Goal: Contribute content: Add original content to the website for others to see

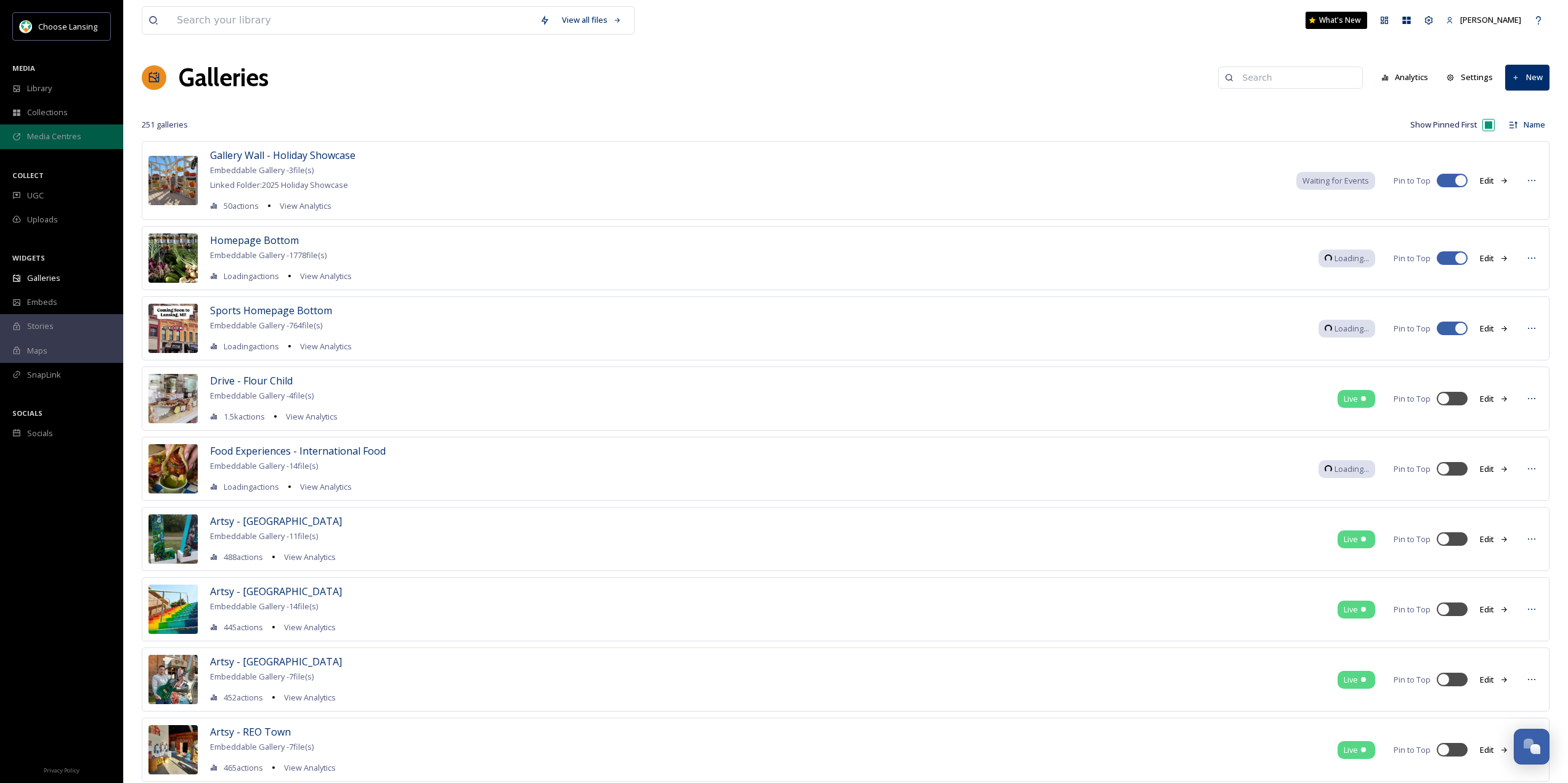
click at [45, 130] on div "Media Centres" at bounding box center [62, 136] width 123 height 24
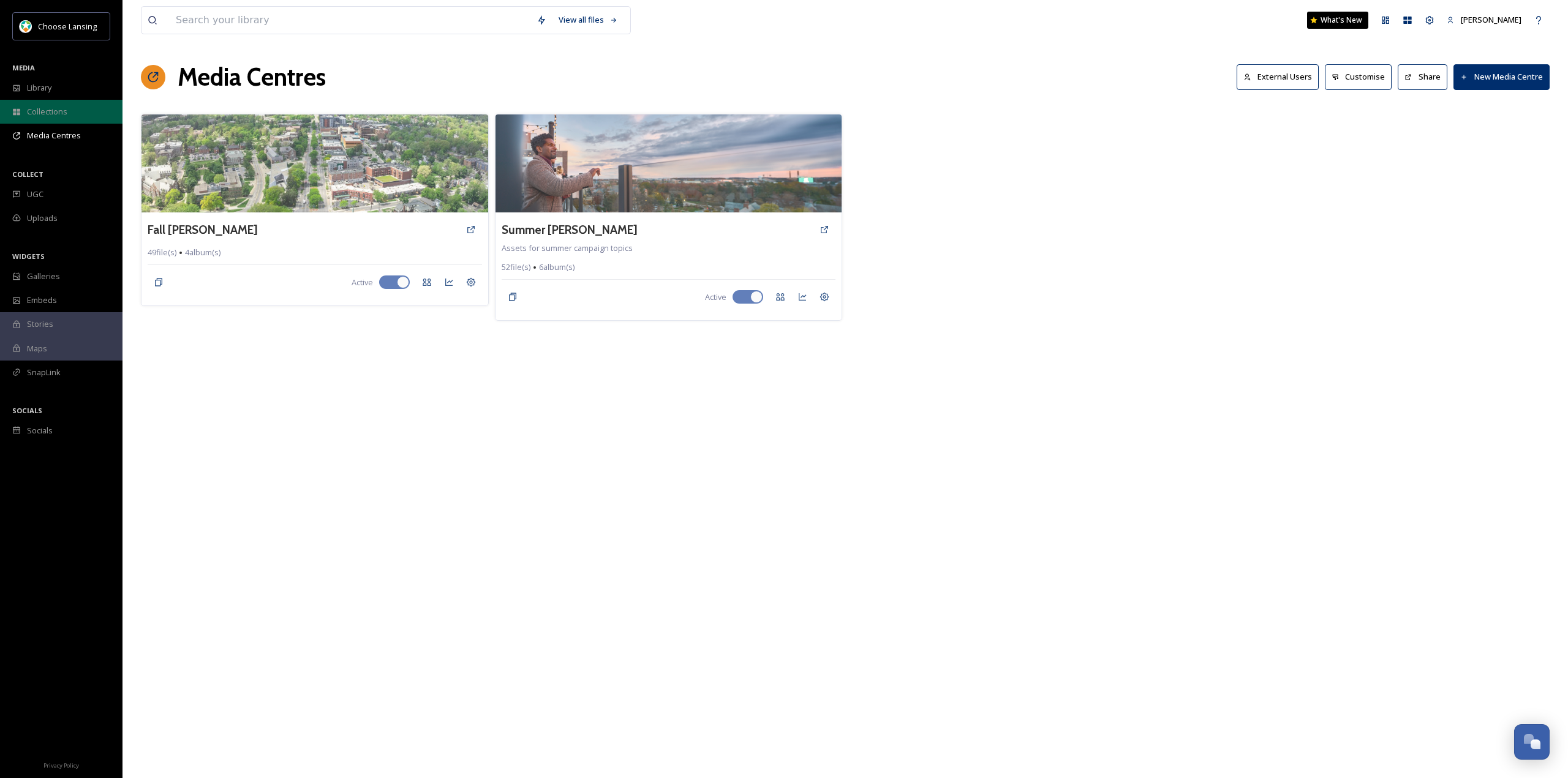
click at [43, 108] on span "Collections" at bounding box center [47, 112] width 41 height 11
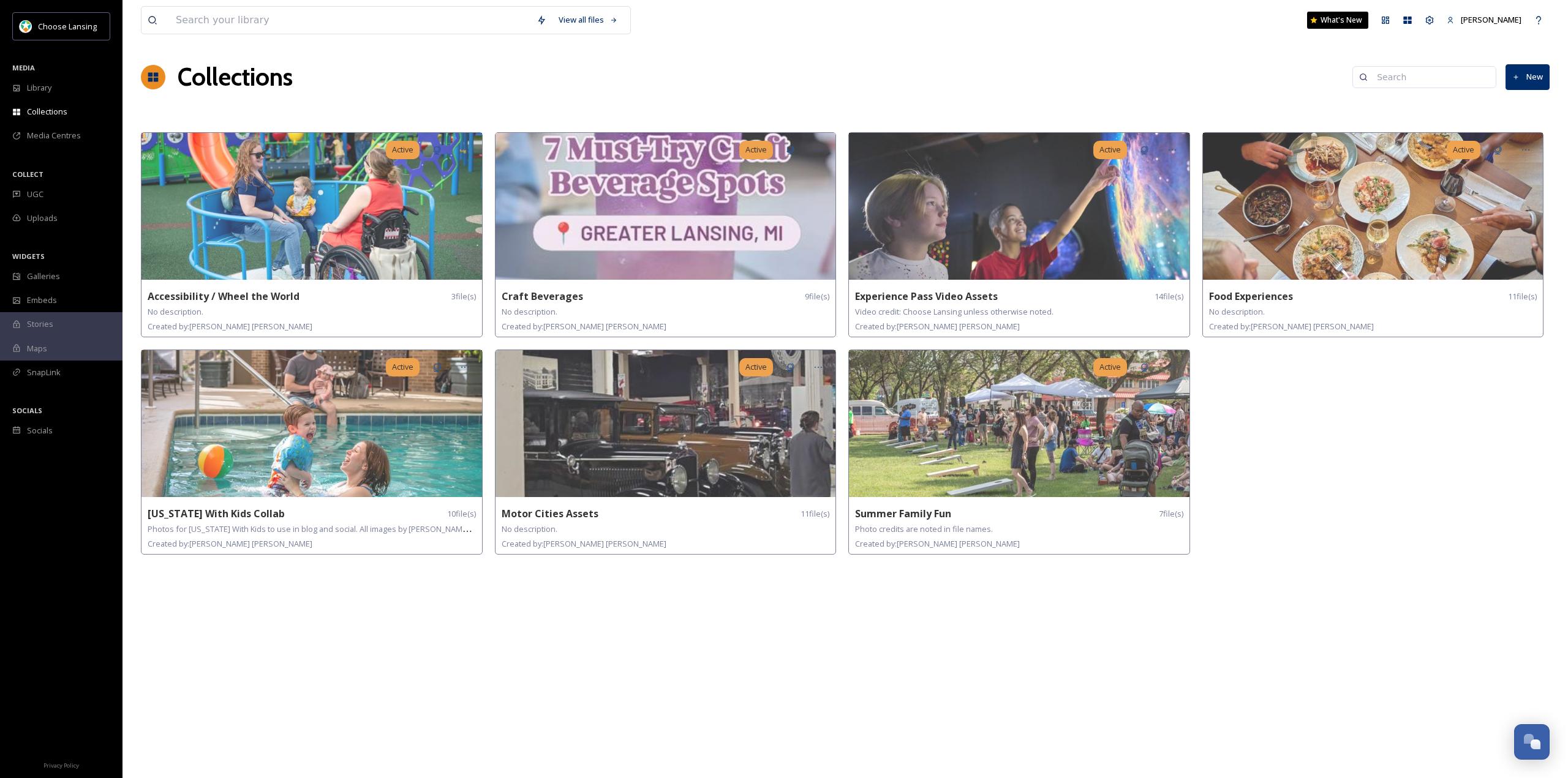
click at [1529, 72] on button "New" at bounding box center [1528, 76] width 44 height 25
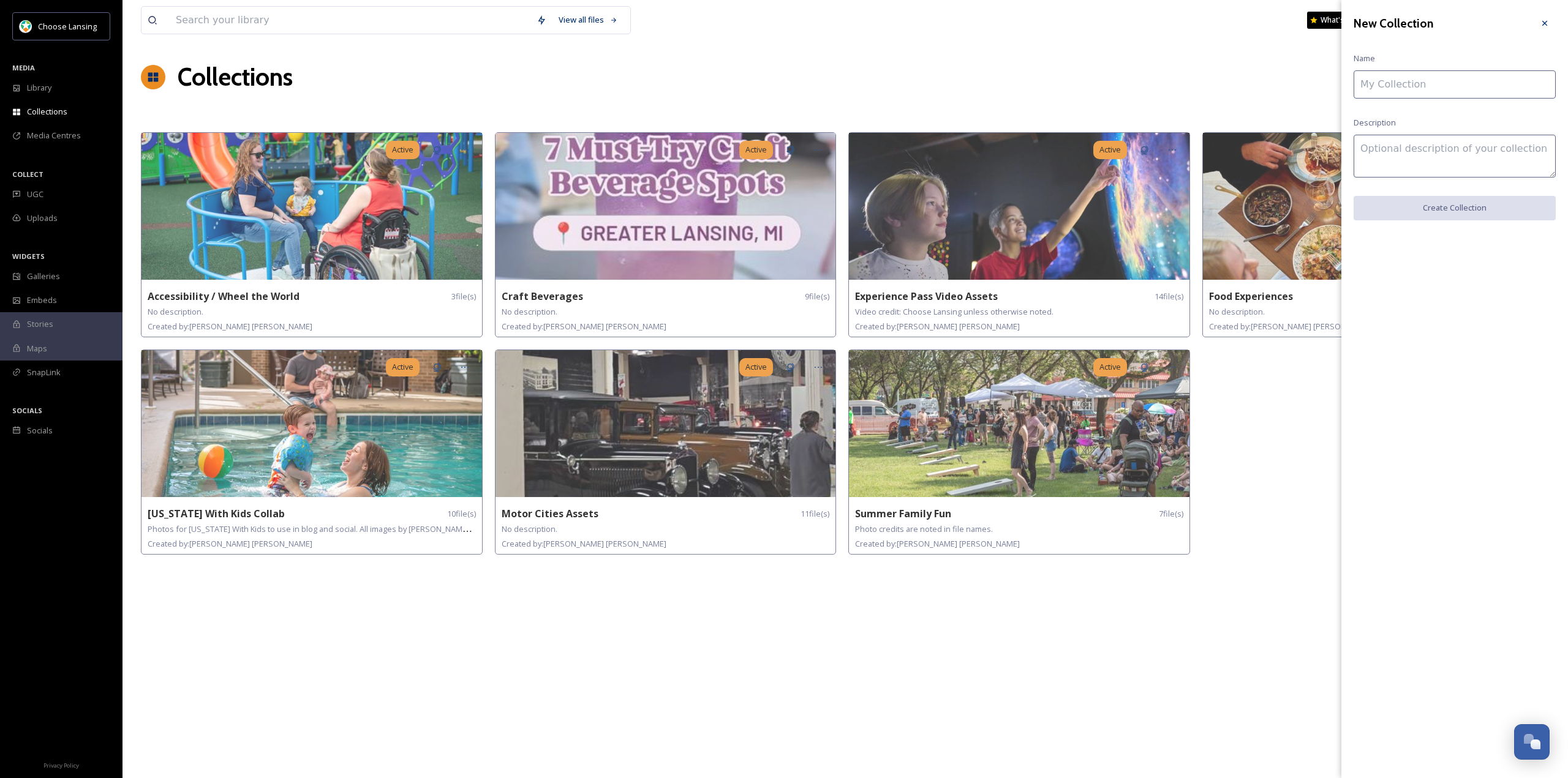
click at [1445, 81] on input at bounding box center [1455, 85] width 202 height 29
type input "Lansing Sports Commission"
click at [1451, 213] on button "Create Collection" at bounding box center [1455, 208] width 202 height 25
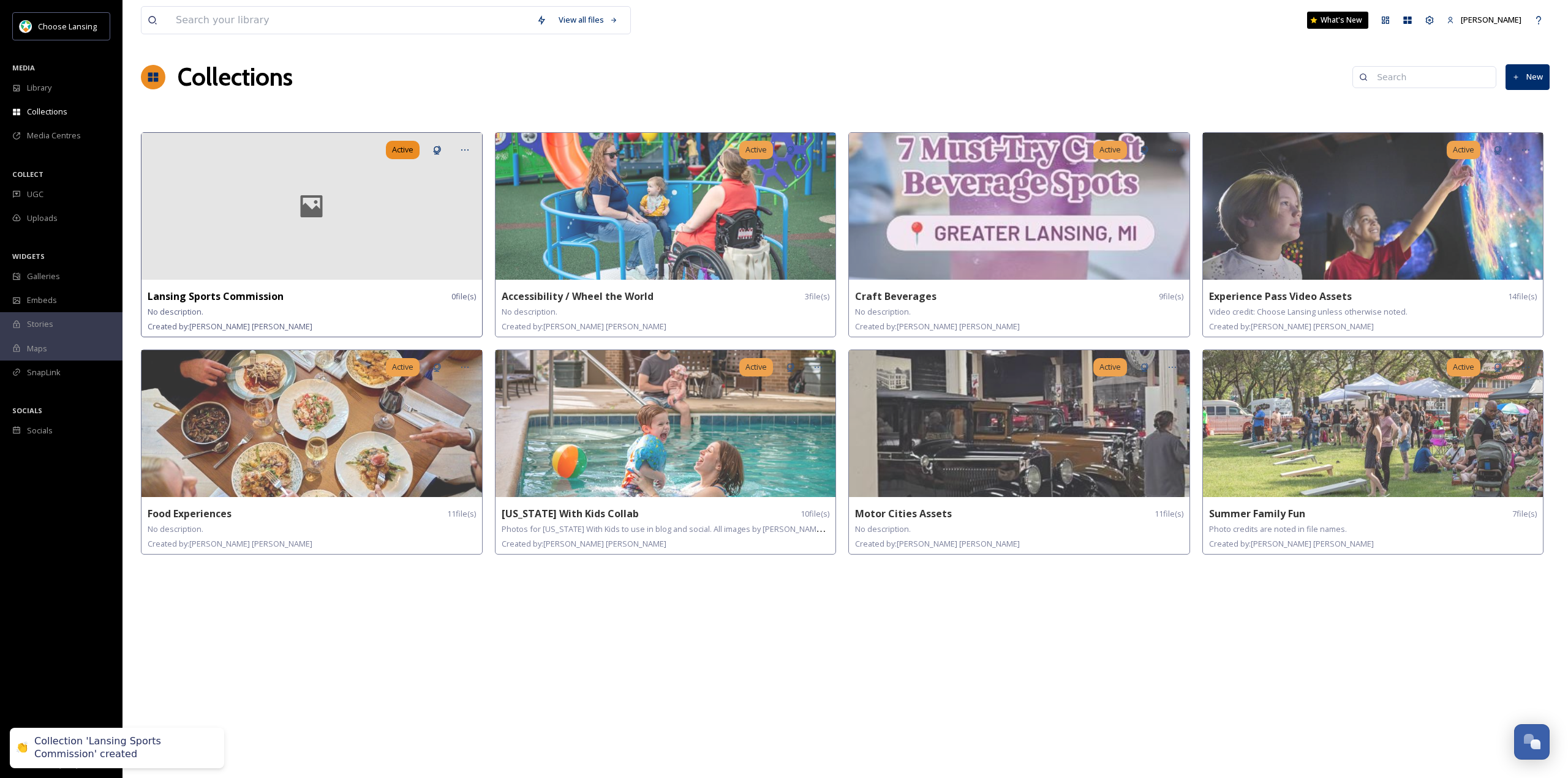
click at [325, 240] on div at bounding box center [311, 206] width 340 height 147
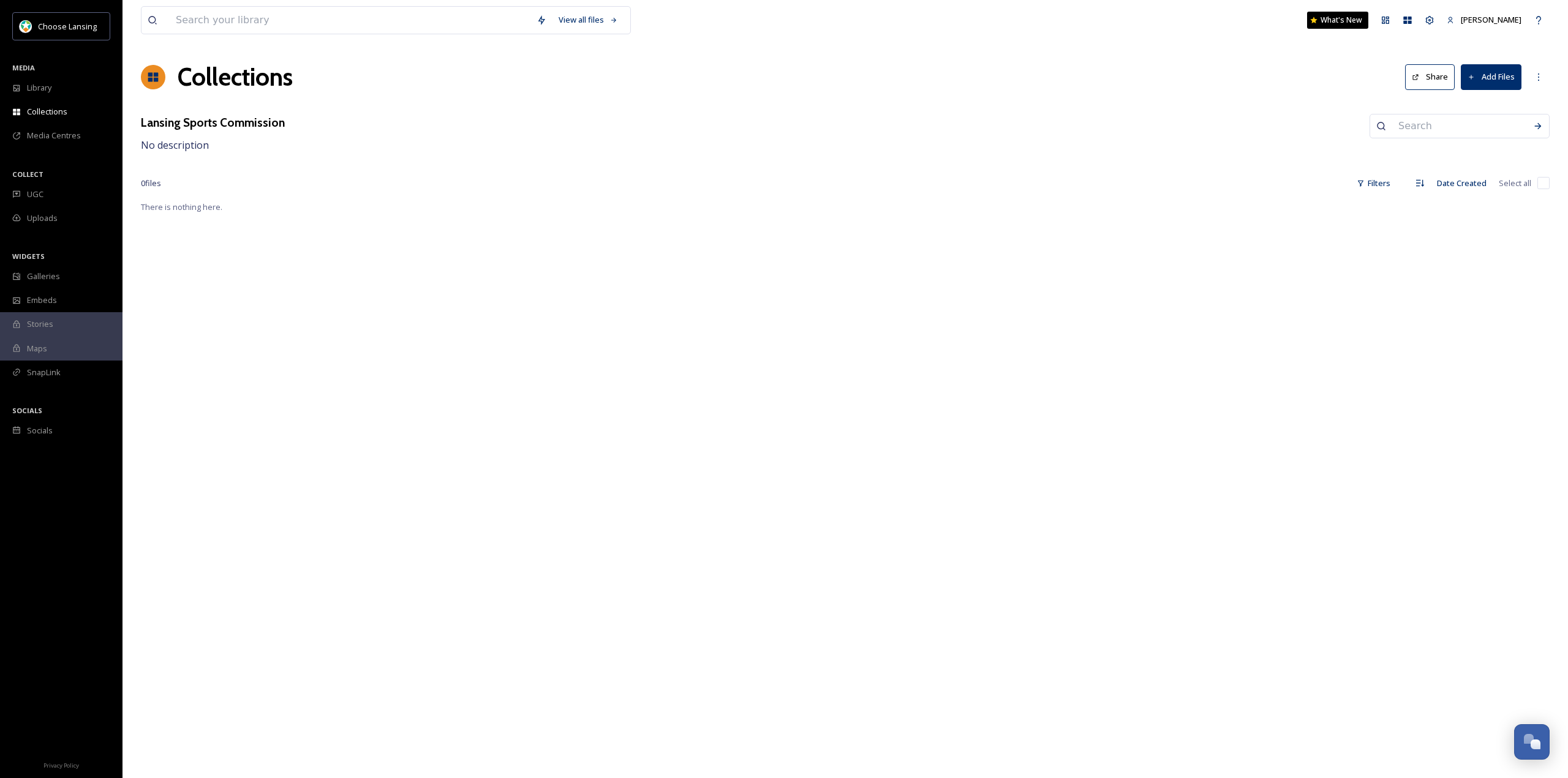
click at [1474, 74] on icon at bounding box center [1472, 77] width 8 height 8
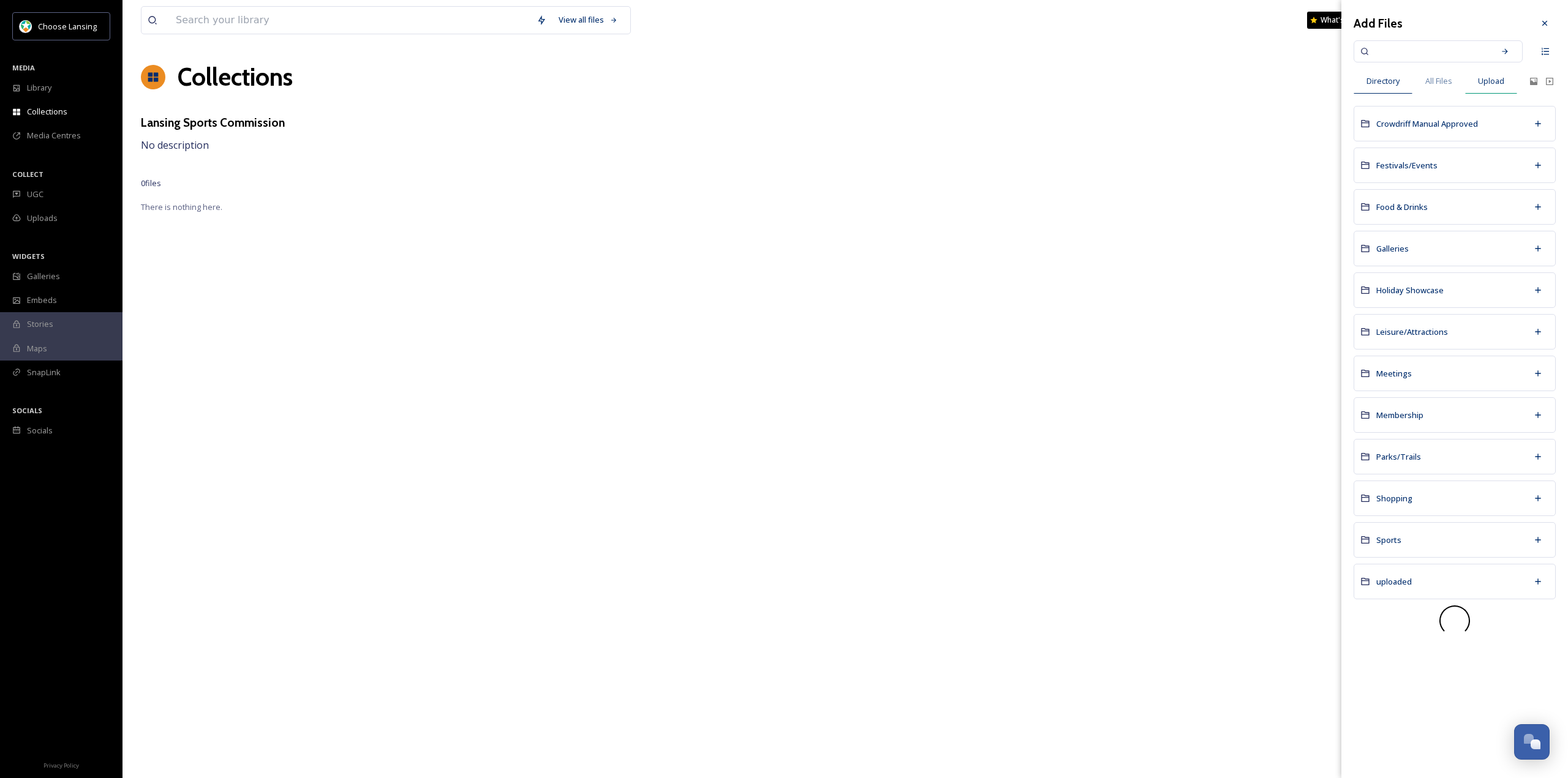
click at [1494, 82] on span "Upload" at bounding box center [1491, 81] width 26 height 11
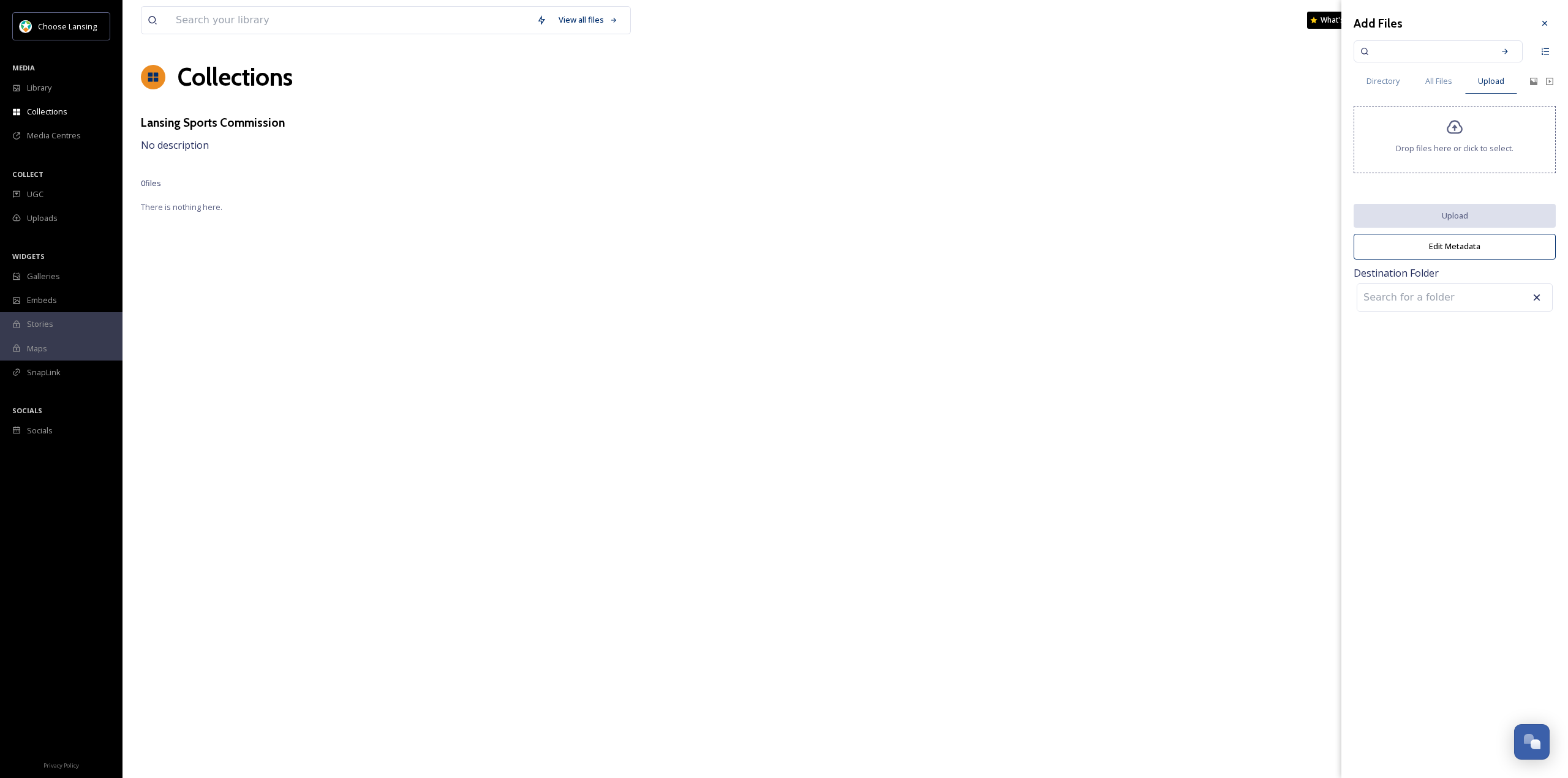
click at [1433, 146] on span "Drop files here or click to select." at bounding box center [1455, 148] width 118 height 11
click at [1455, 138] on div at bounding box center [1455, 140] width 1 height 6
click at [1461, 137] on div "Drop files here or click to select." at bounding box center [1455, 140] width 202 height 67
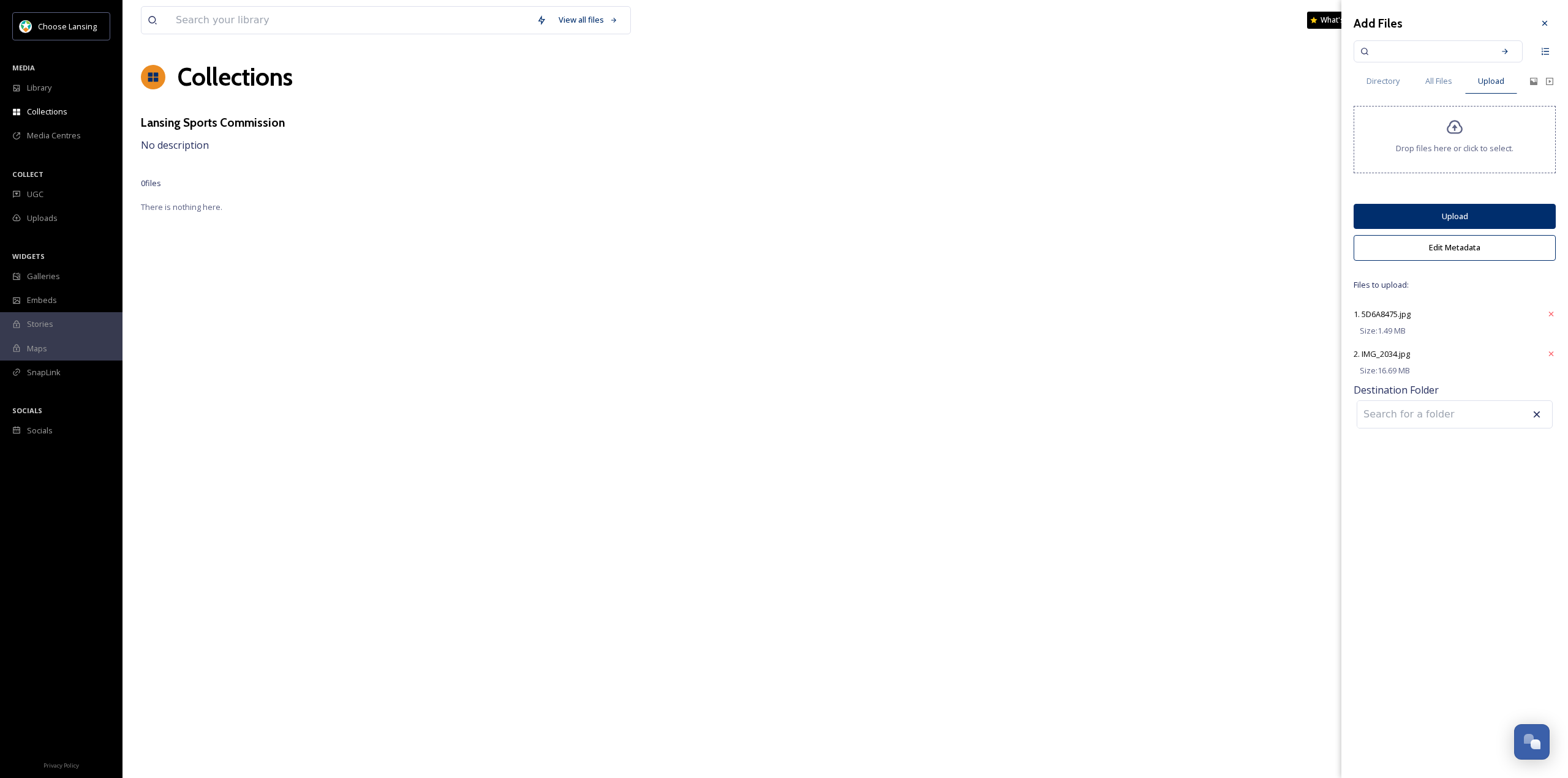
click at [1501, 213] on button "Upload" at bounding box center [1455, 216] width 202 height 25
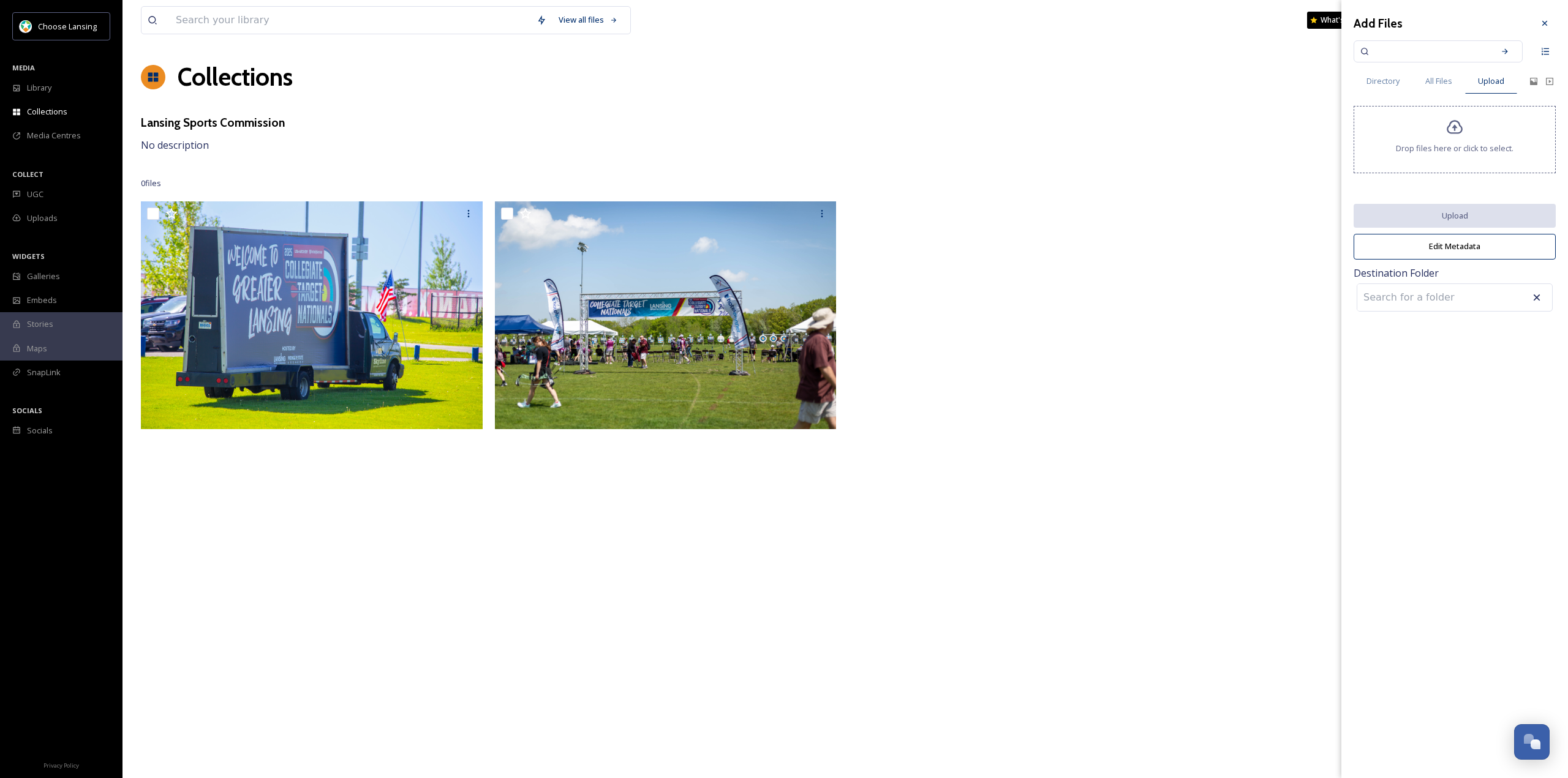
click at [1442, 132] on div "Drop files here or click to select." at bounding box center [1455, 140] width 202 height 67
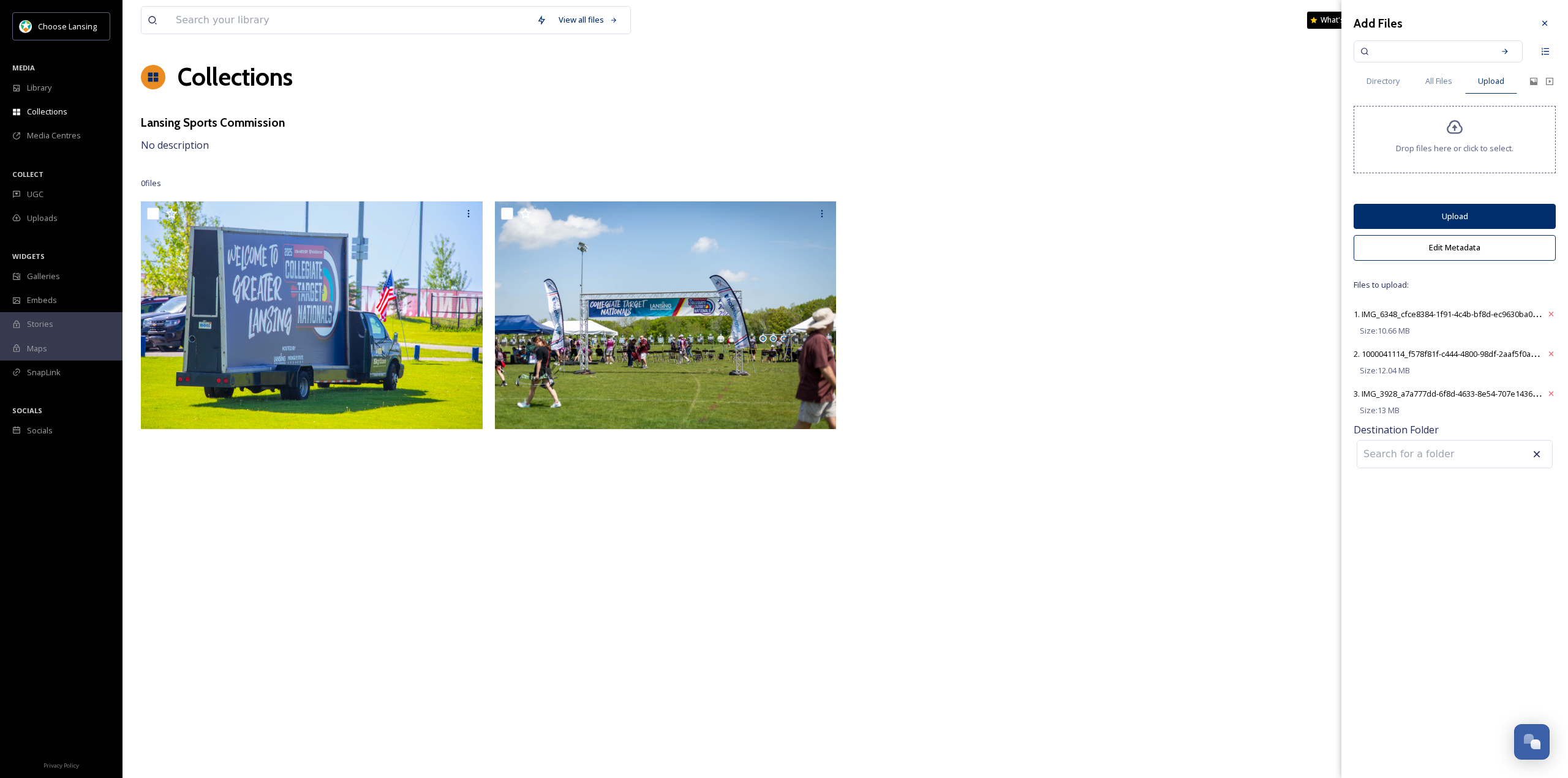
click at [1477, 215] on button "Upload" at bounding box center [1455, 216] width 202 height 25
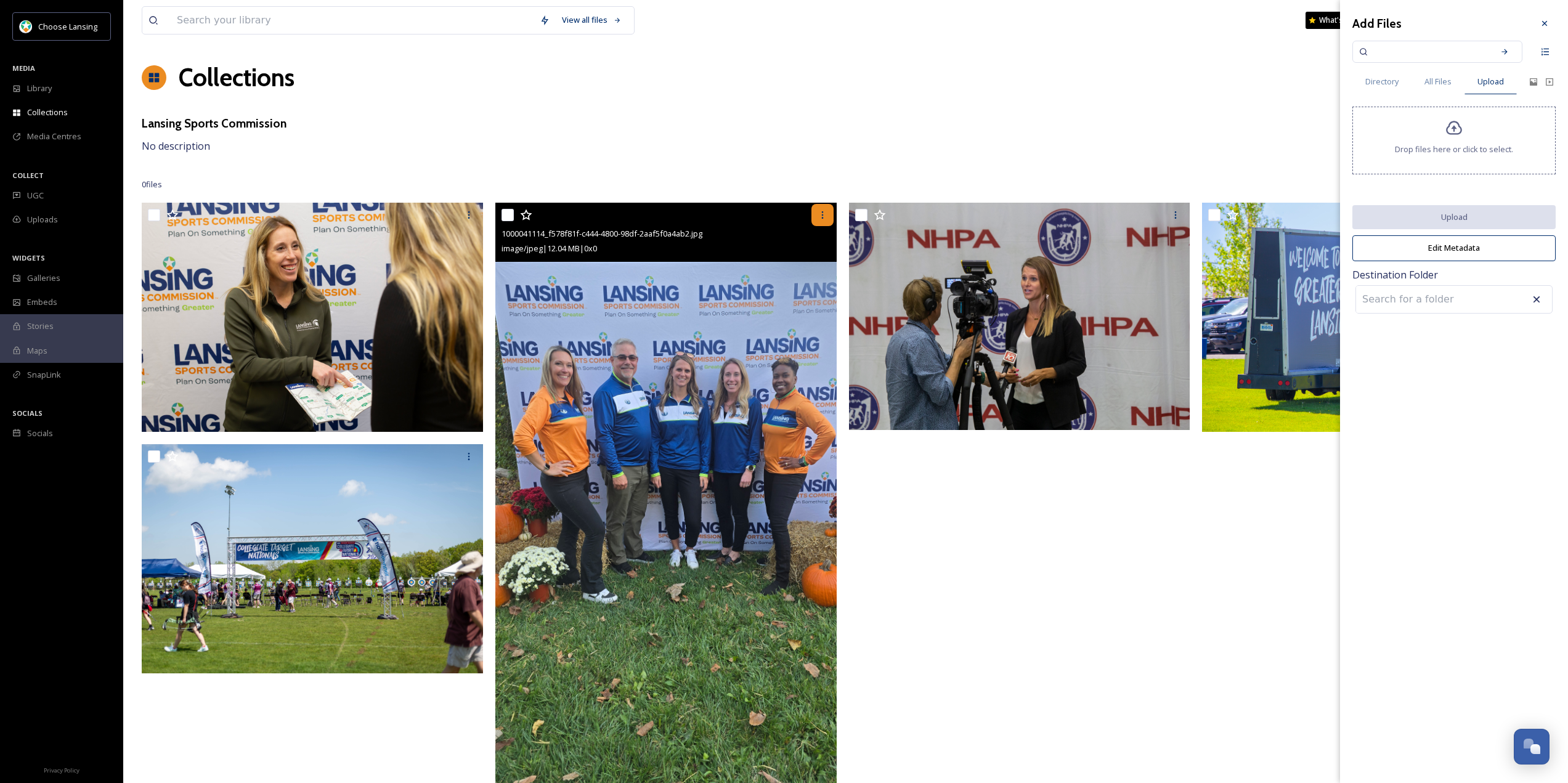
click at [822, 207] on div at bounding box center [822, 215] width 22 height 22
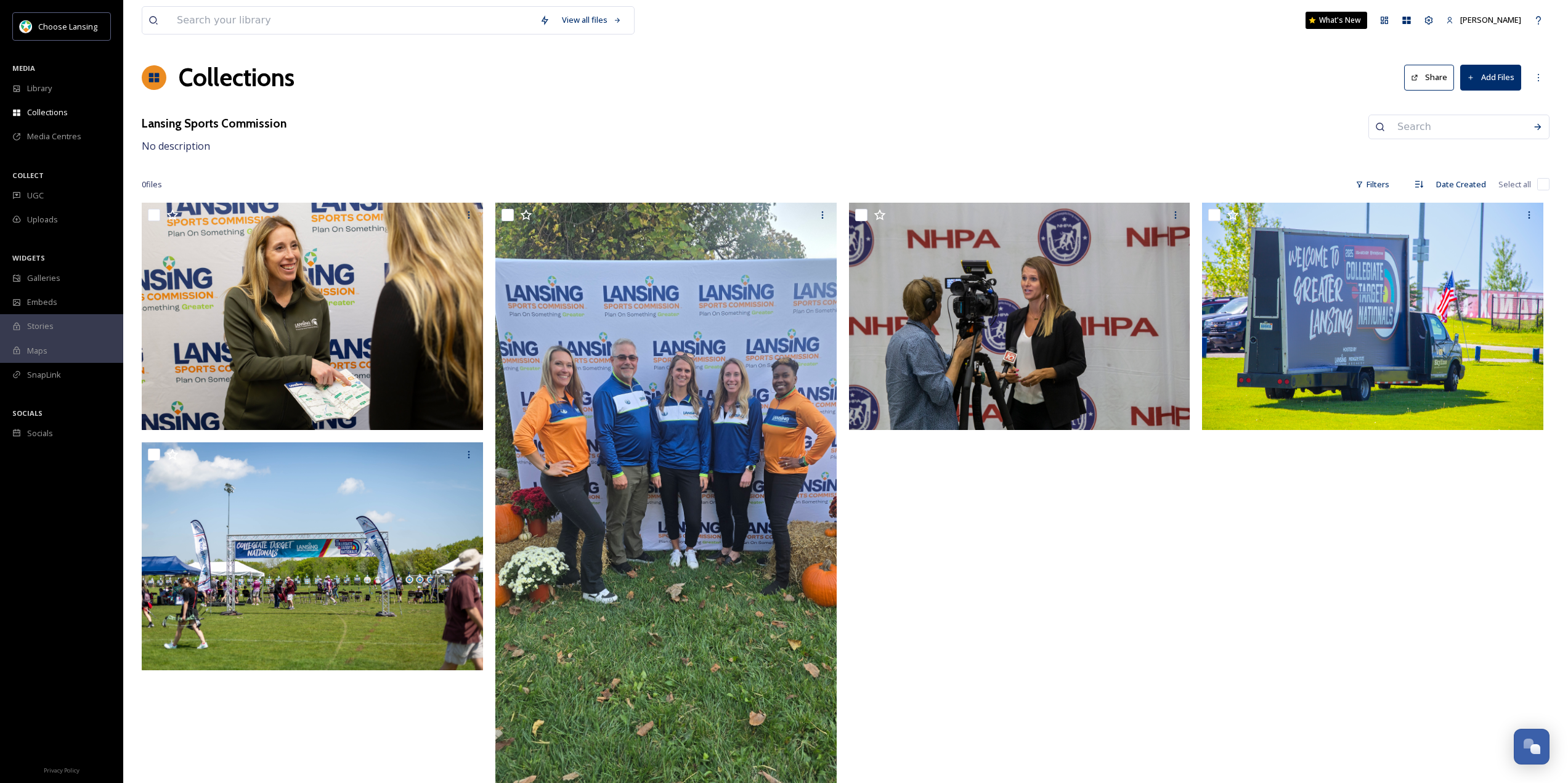
click at [1034, 500] on div at bounding box center [1022, 510] width 347 height 613
click at [1488, 80] on button "Add Files" at bounding box center [1490, 77] width 61 height 25
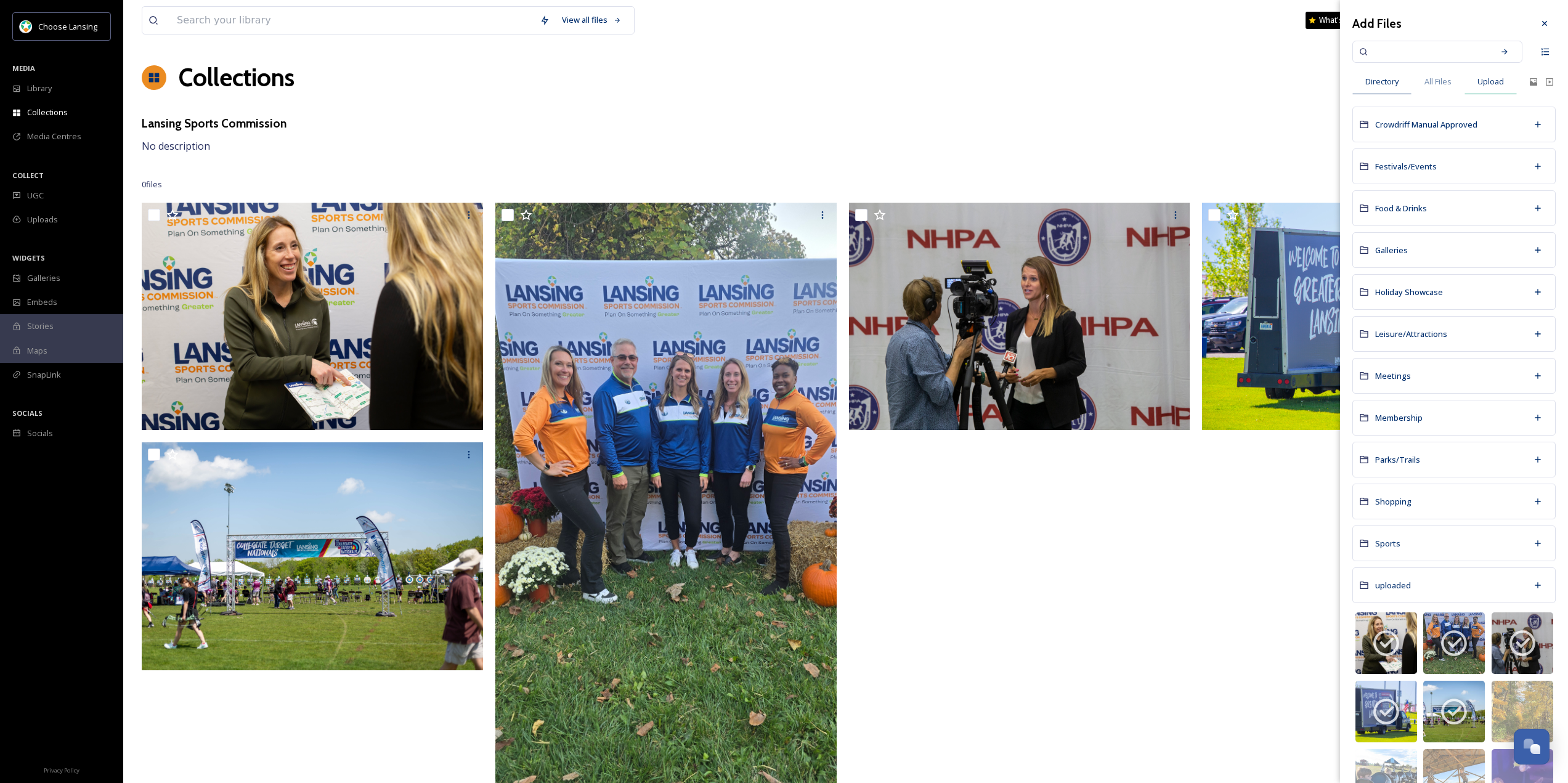
click at [1497, 80] on span "Upload" at bounding box center [1490, 82] width 27 height 11
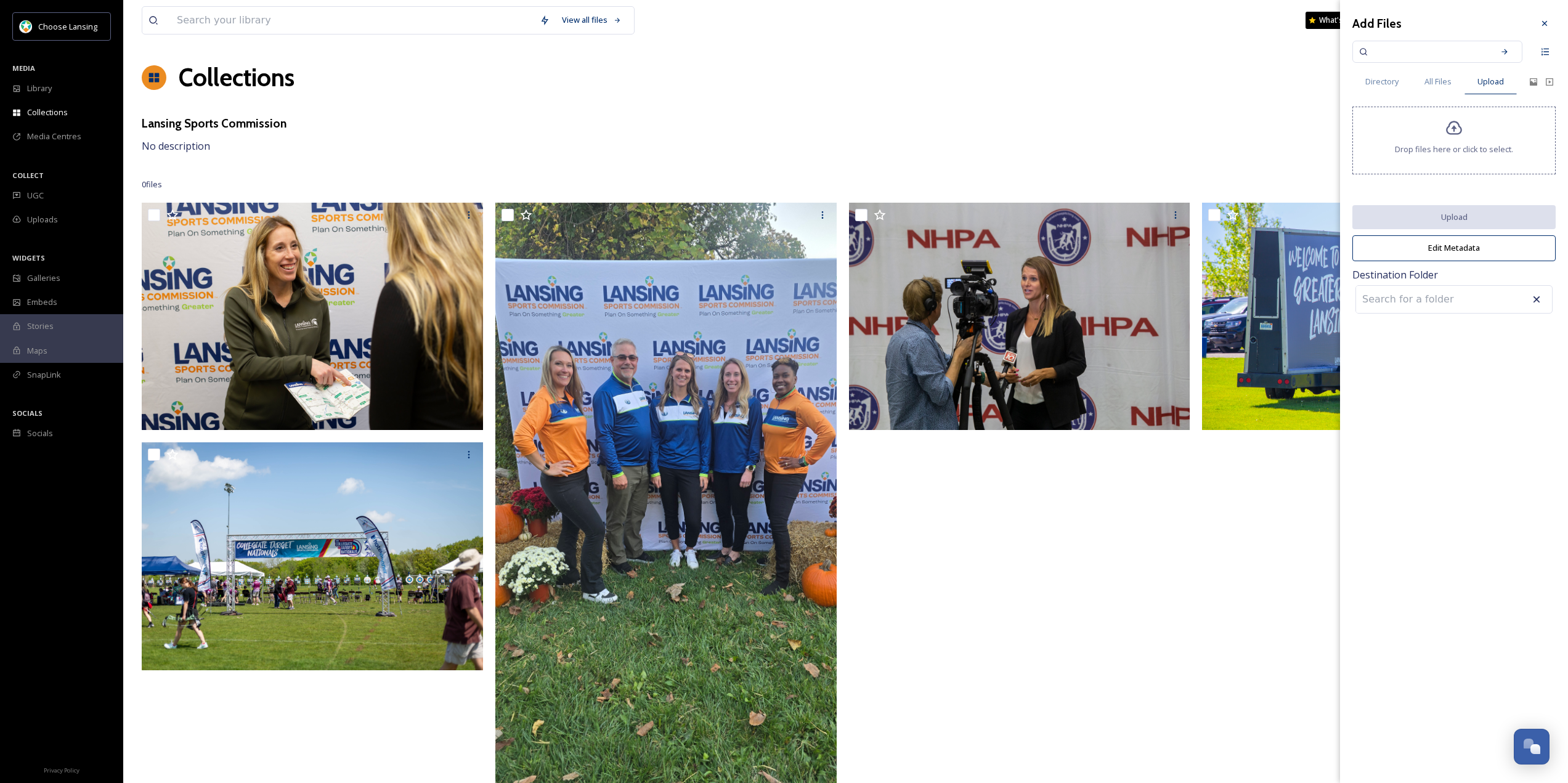
click at [1436, 140] on div "Drop files here or click to select." at bounding box center [1453, 141] width 203 height 67
click at [1454, 216] on button "Upload" at bounding box center [1453, 217] width 203 height 25
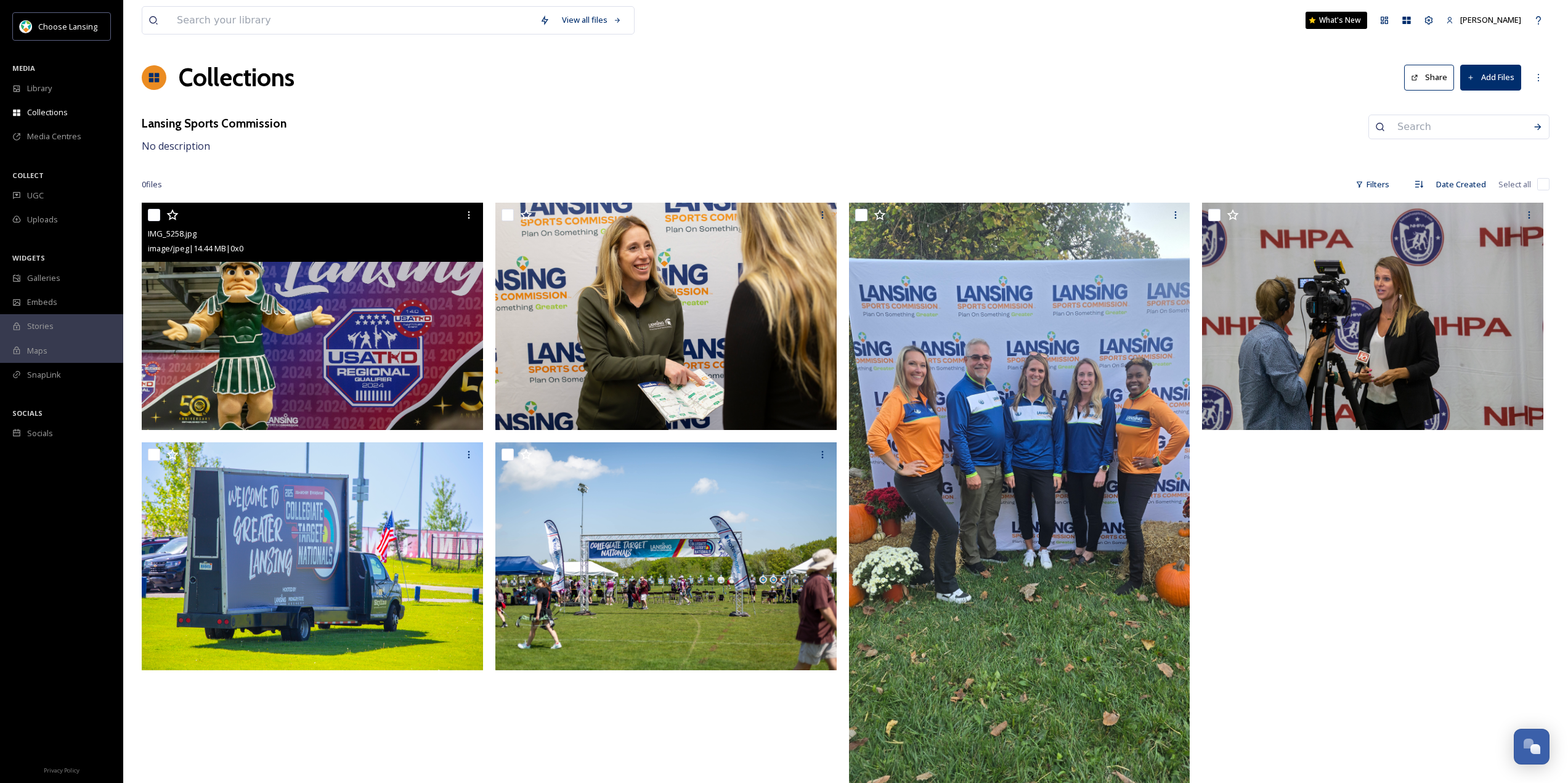
click at [379, 357] on img at bounding box center [313, 317] width 341 height 228
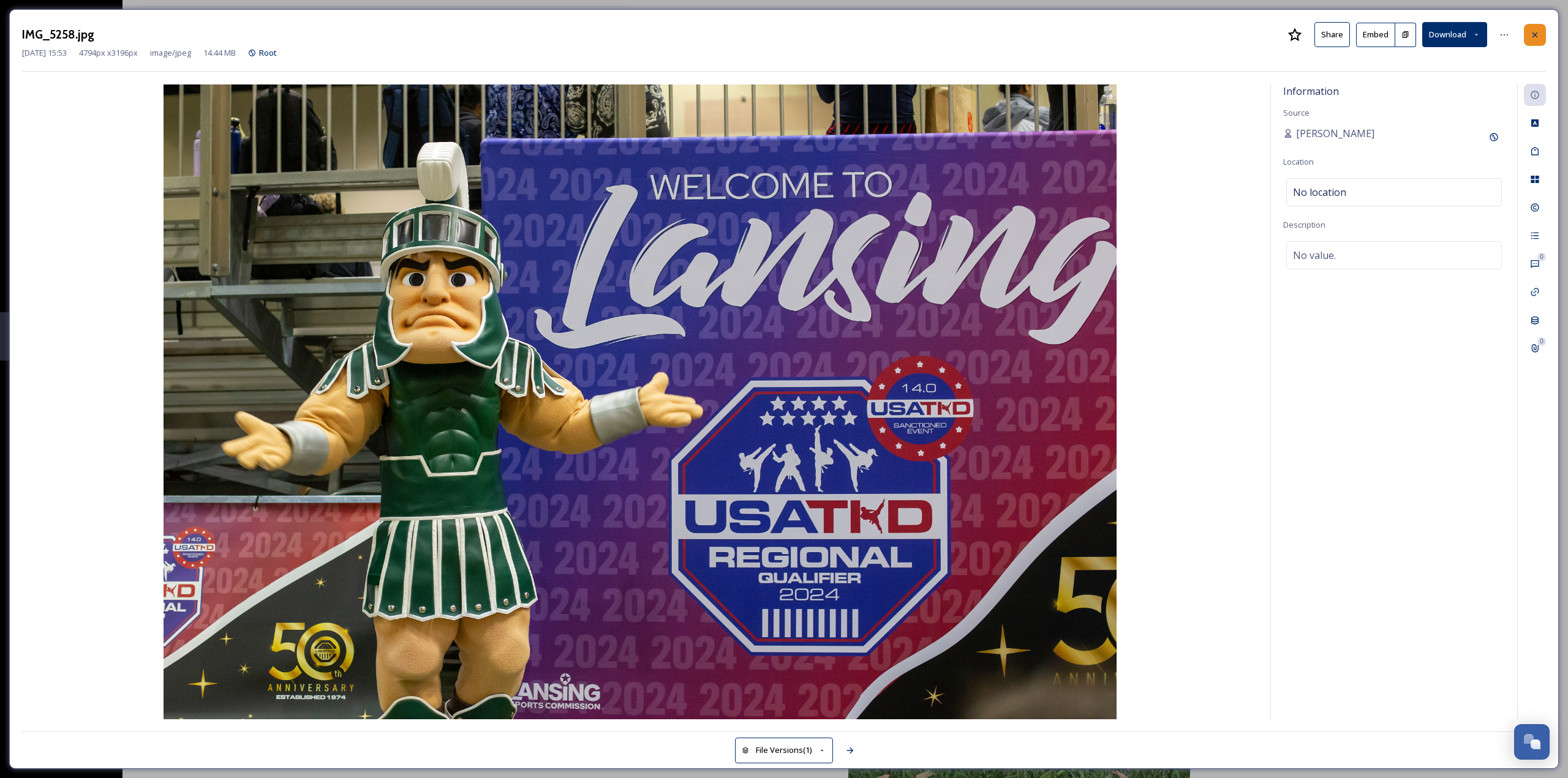
click at [1534, 36] on icon at bounding box center [1535, 34] width 5 height 5
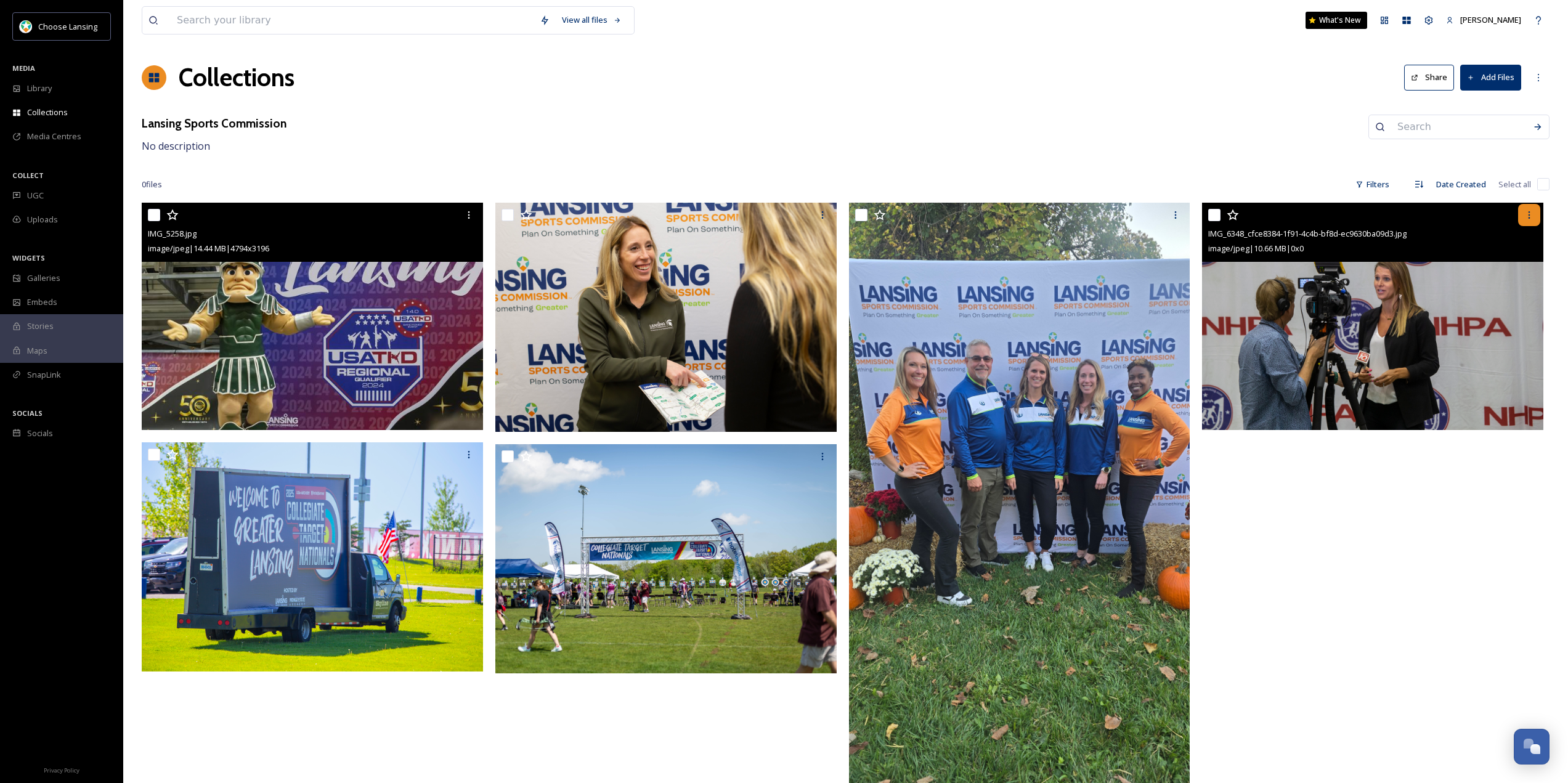
click at [1531, 211] on icon at bounding box center [1529, 215] width 10 height 10
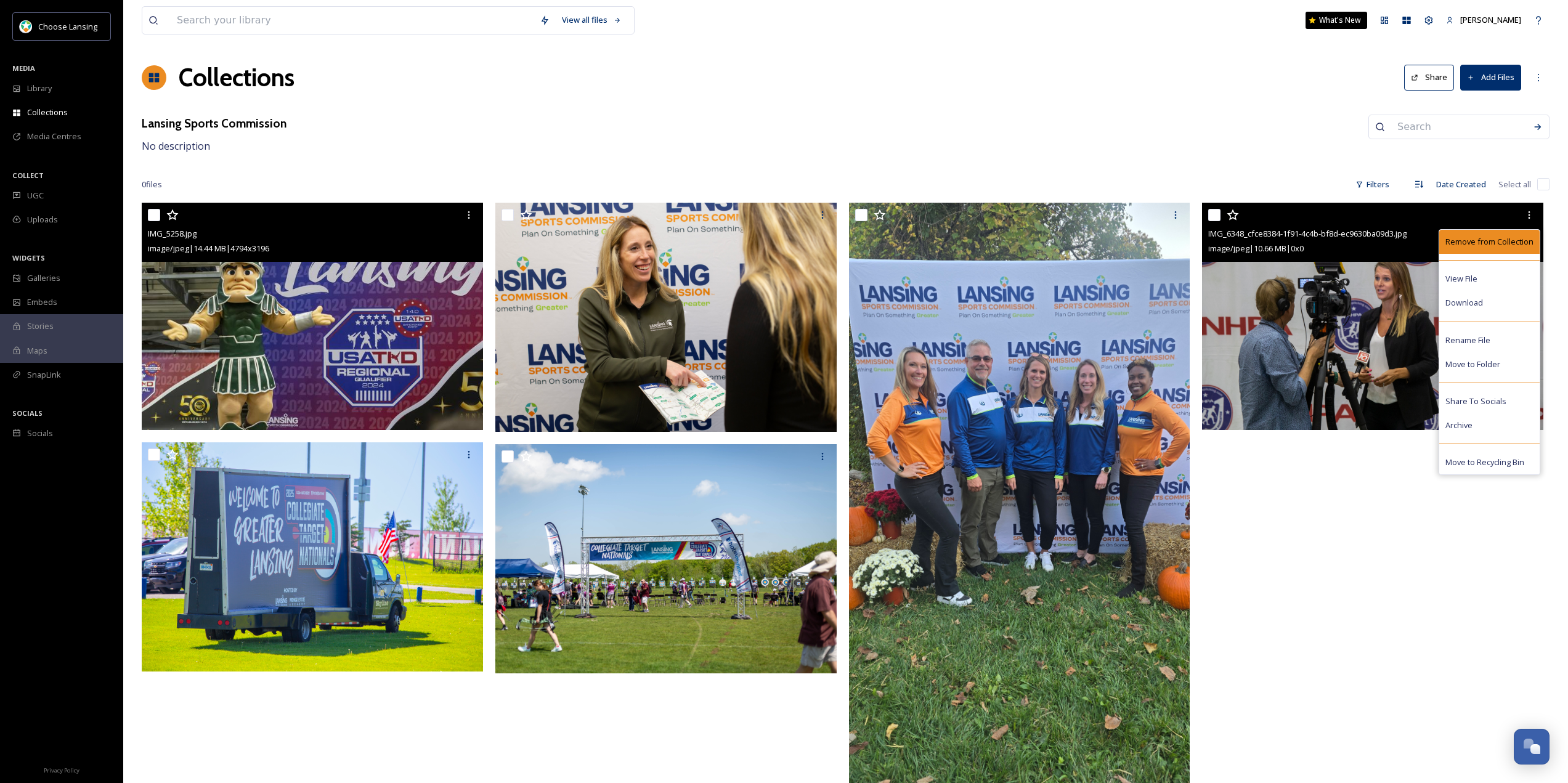
click at [1496, 242] on span "Remove from Collection" at bounding box center [1489, 242] width 88 height 11
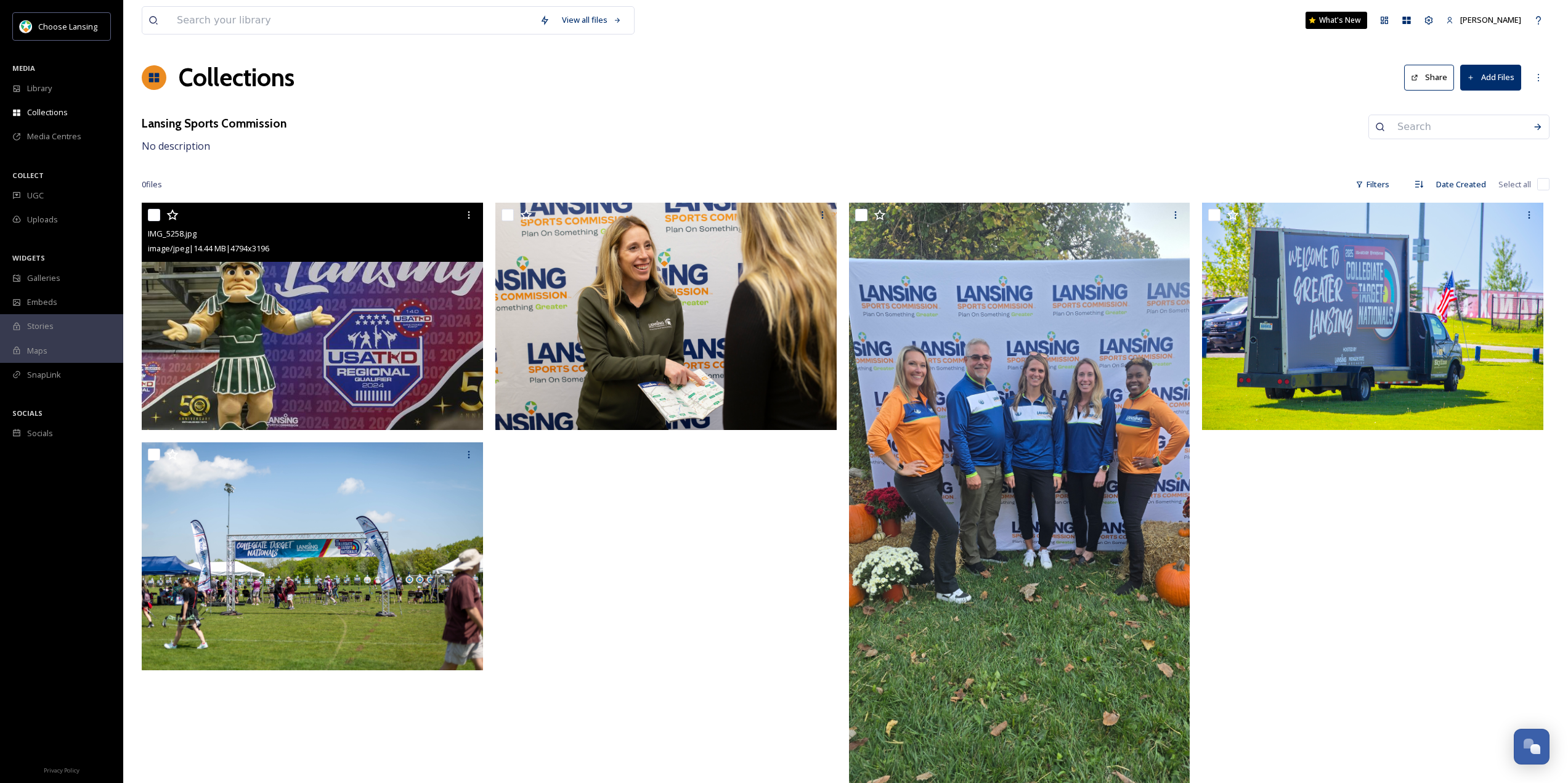
click at [1480, 78] on button "Add Files" at bounding box center [1490, 77] width 61 height 25
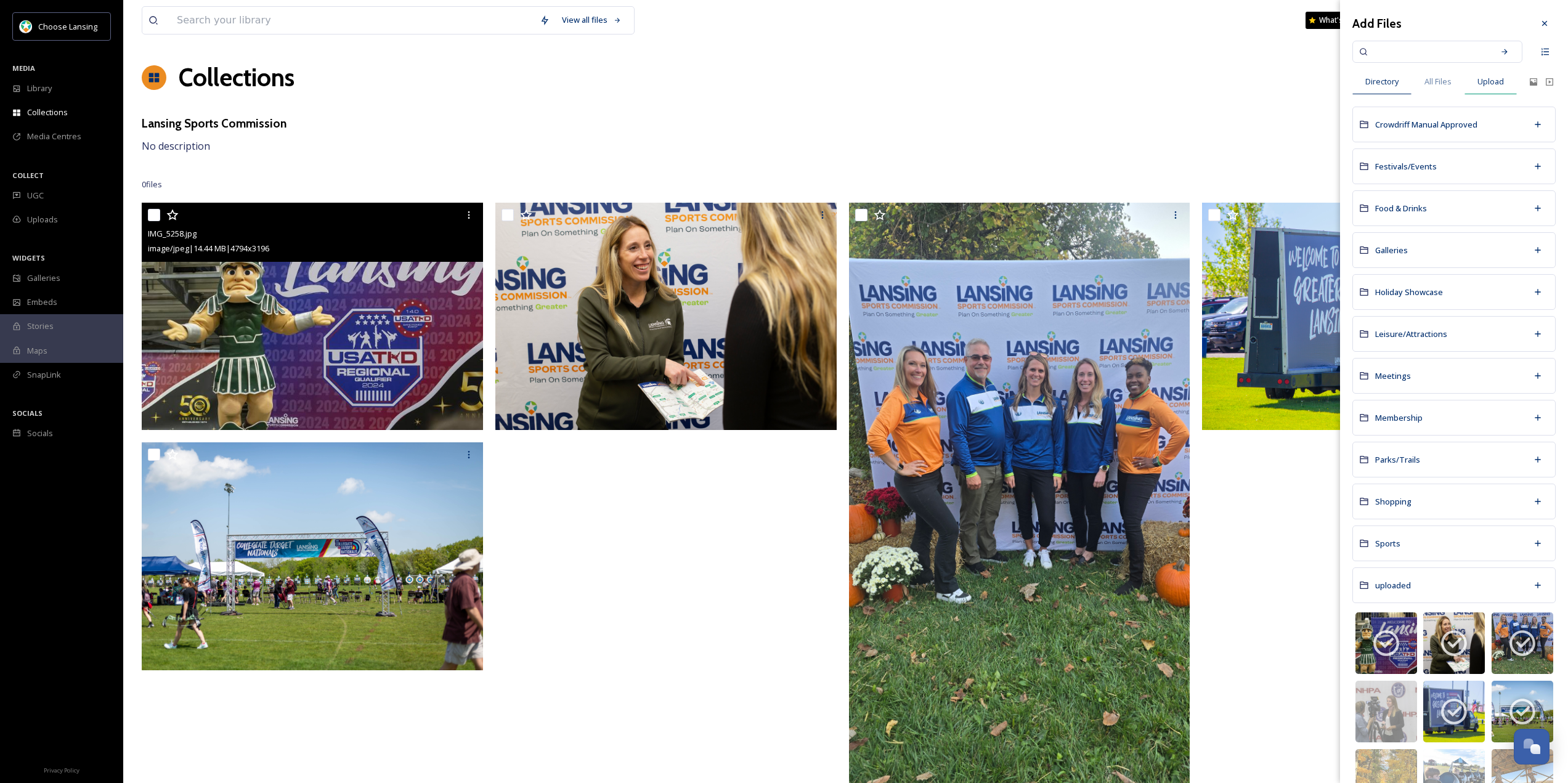
click at [1504, 71] on div "Upload" at bounding box center [1490, 81] width 52 height 25
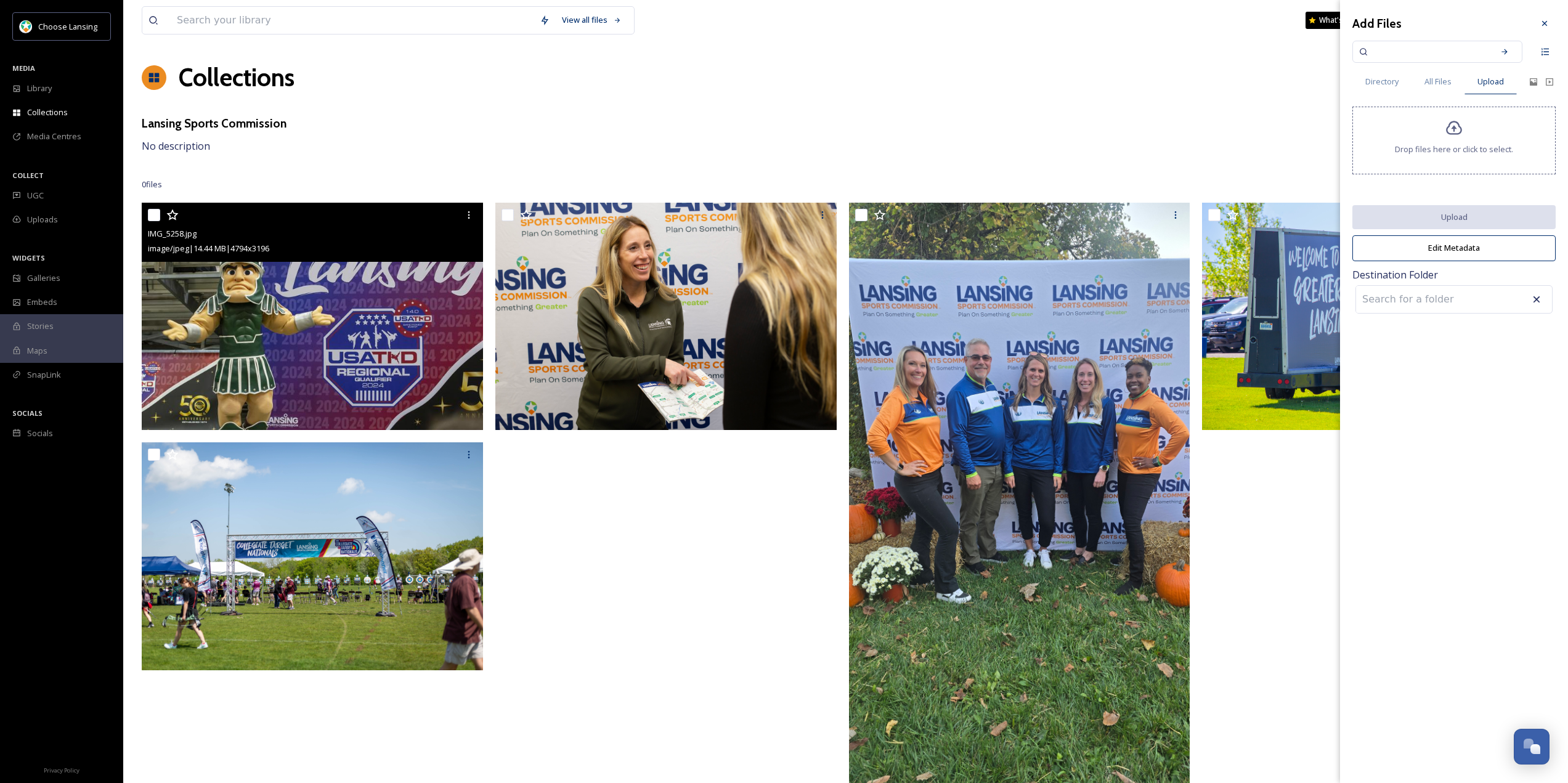
click at [1447, 135] on icon at bounding box center [1454, 128] width 18 height 18
click at [1537, 24] on div at bounding box center [1544, 23] width 22 height 22
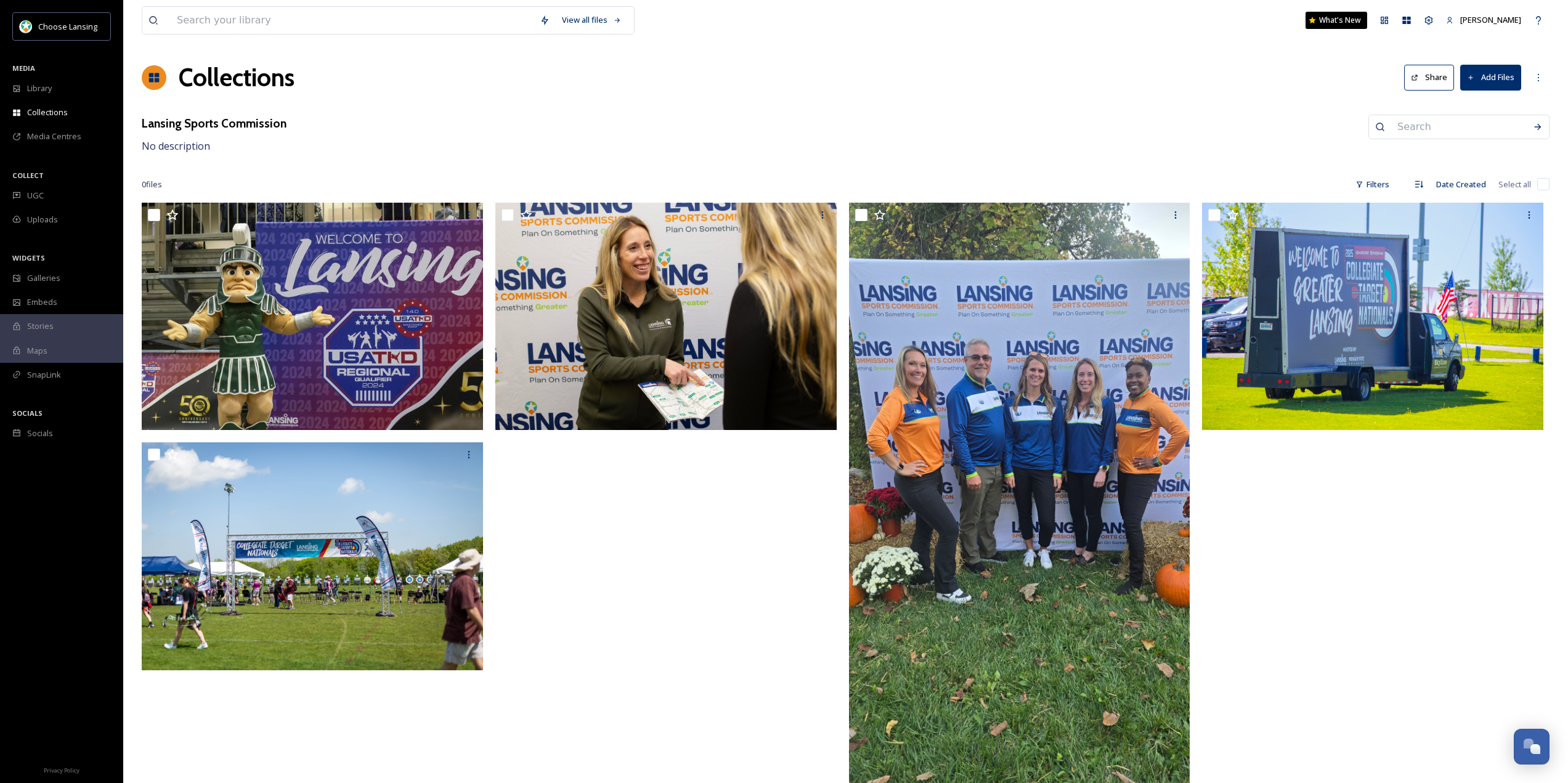
click at [1428, 76] on button "Share" at bounding box center [1429, 77] width 50 height 25
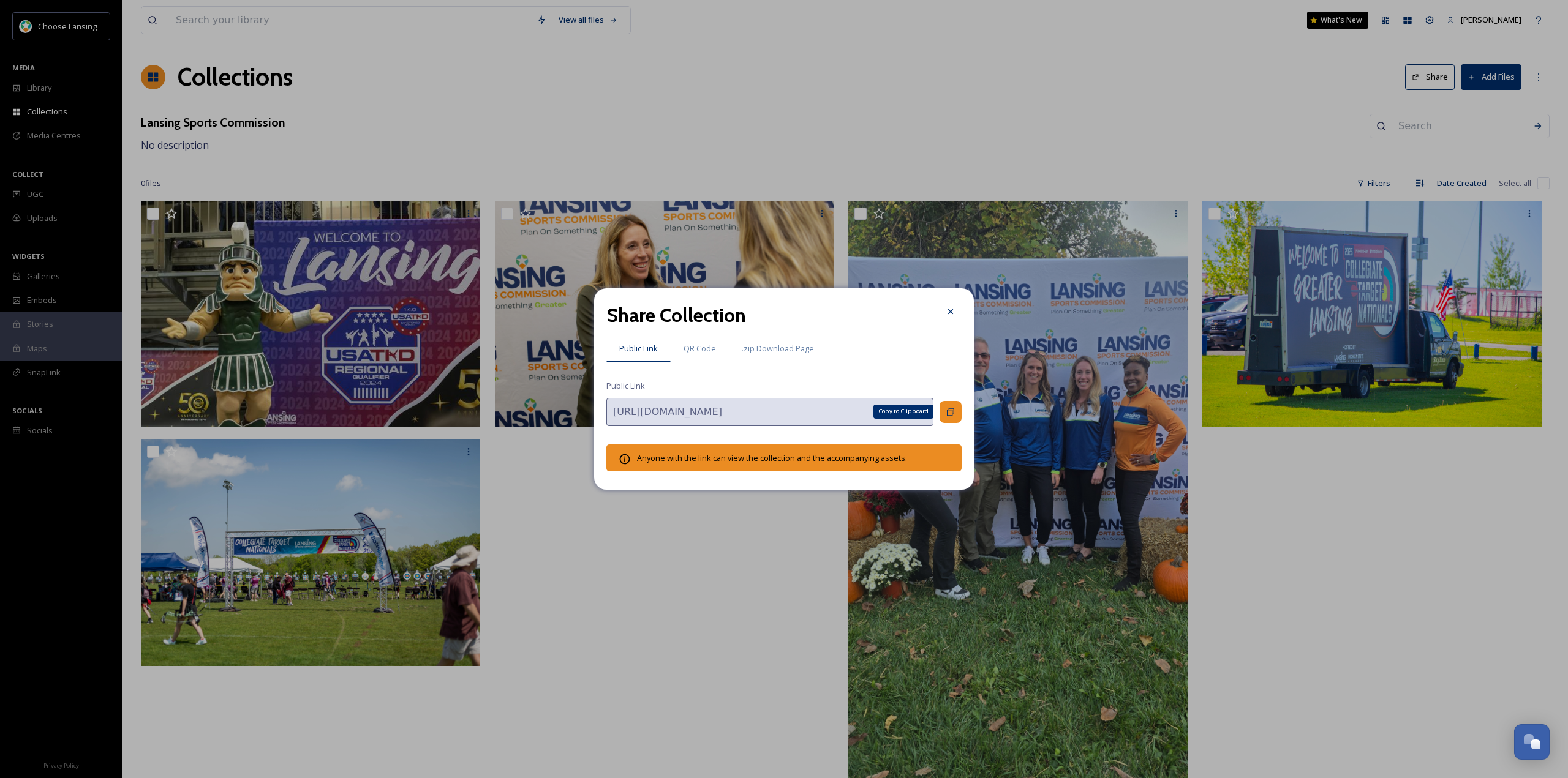
click at [953, 415] on icon at bounding box center [951, 412] width 10 height 10
click at [696, 349] on span "QR Code" at bounding box center [700, 349] width 33 height 11
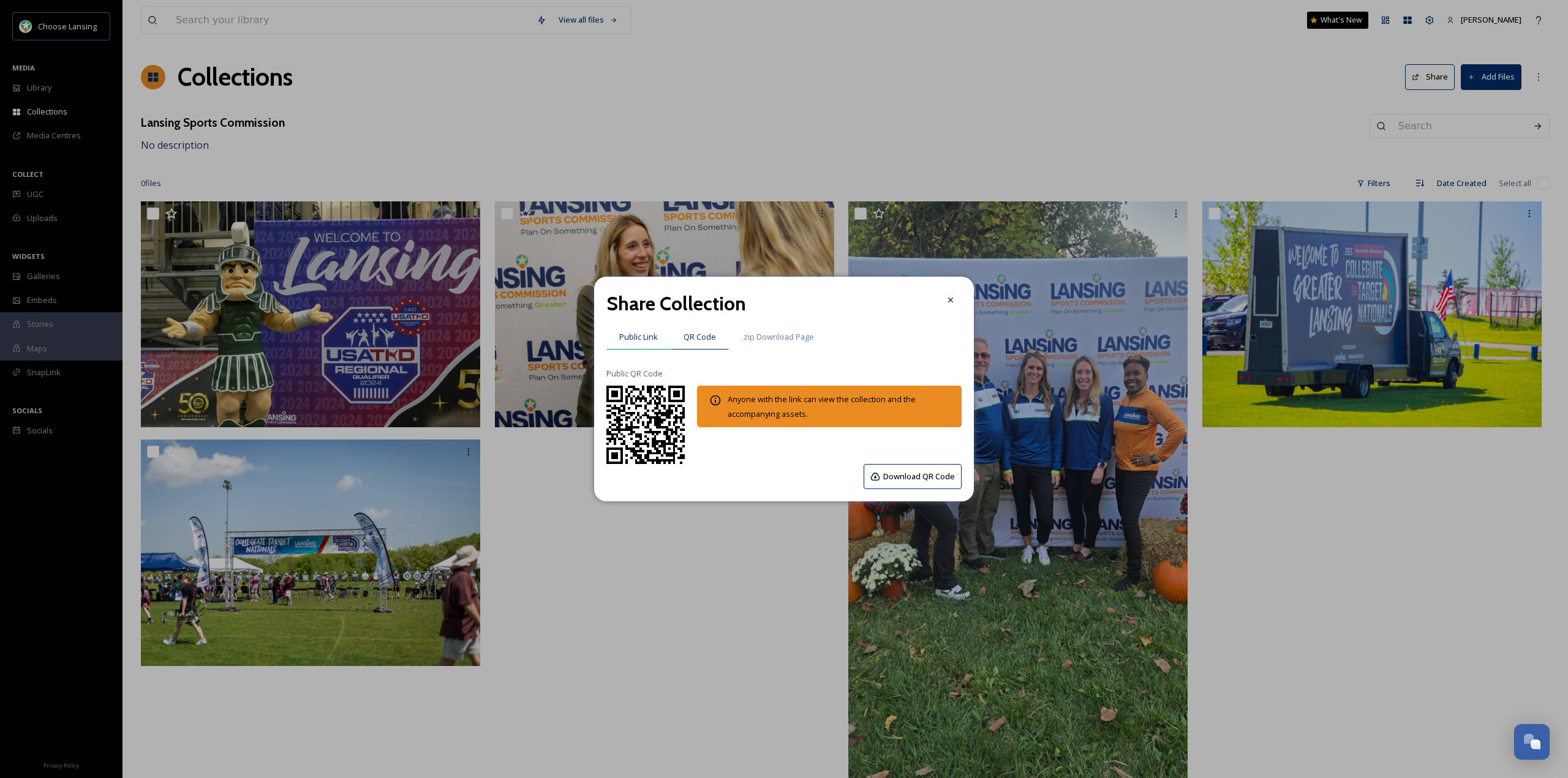
click at [657, 336] on span "Public Link" at bounding box center [638, 337] width 39 height 11
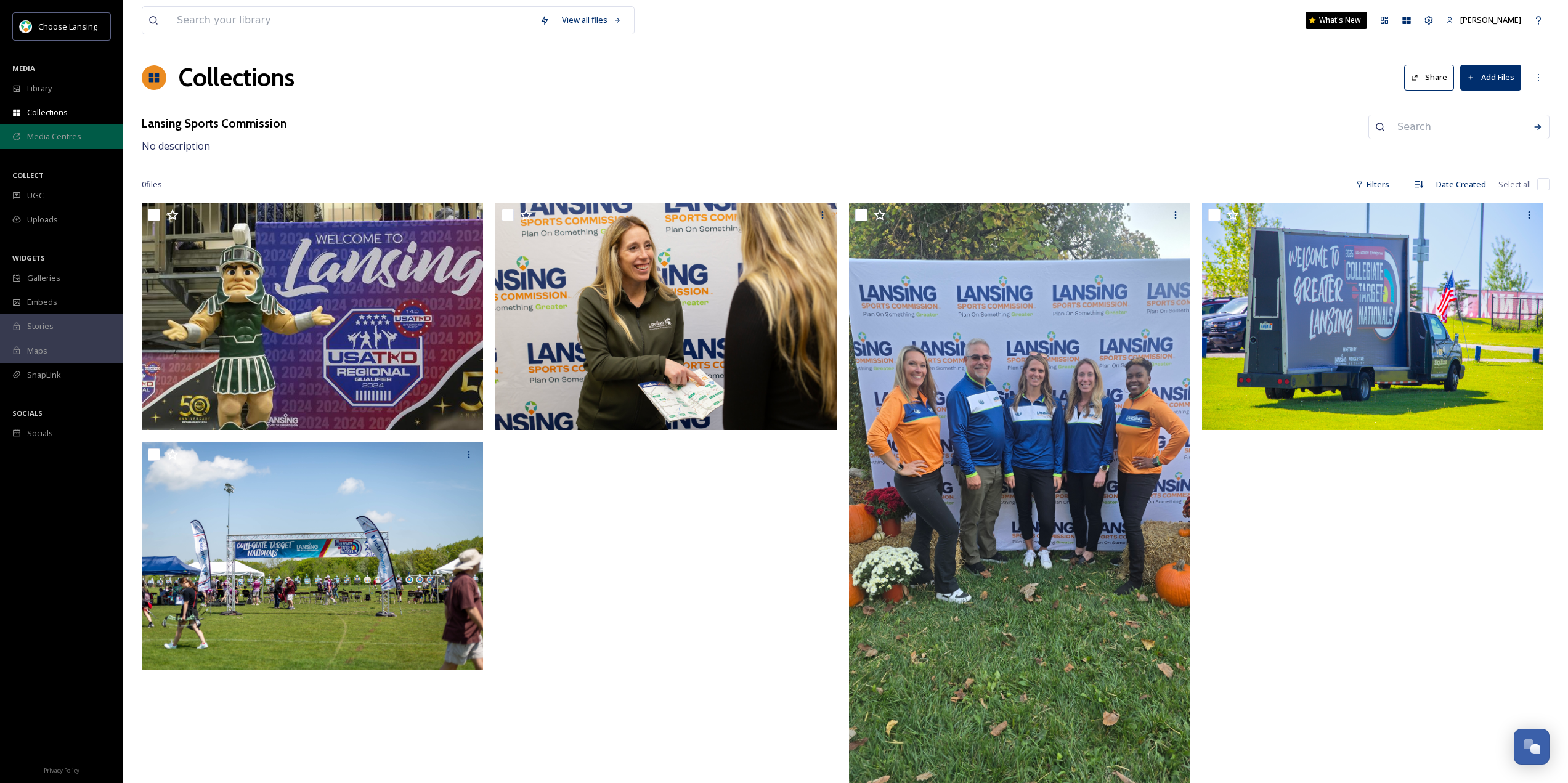
click at [59, 137] on span "Media Centres" at bounding box center [55, 136] width 55 height 11
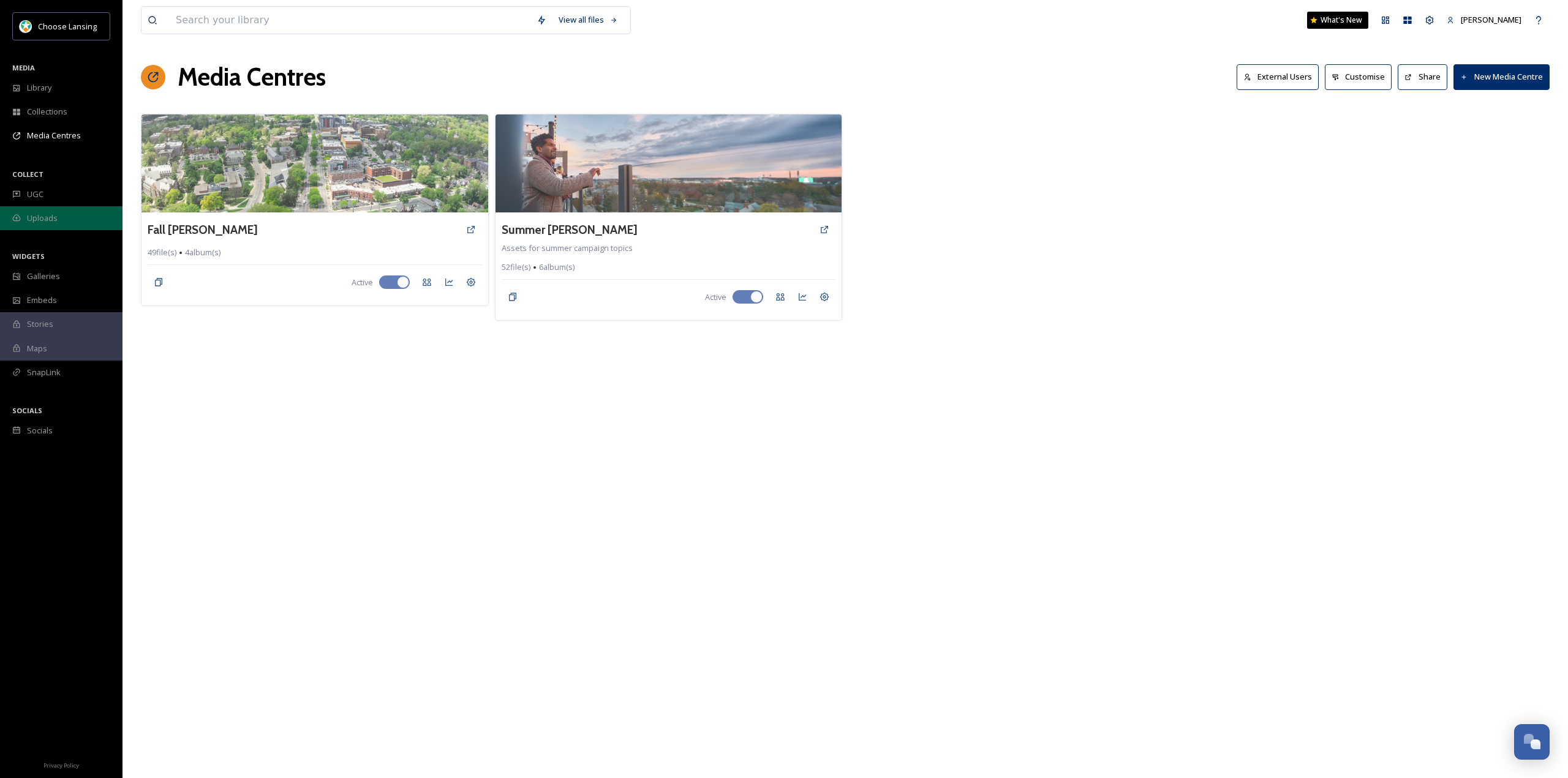
click at [49, 215] on span "Uploads" at bounding box center [42, 218] width 31 height 11
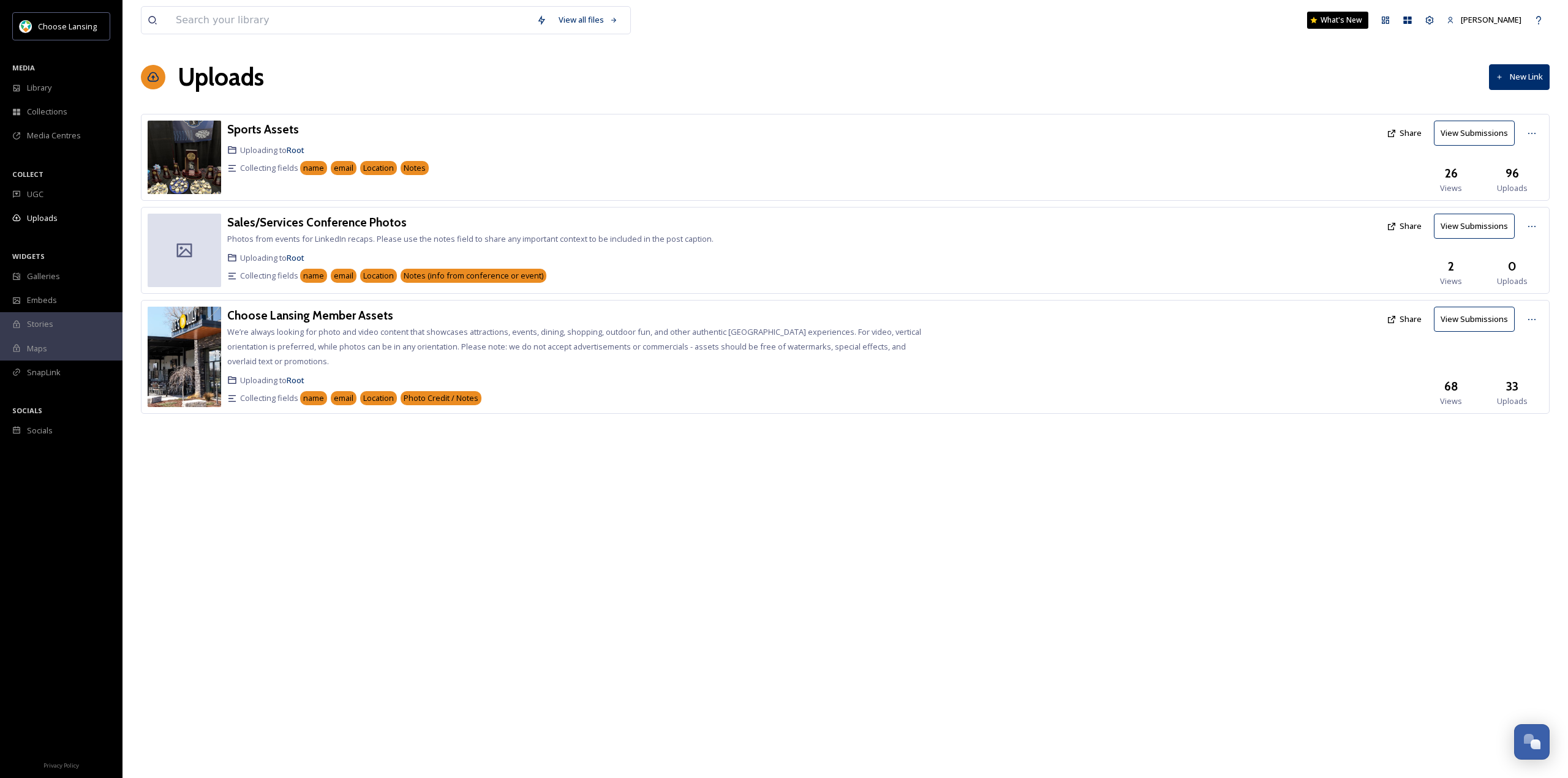
click at [347, 133] on div "Sports Assets" at bounding box center [576, 129] width 698 height 18
click at [269, 129] on h3 "Sports Assets" at bounding box center [263, 129] width 71 height 15
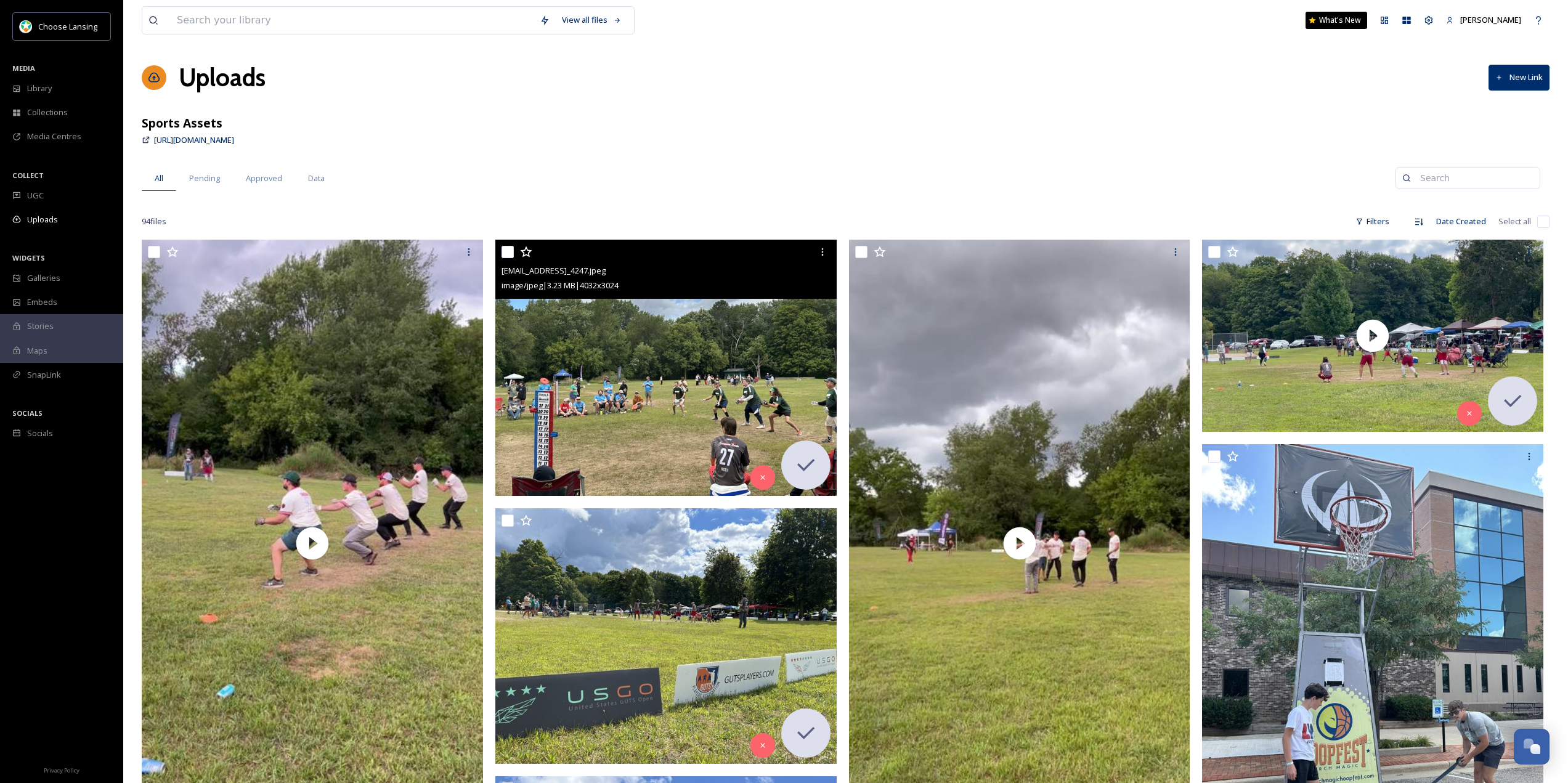
click at [768, 359] on img at bounding box center [666, 367] width 341 height 256
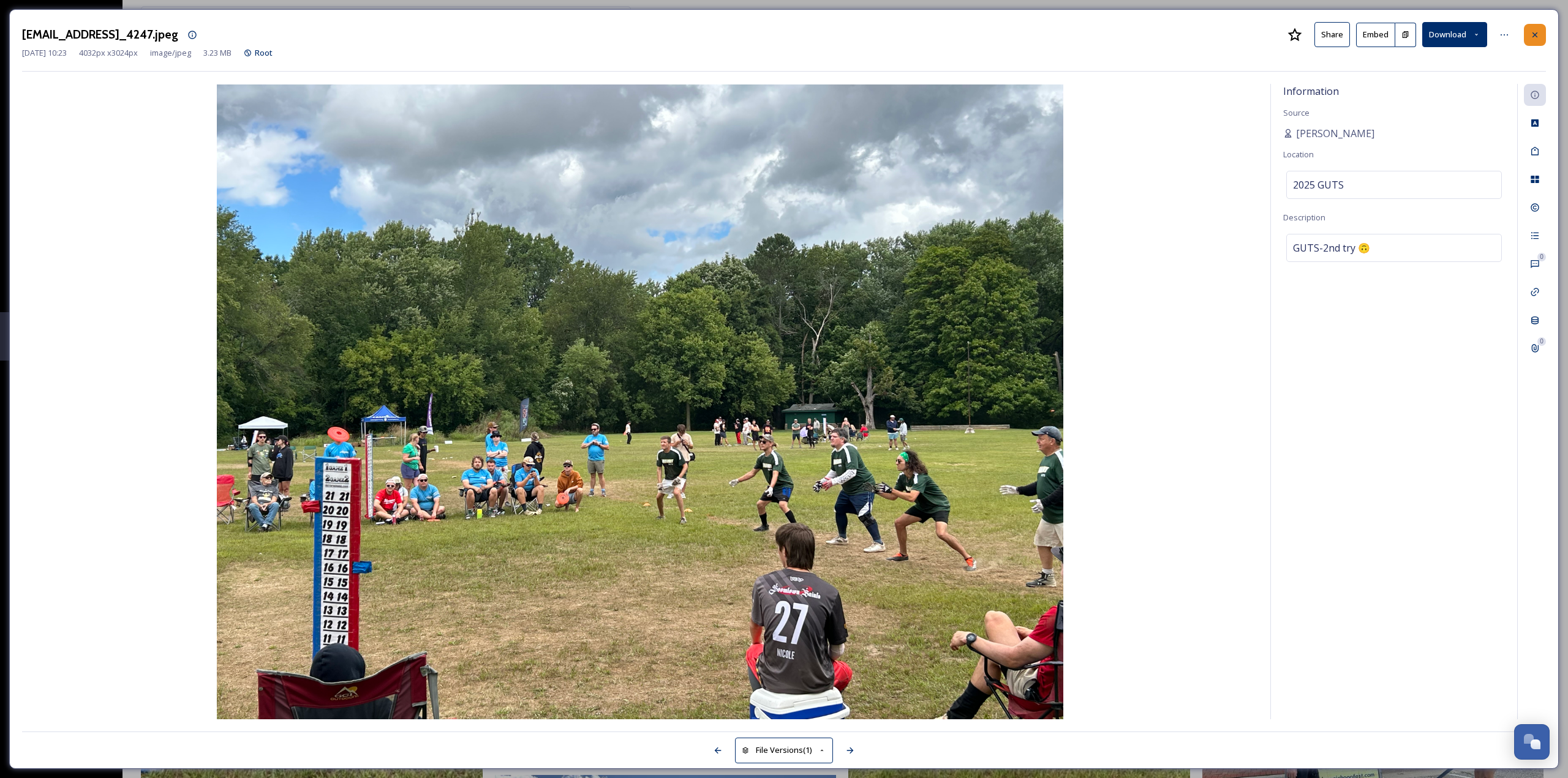
click at [1539, 41] on div at bounding box center [1535, 34] width 22 height 22
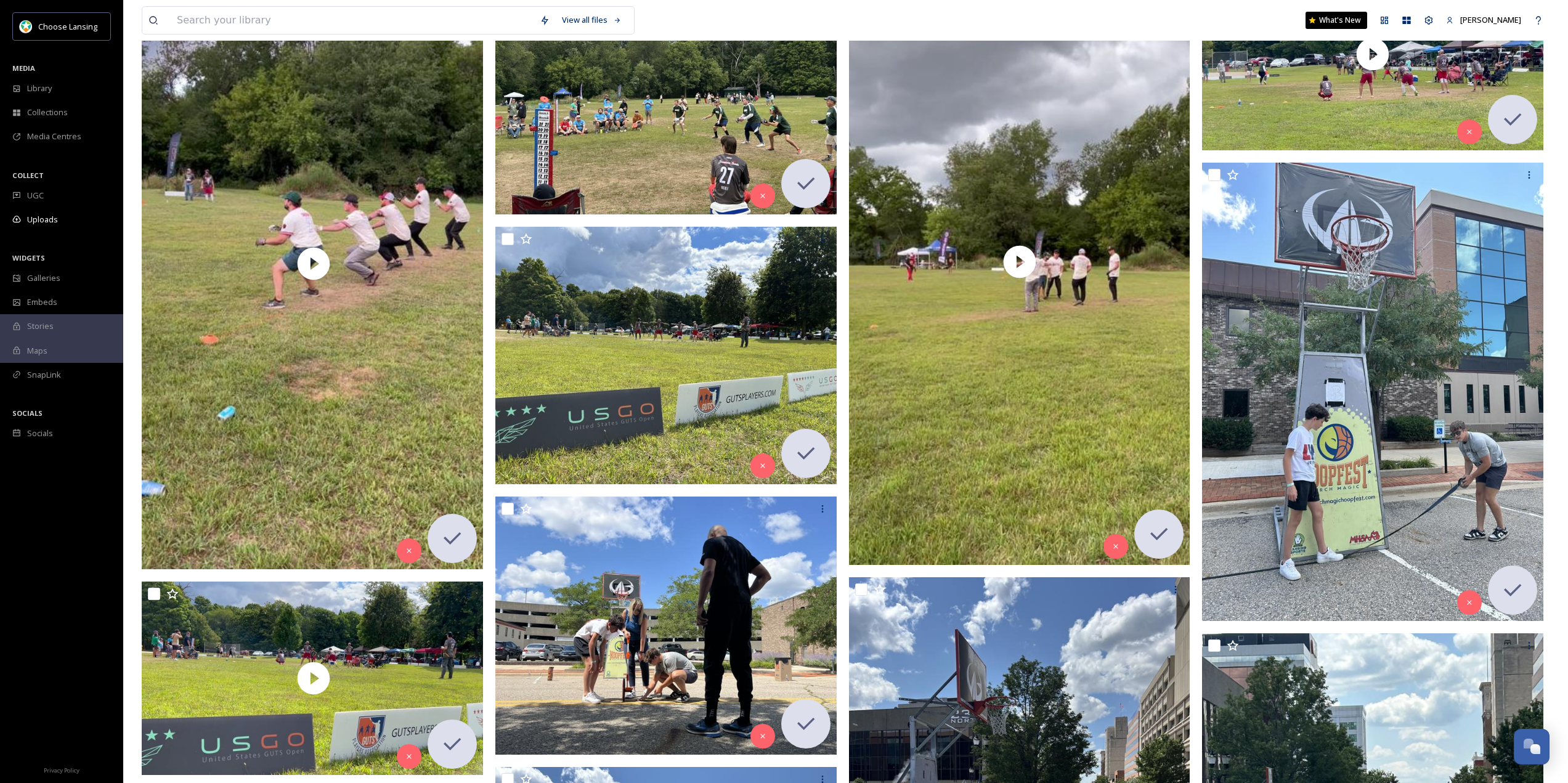
scroll to position [370, 0]
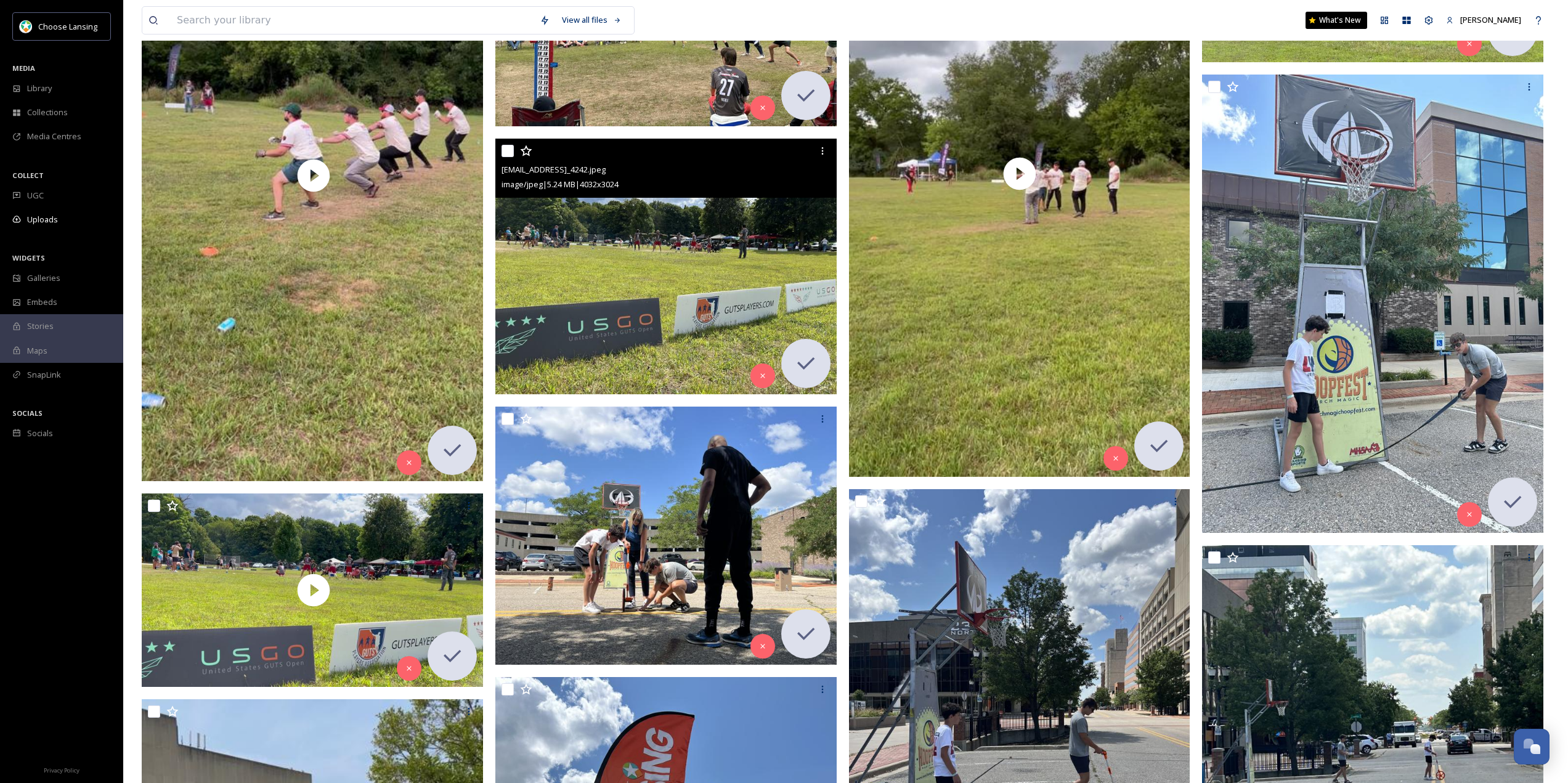
click at [703, 247] on img at bounding box center [666, 266] width 341 height 256
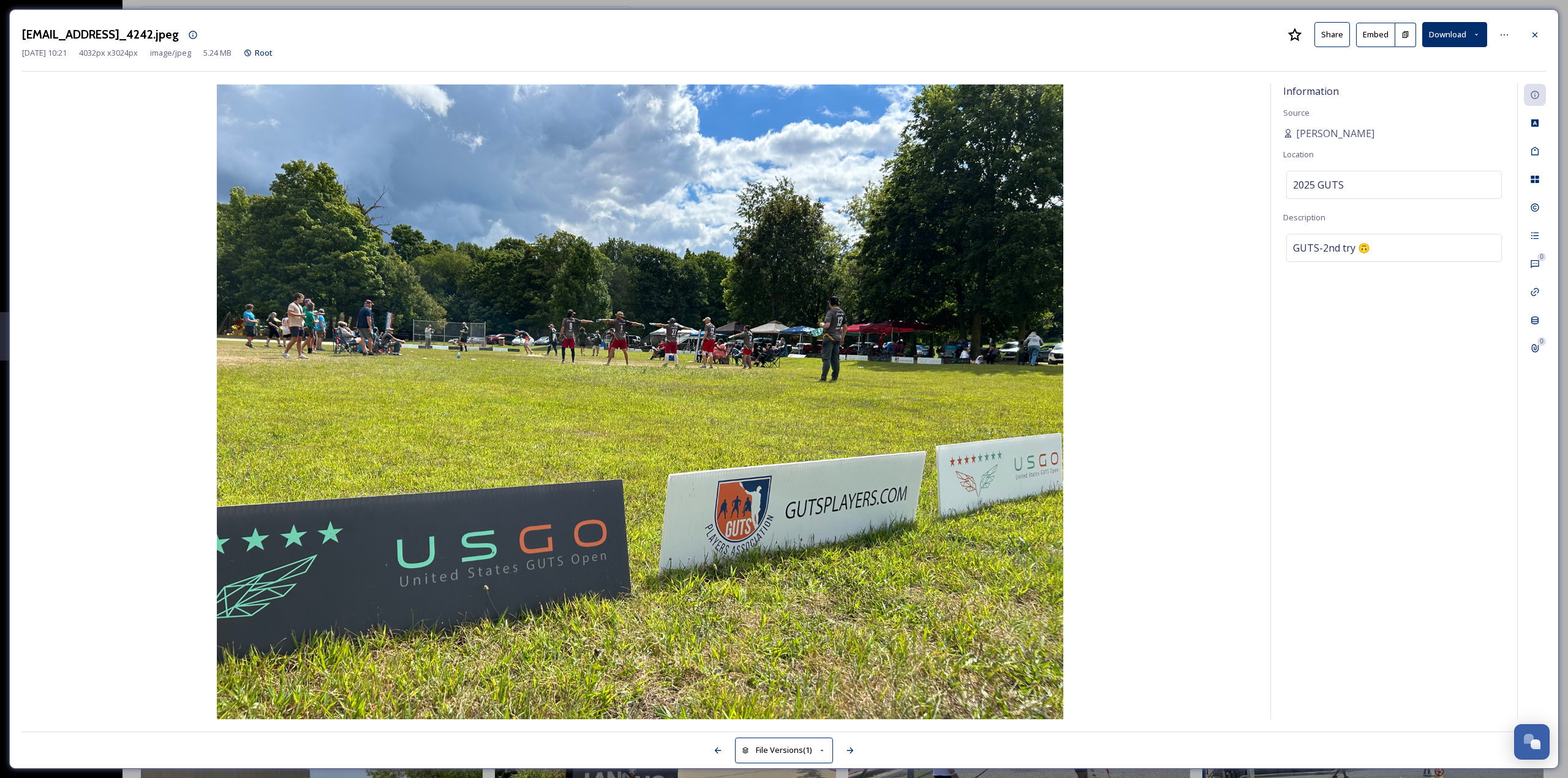
click at [1540, 29] on div at bounding box center [1535, 34] width 22 height 22
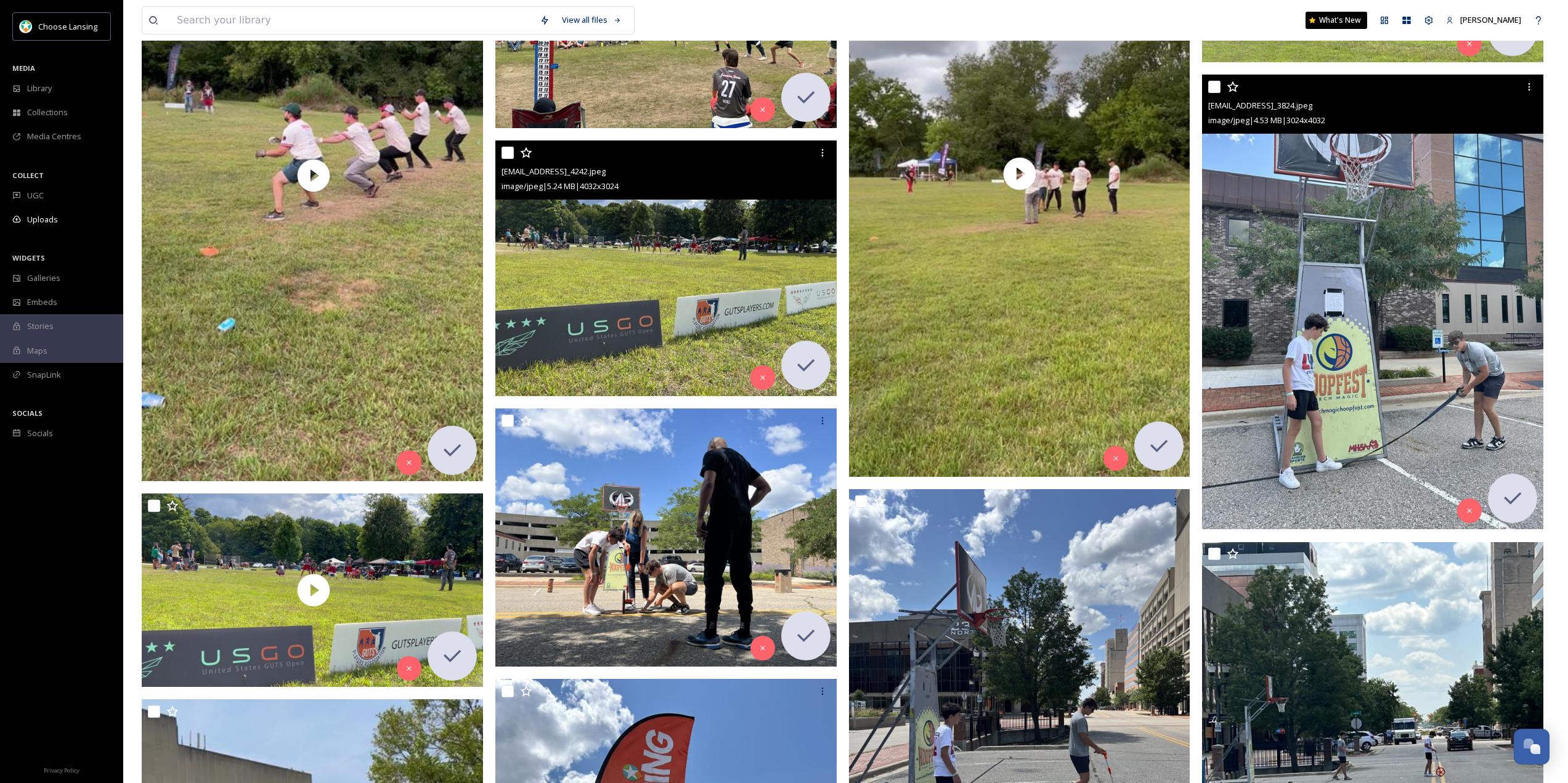
click at [1353, 249] on img at bounding box center [1372, 302] width 341 height 455
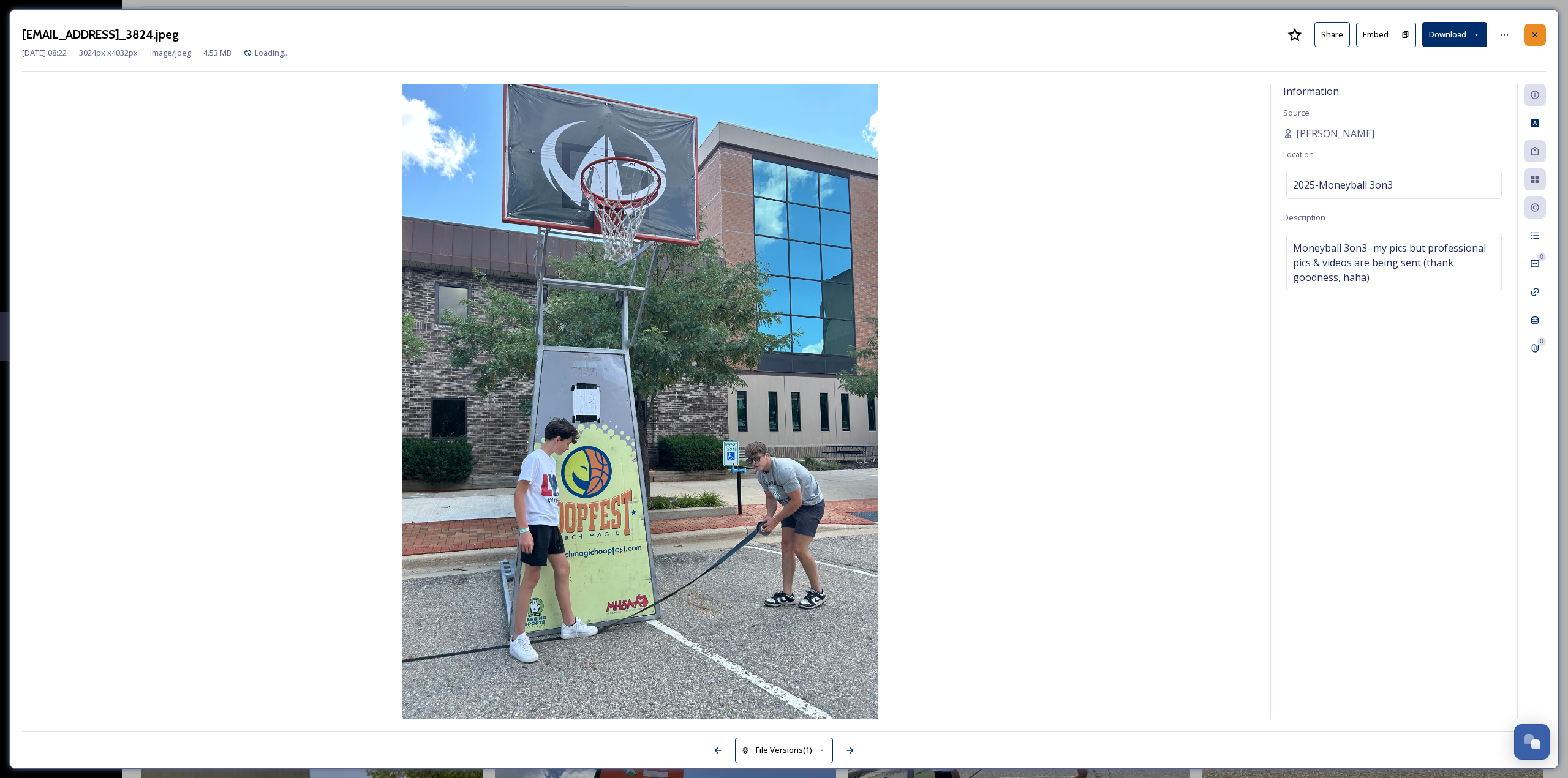
click at [1537, 37] on icon at bounding box center [1535, 35] width 10 height 10
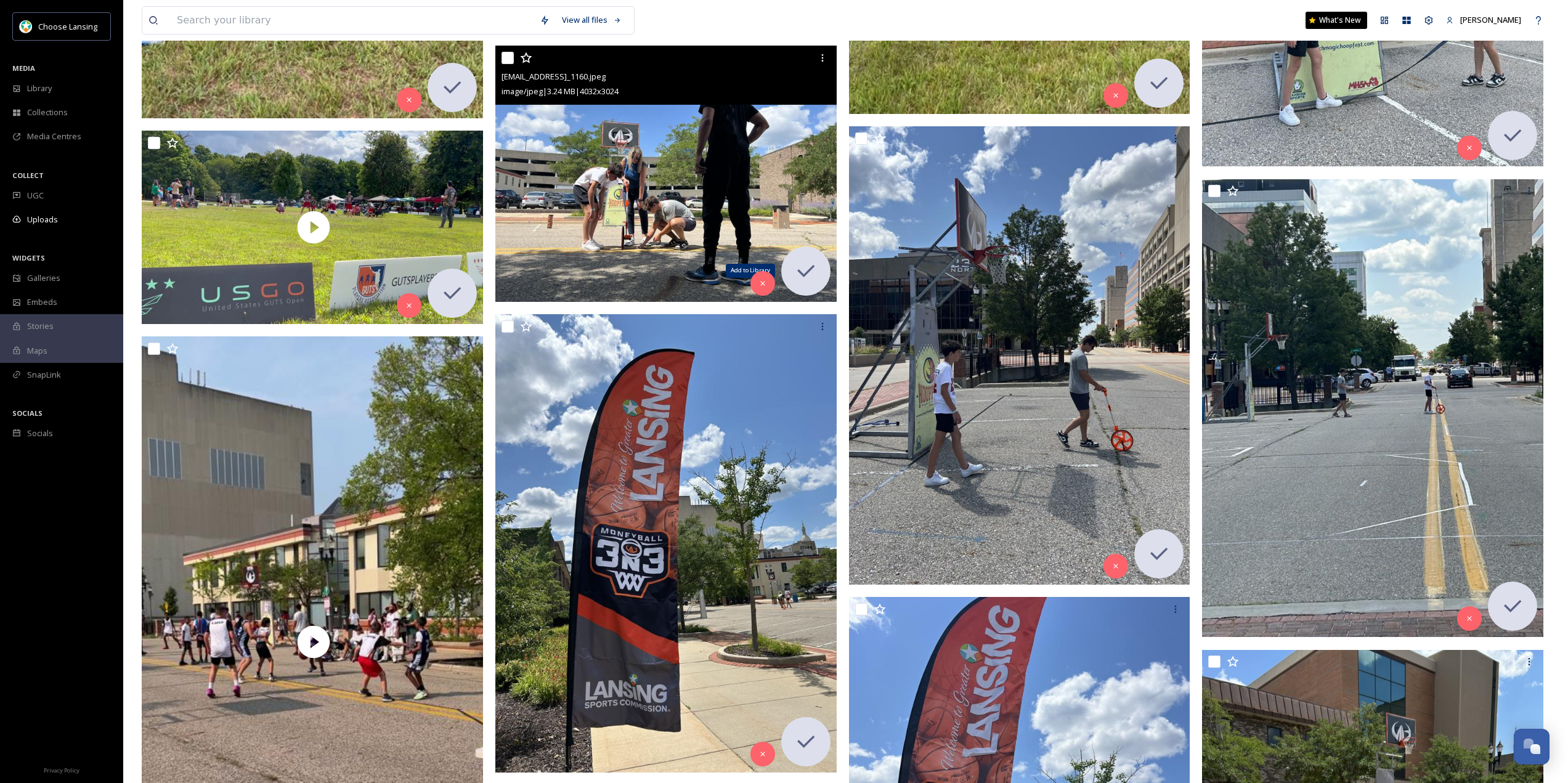
scroll to position [863, 0]
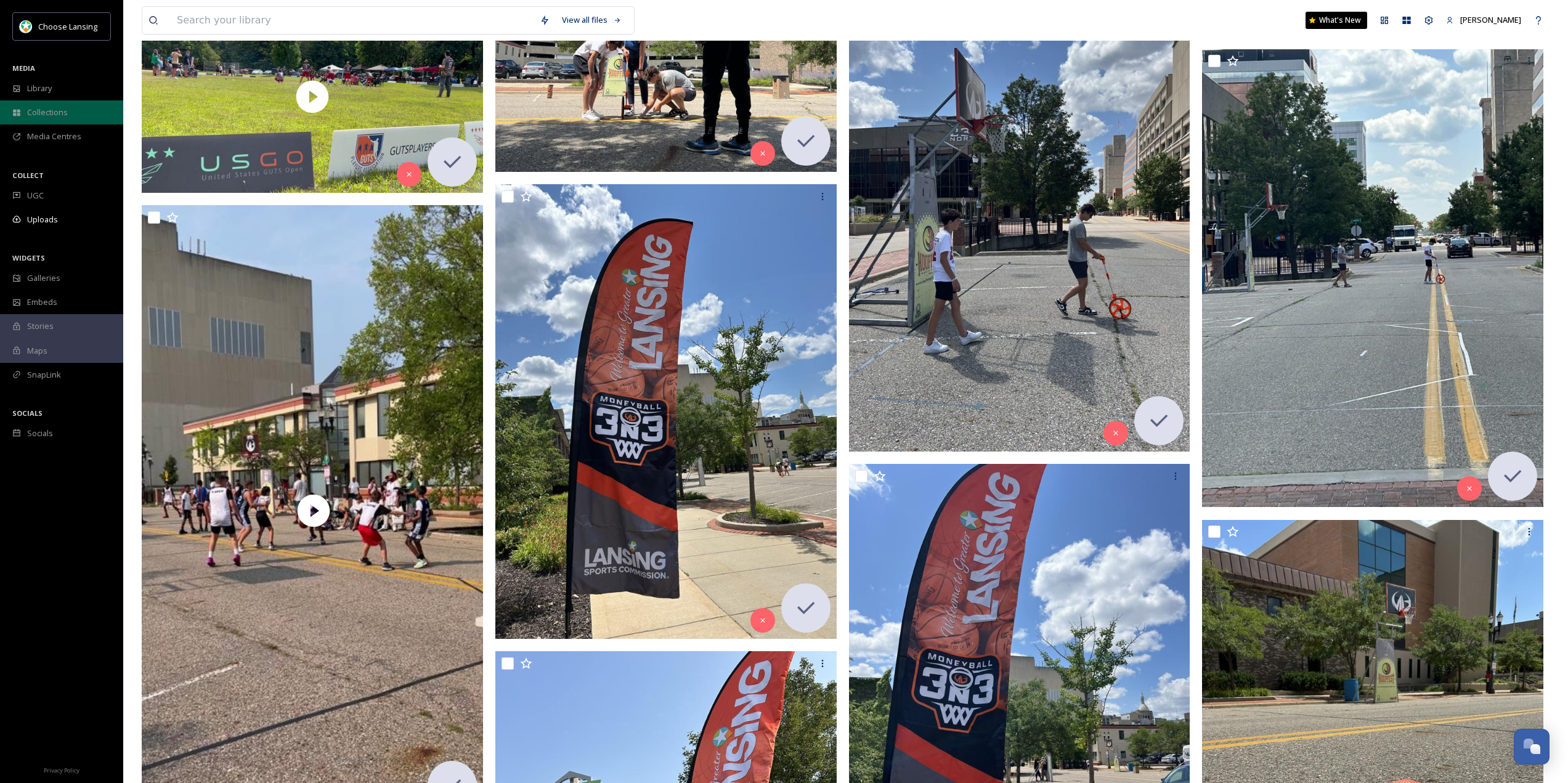
click at [64, 111] on span "Collections" at bounding box center [47, 113] width 41 height 11
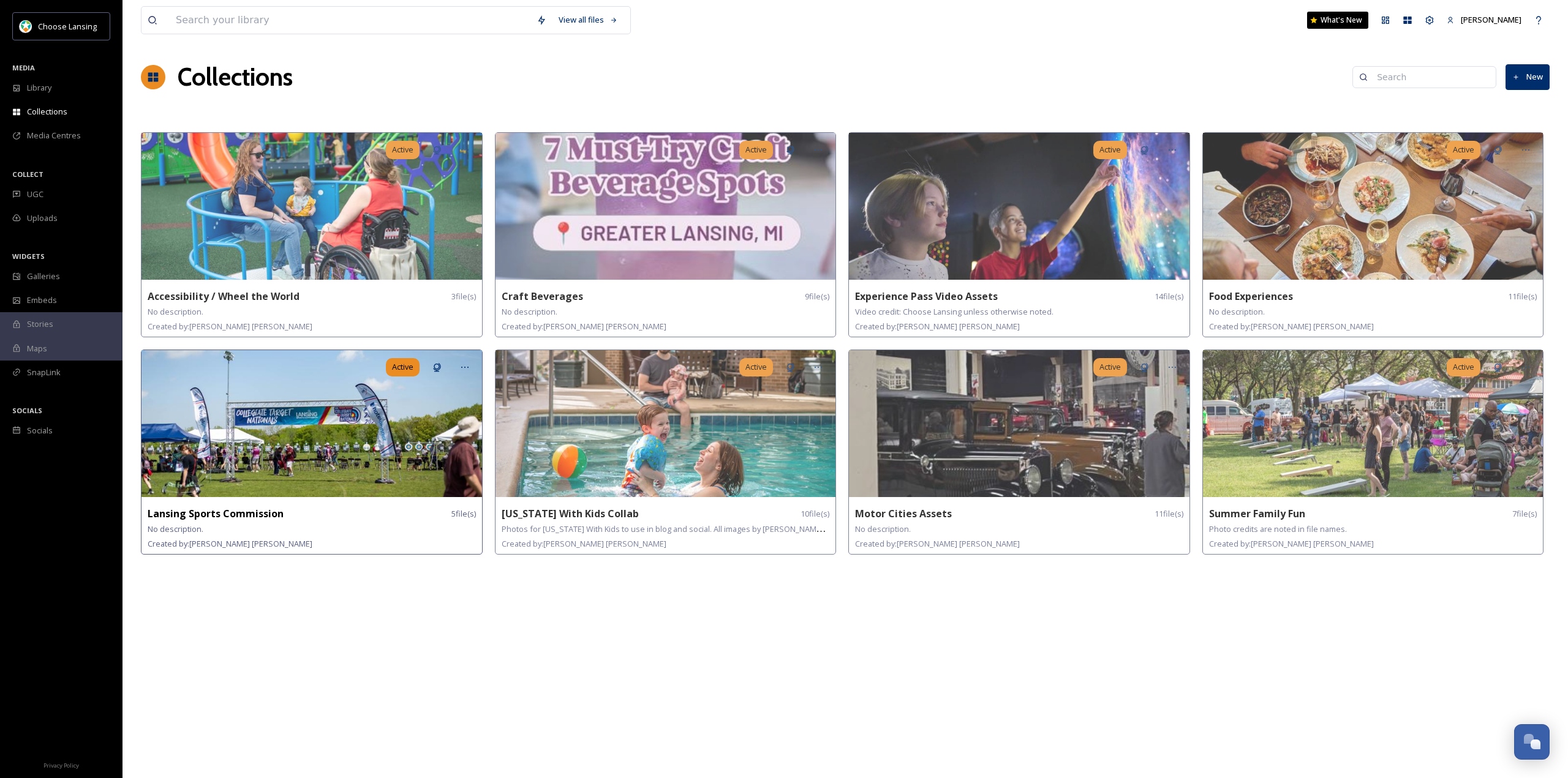
click at [345, 453] on img at bounding box center [311, 424] width 340 height 147
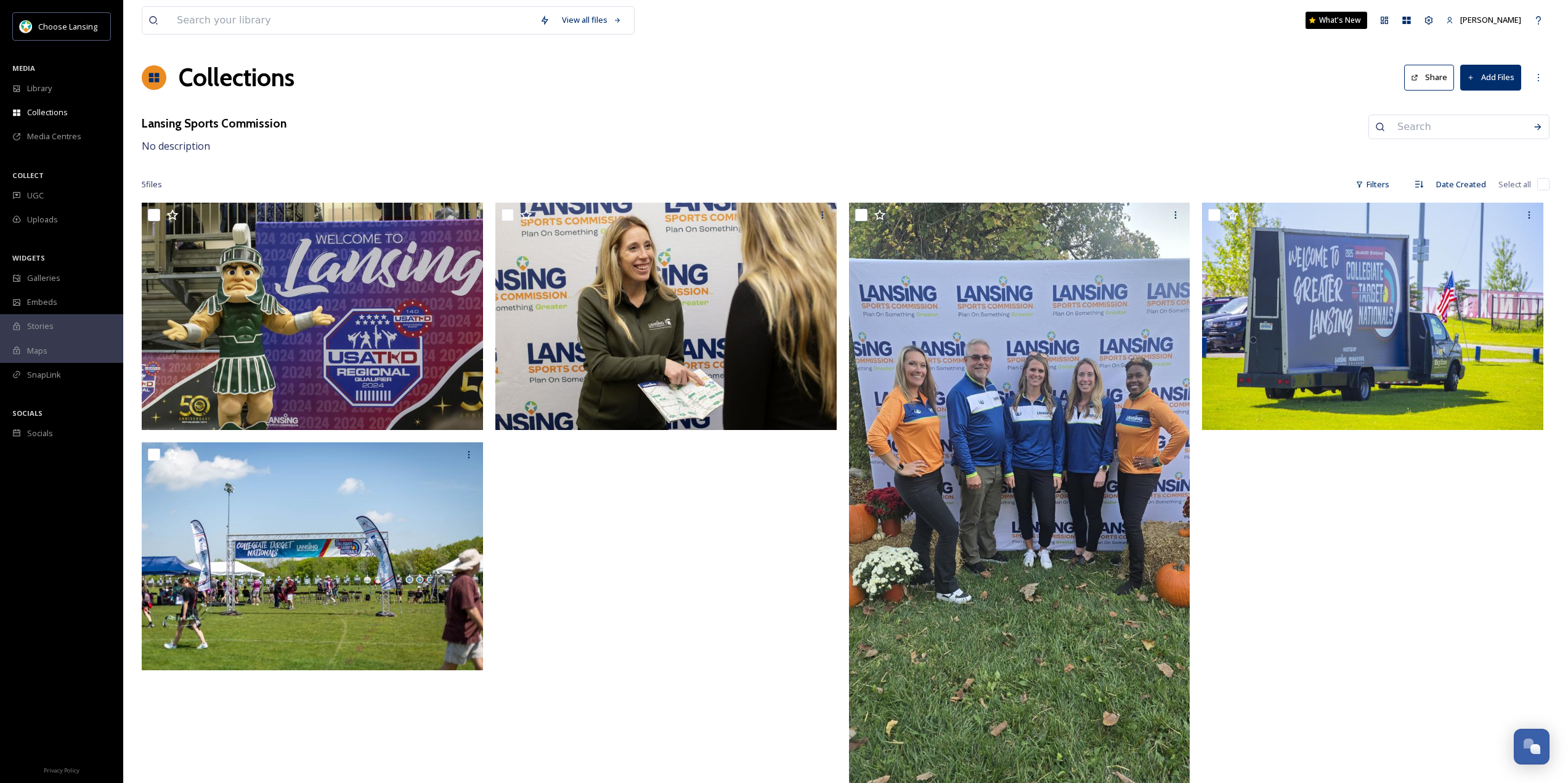
click at [1486, 85] on button "Add Files" at bounding box center [1490, 77] width 61 height 25
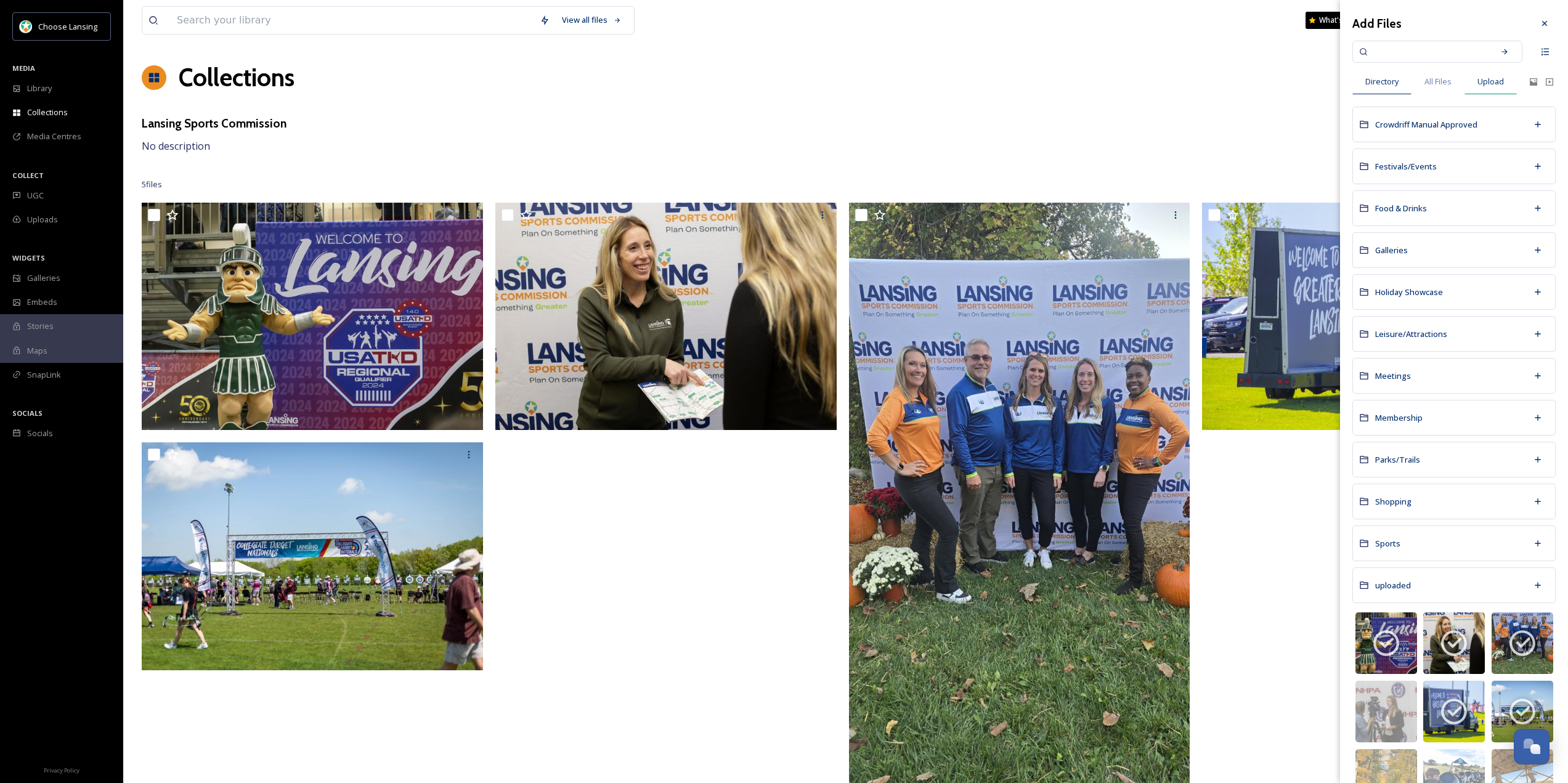
click at [1498, 85] on span "Upload" at bounding box center [1490, 82] width 27 height 11
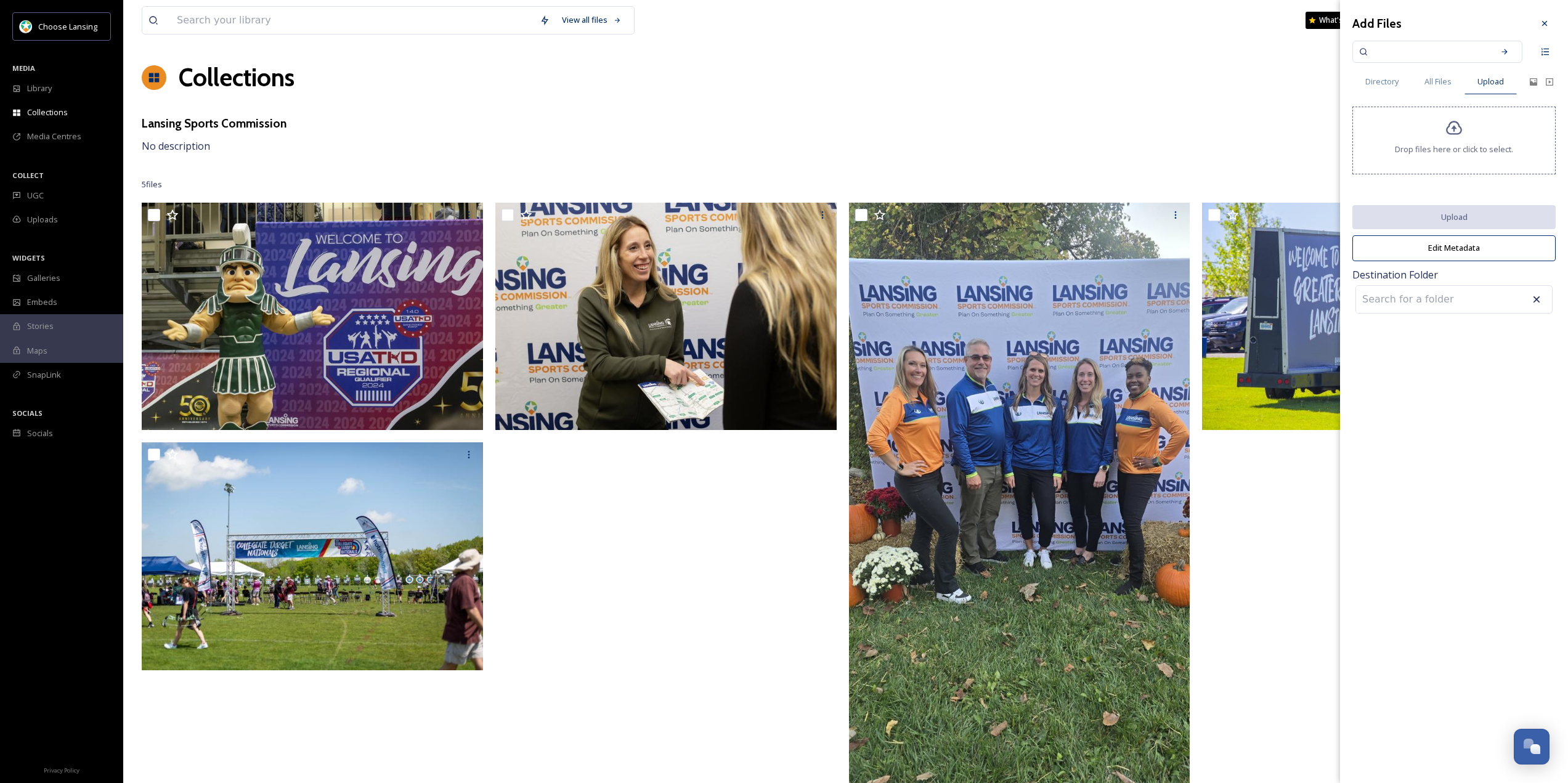
click at [1478, 133] on div "Drop files here or click to select." at bounding box center [1453, 141] width 203 height 67
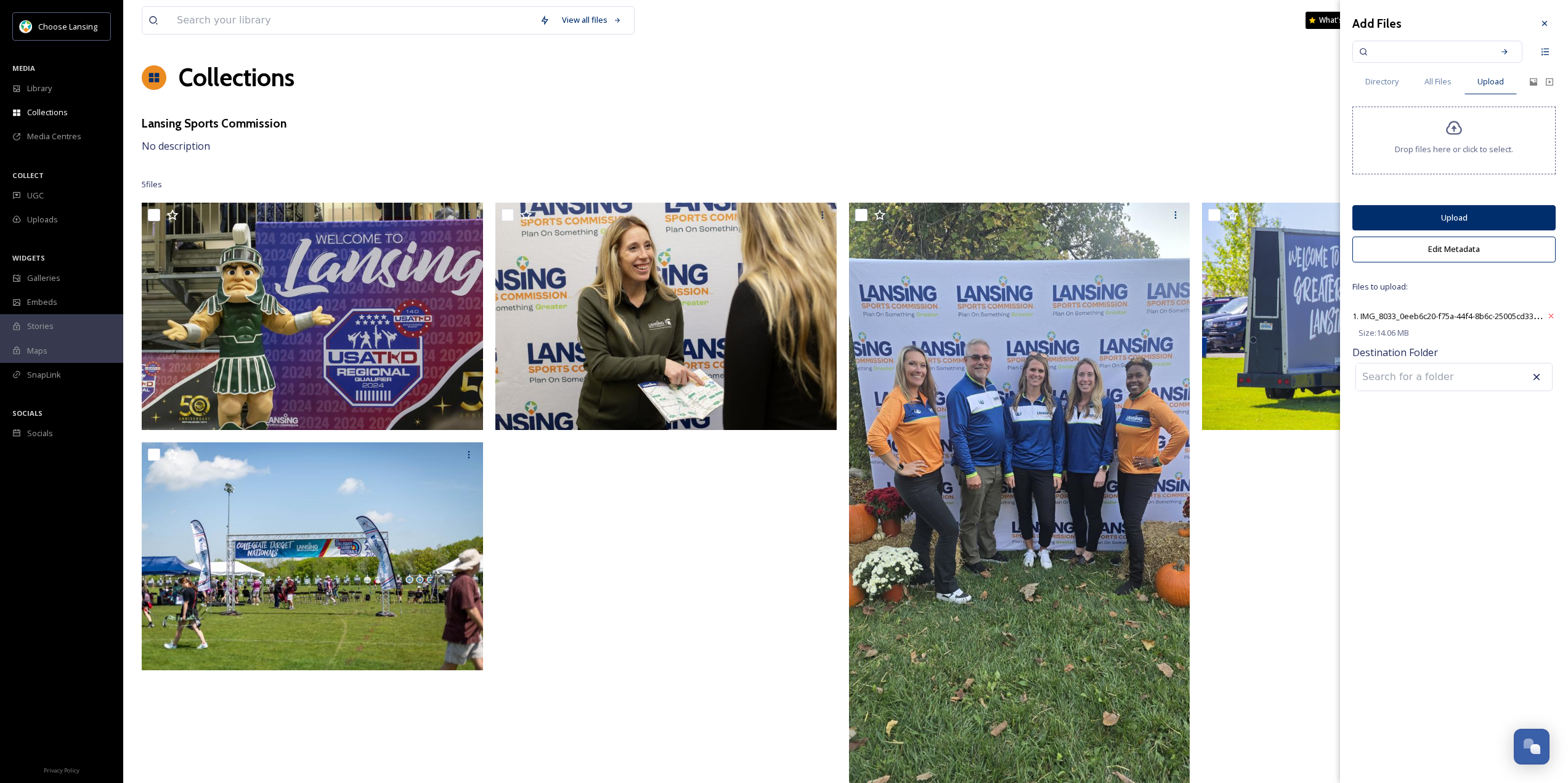
click at [1470, 219] on button "Upload" at bounding box center [1453, 217] width 203 height 25
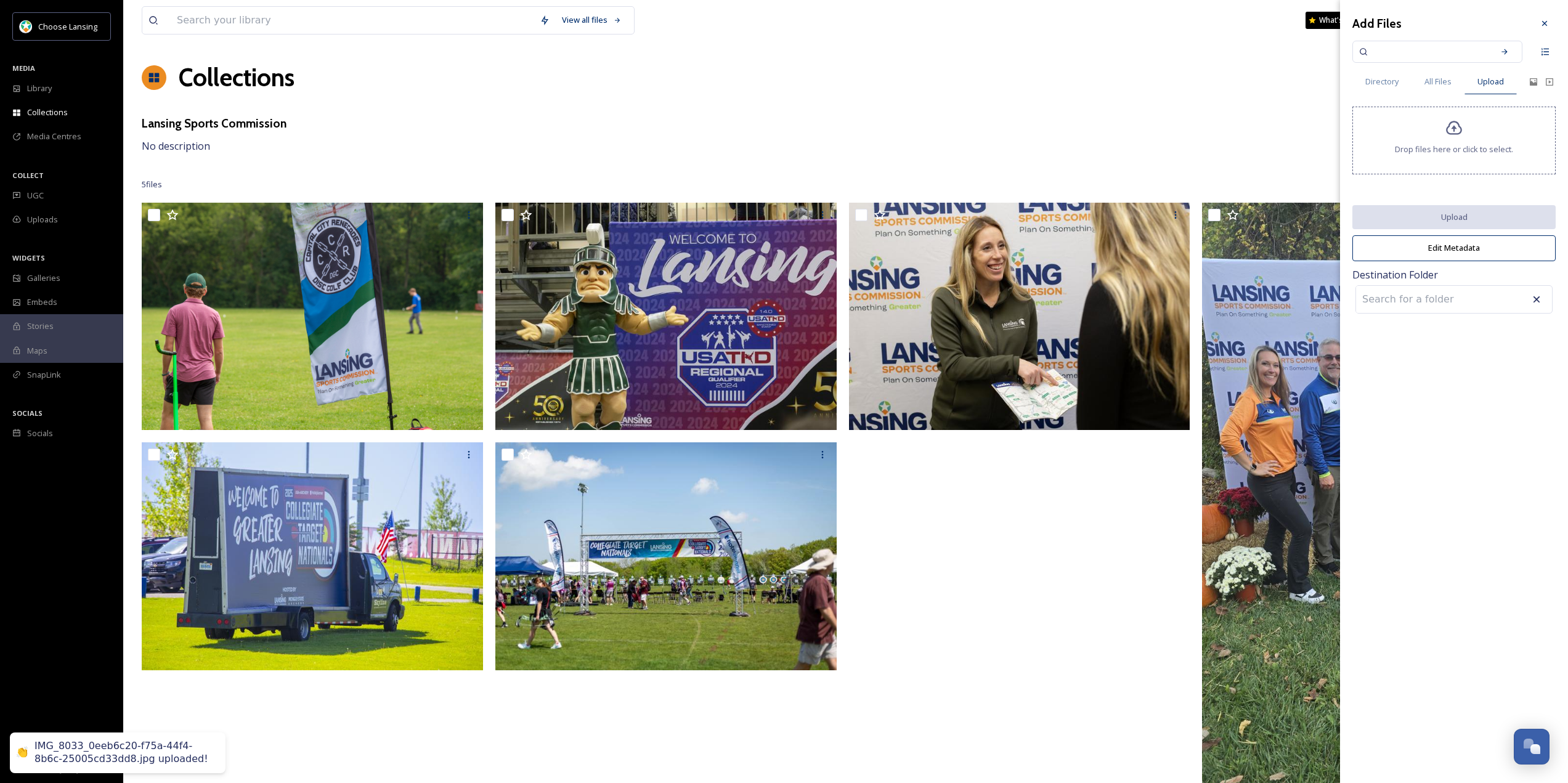
click at [1074, 90] on div "Collections Share Add Files" at bounding box center [846, 78] width 1407 height 37
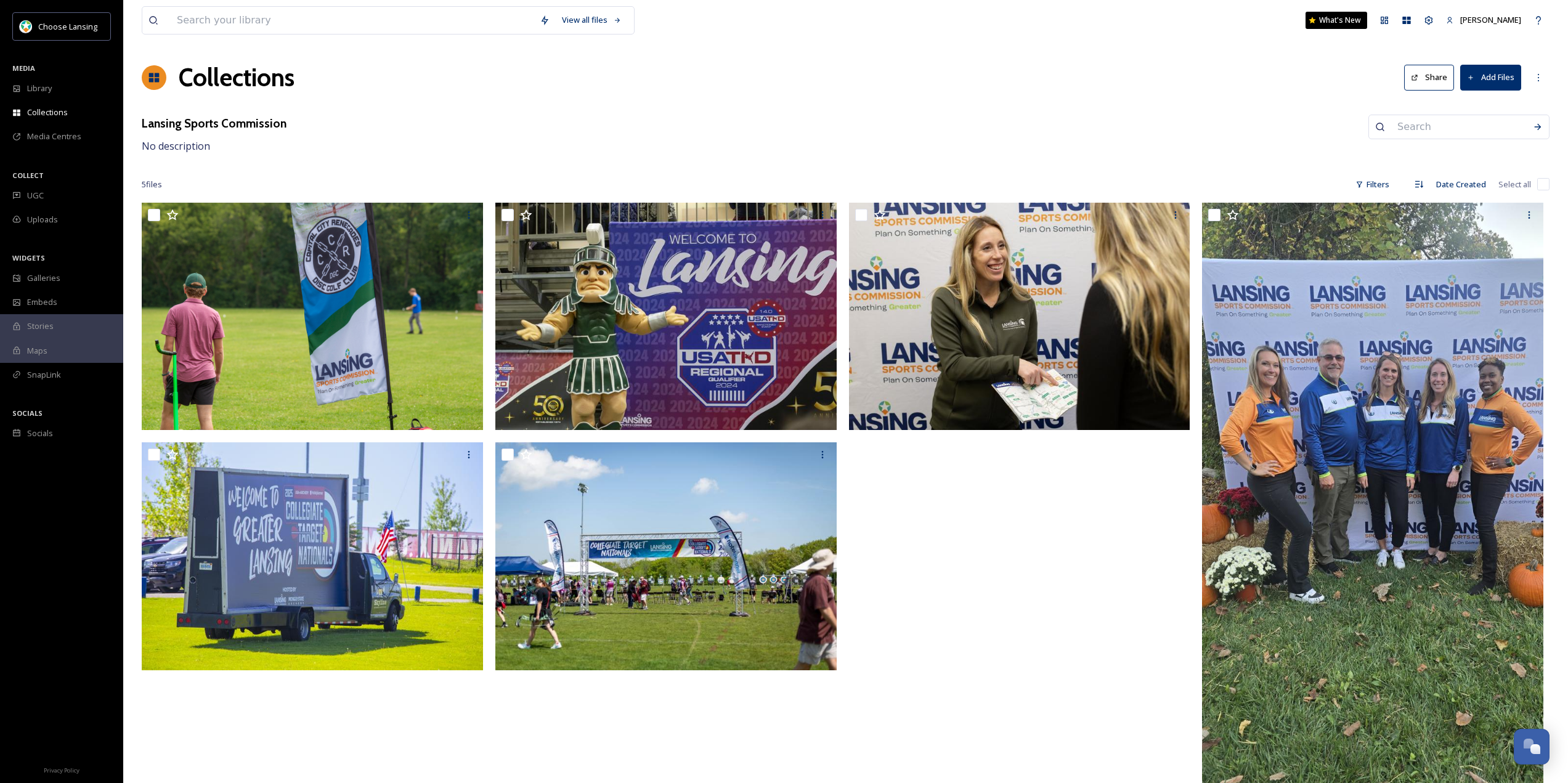
click at [1414, 75] on icon at bounding box center [1414, 78] width 8 height 8
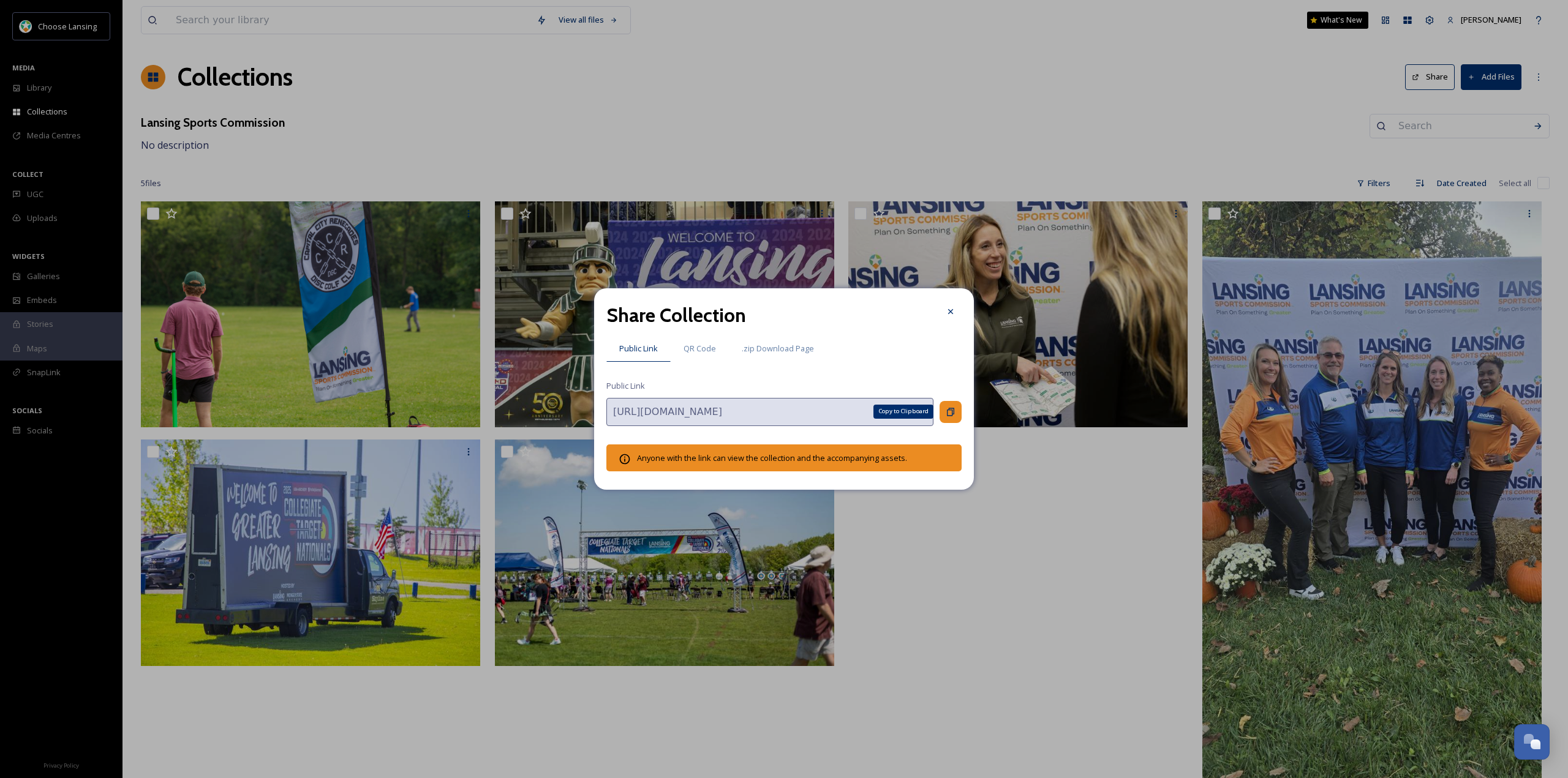
click at [952, 412] on icon at bounding box center [951, 411] width 7 height 8
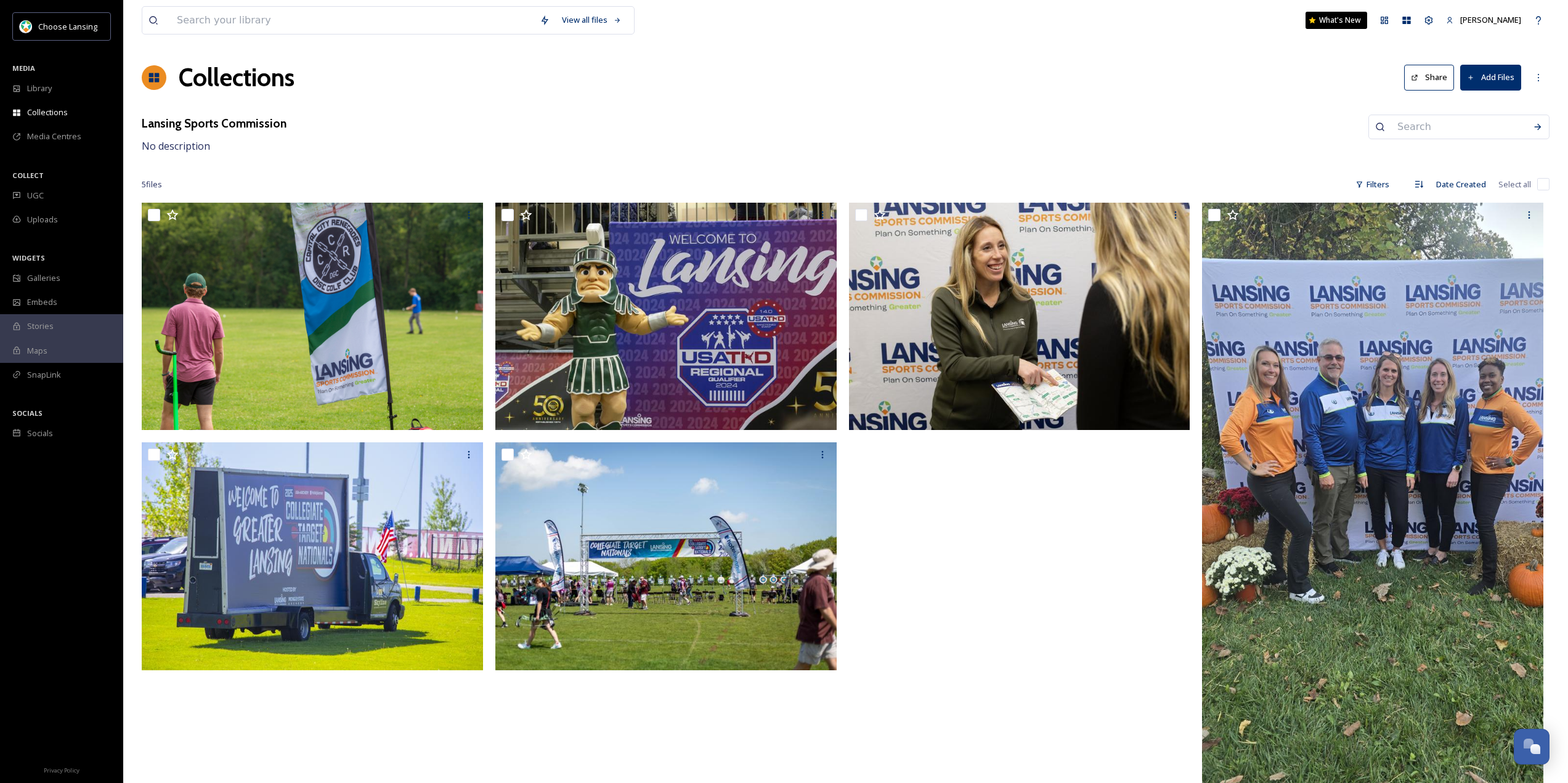
click at [1497, 84] on button "Add Files" at bounding box center [1490, 77] width 61 height 25
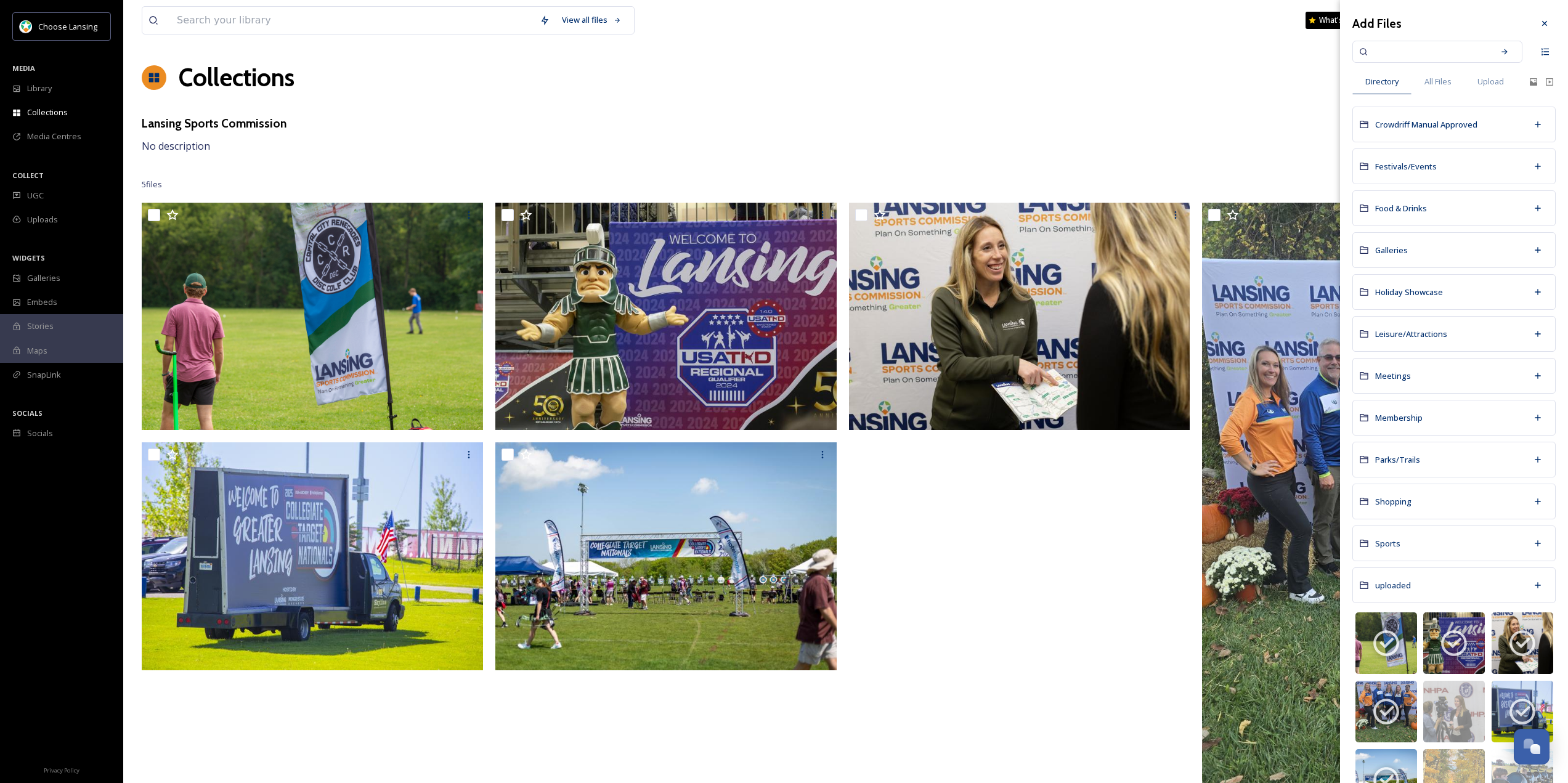
click at [1424, 50] on input at bounding box center [1429, 52] width 116 height 27
click at [1442, 79] on span "All Files" at bounding box center [1437, 82] width 27 height 11
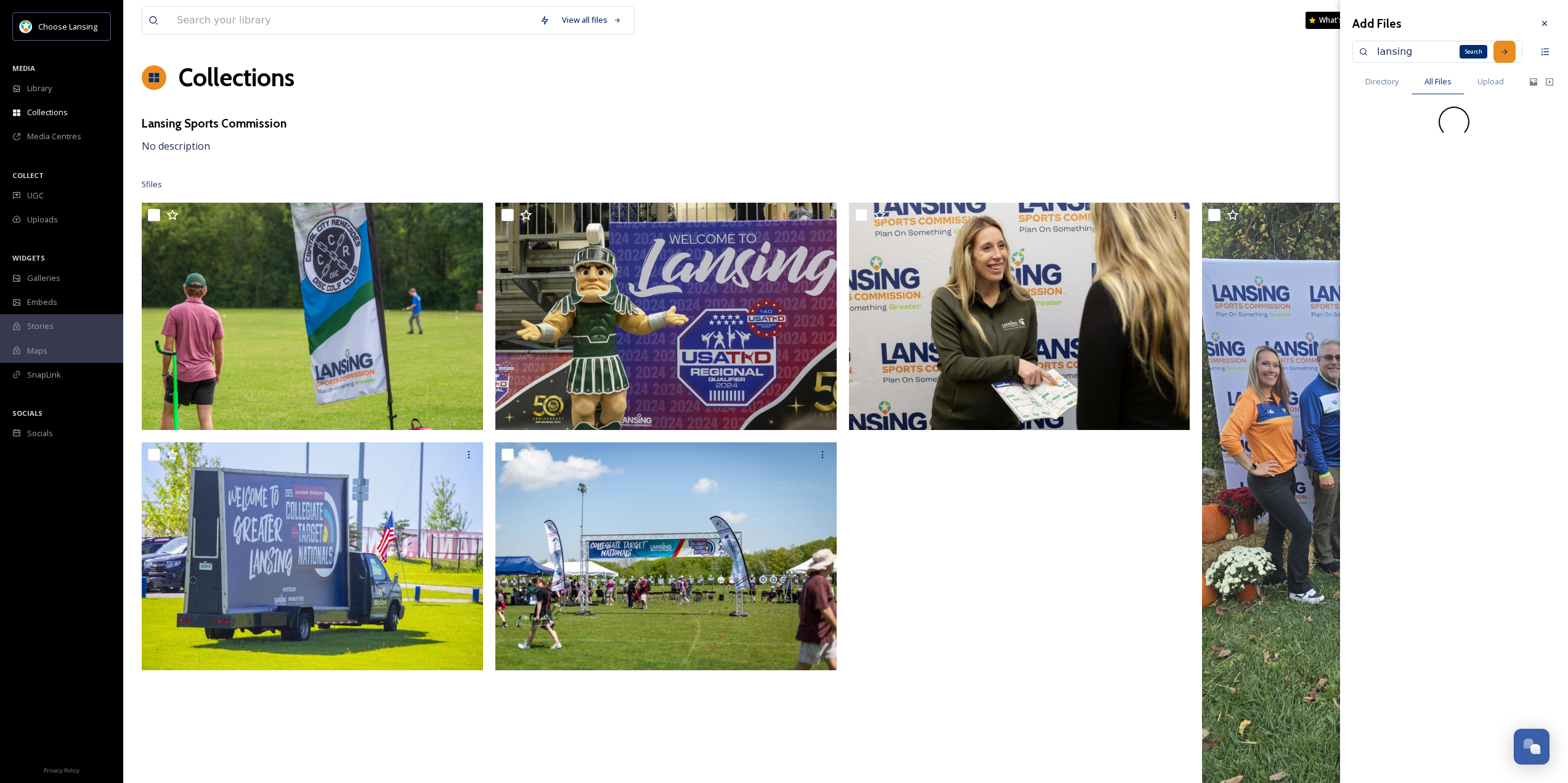
click at [1503, 47] on icon at bounding box center [1504, 52] width 9 height 9
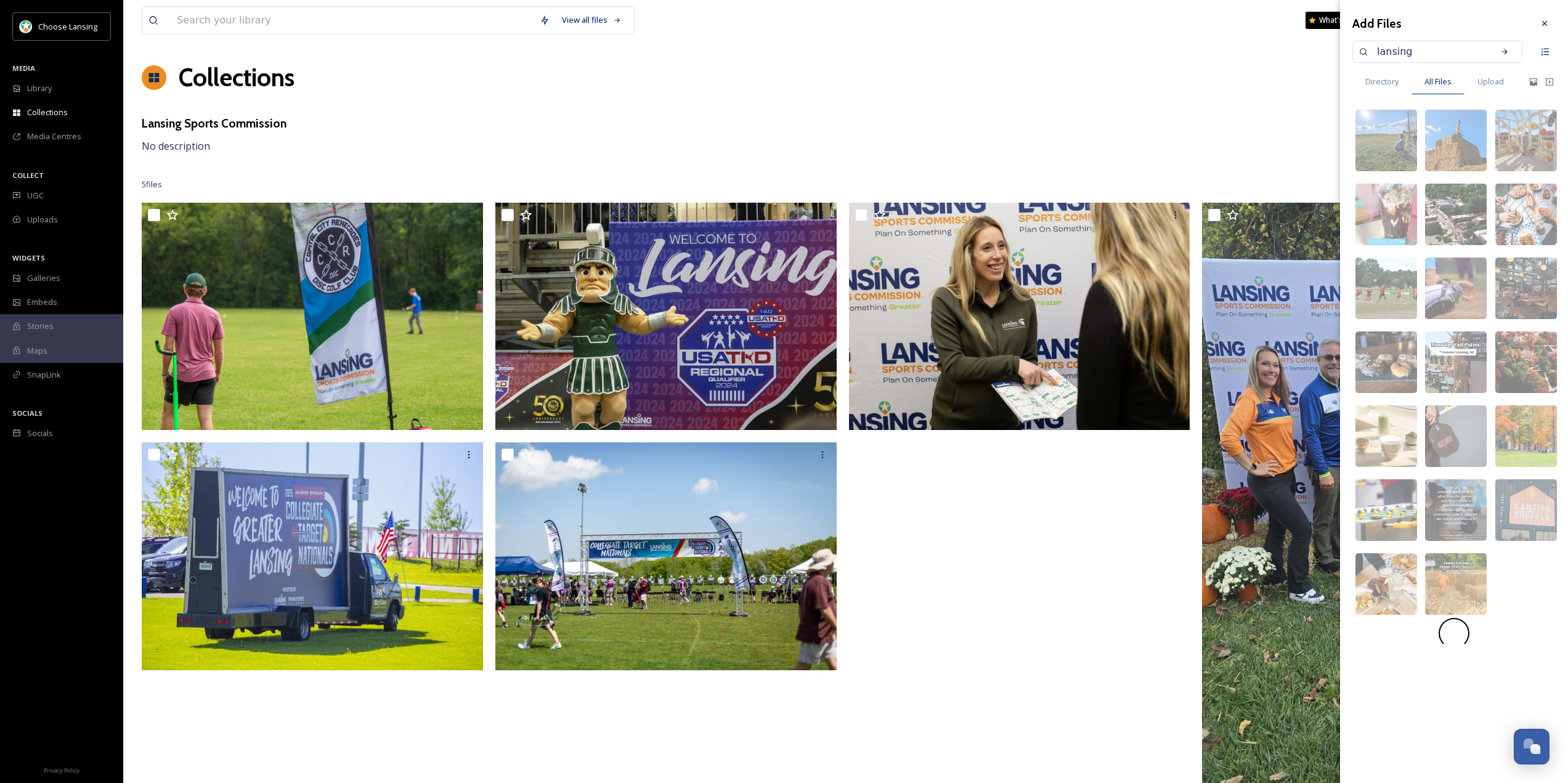
click at [1454, 44] on input "lansing" at bounding box center [1429, 52] width 116 height 27
click at [1506, 56] on div "Search" at bounding box center [1504, 52] width 22 height 22
click at [1445, 52] on input "lansing" at bounding box center [1429, 52] width 116 height 27
click at [1404, 278] on img at bounding box center [1386, 289] width 62 height 62
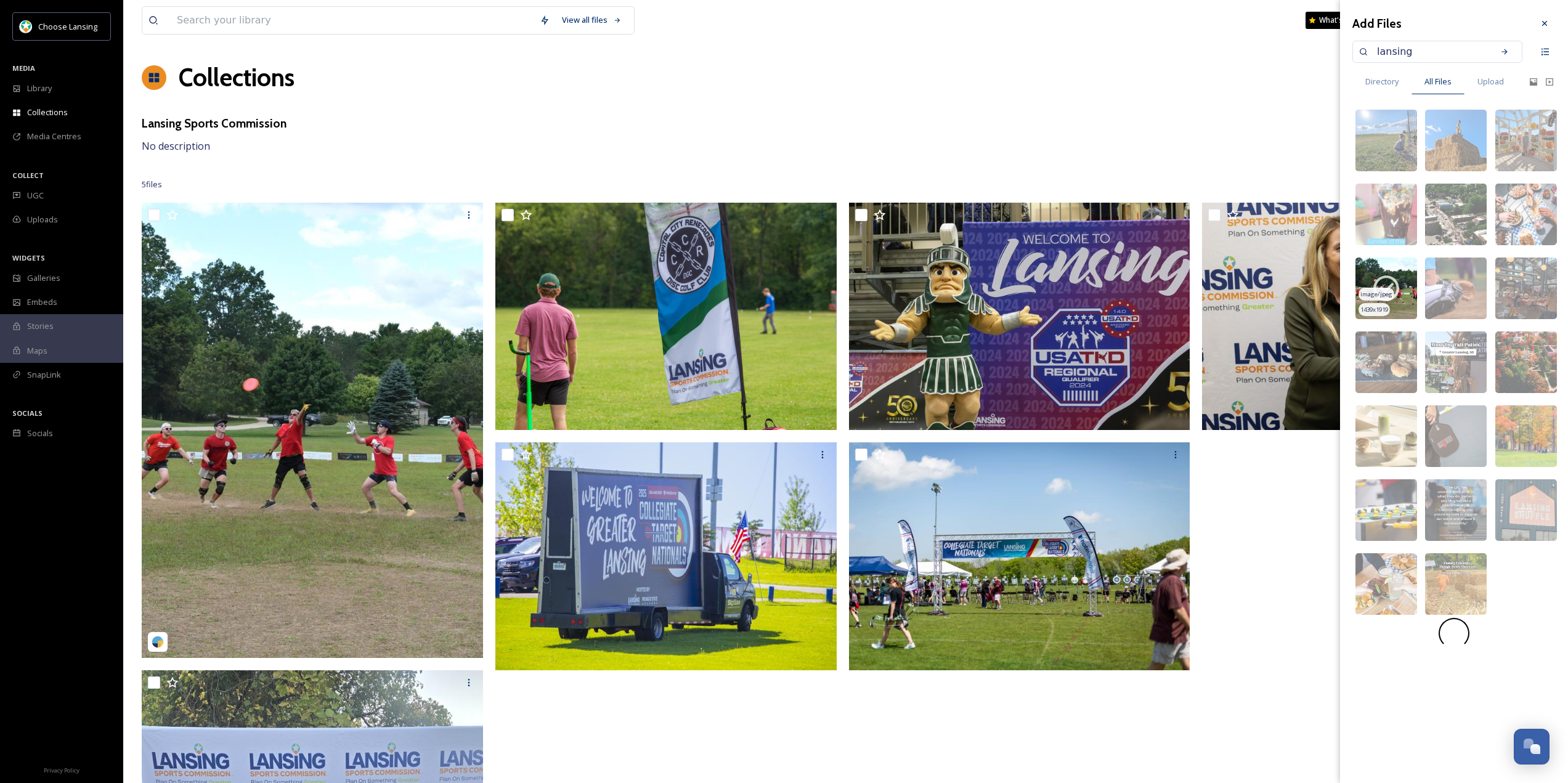
click at [1387, 283] on icon at bounding box center [1386, 288] width 31 height 31
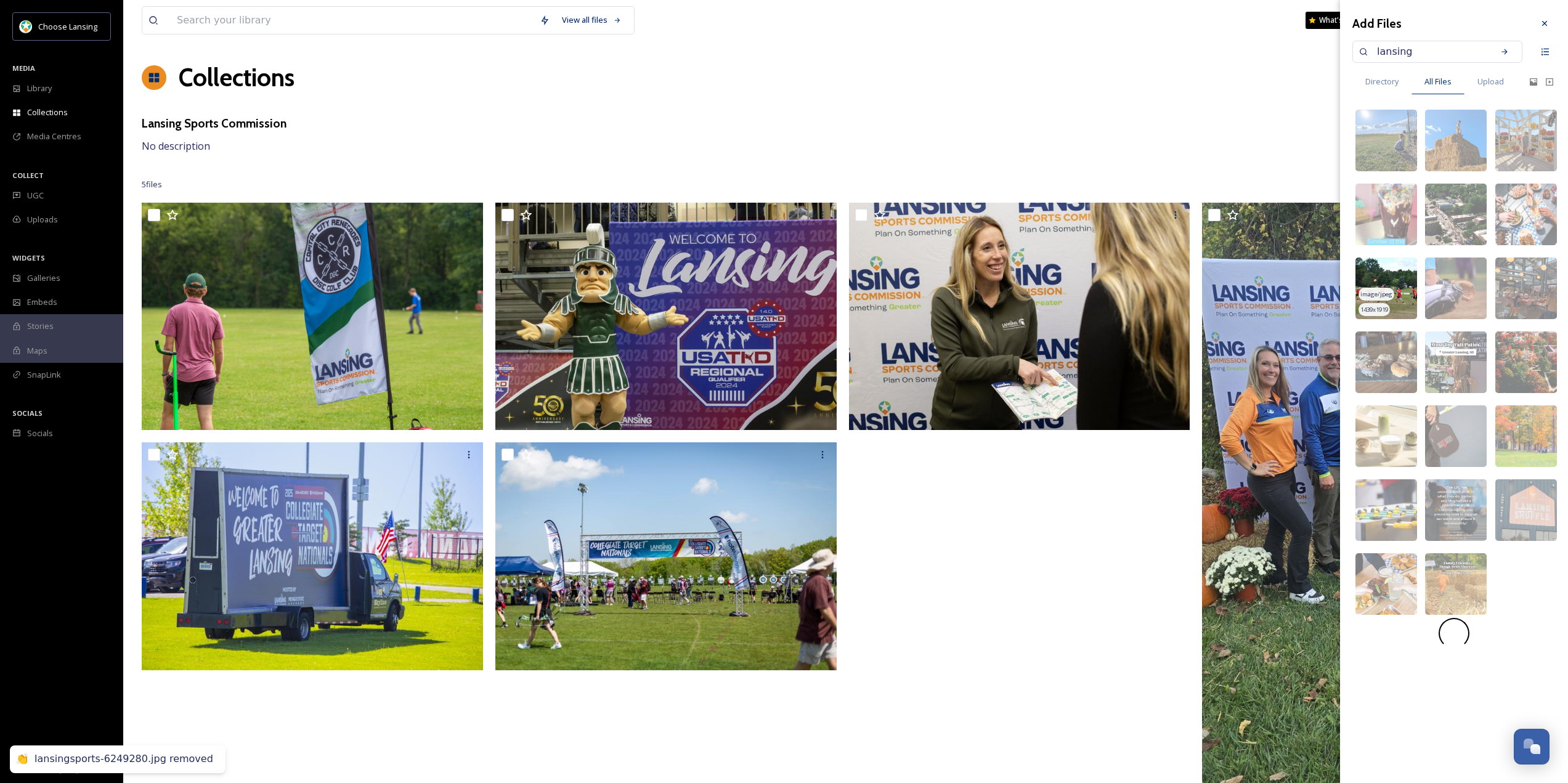
click at [1420, 50] on input "lansing" at bounding box center [1429, 52] width 116 height 27
type input "downtown"
click at [1501, 51] on icon at bounding box center [1504, 52] width 9 height 9
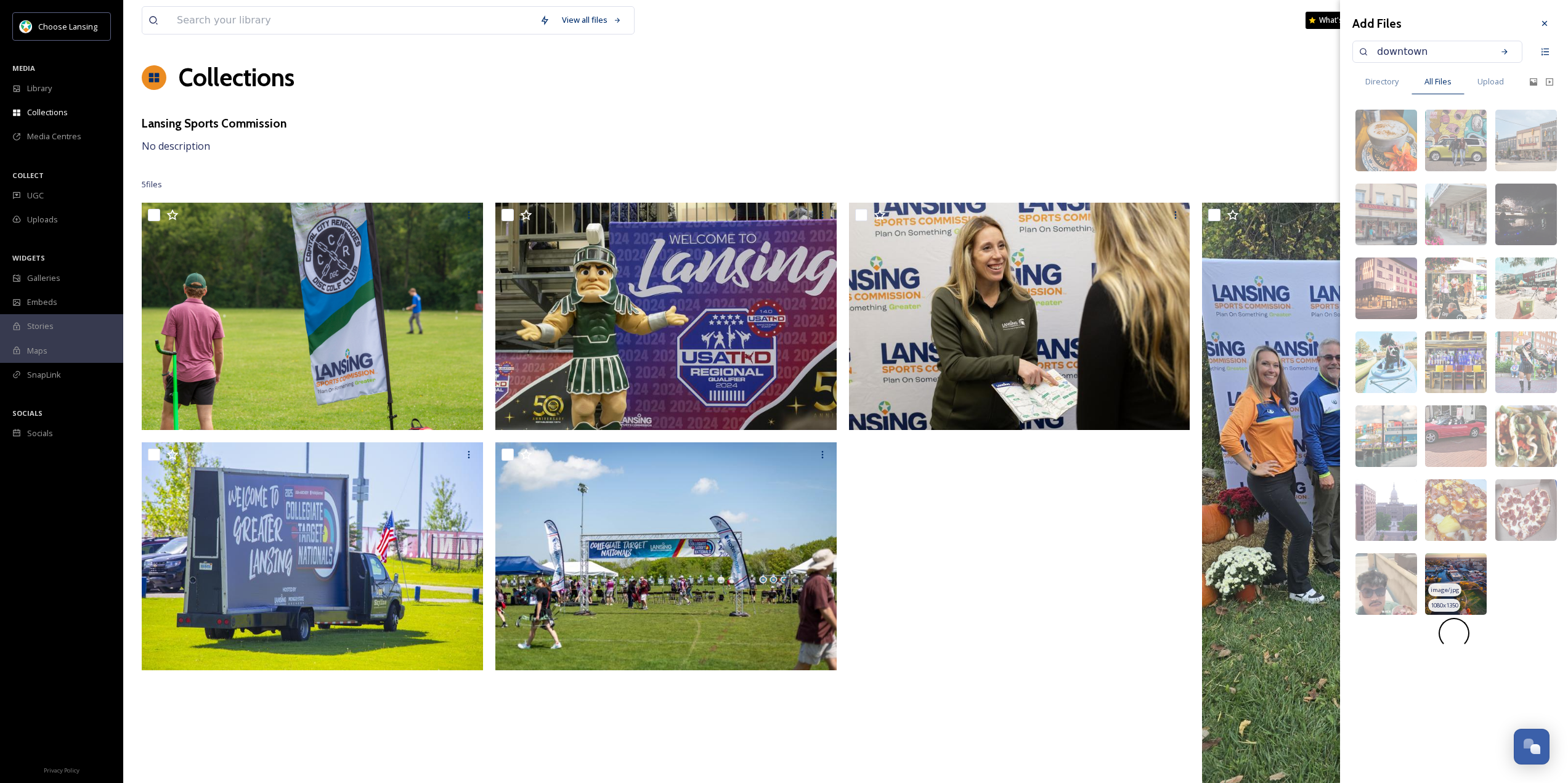
click at [1472, 567] on img at bounding box center [1455, 584] width 62 height 62
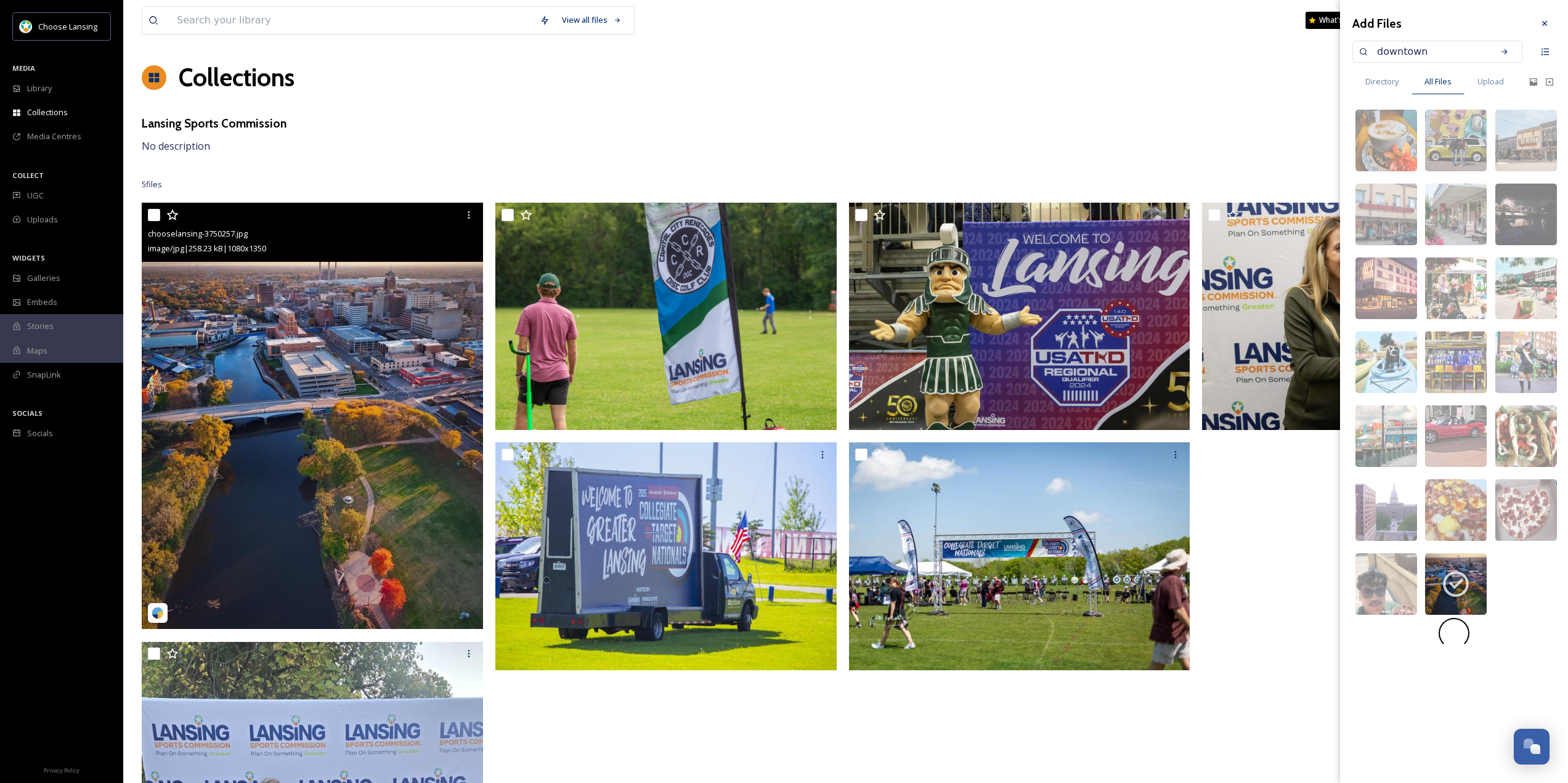
click at [277, 316] on img at bounding box center [313, 416] width 341 height 427
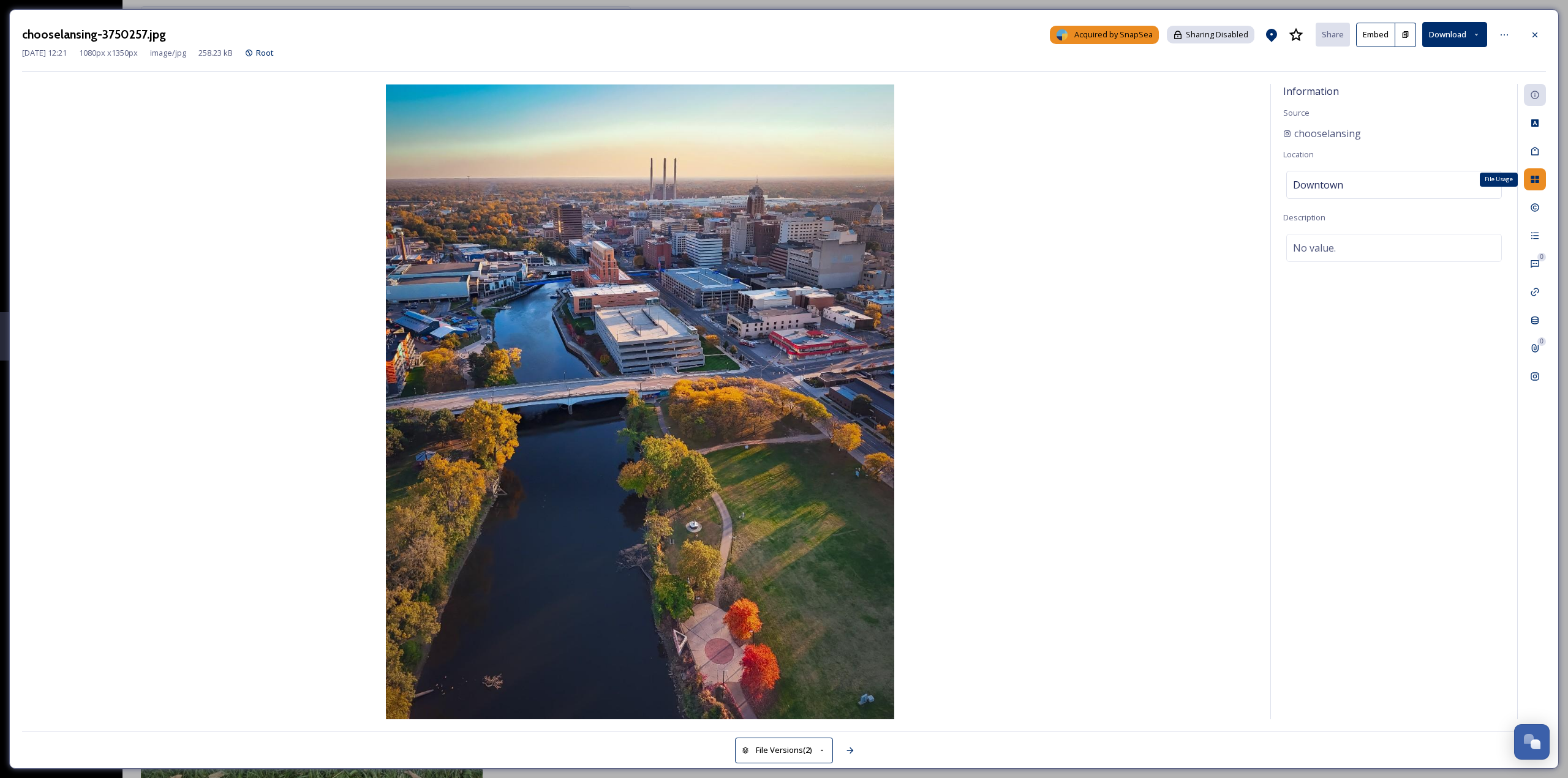
click at [1542, 181] on div "File Usage" at bounding box center [1535, 179] width 22 height 22
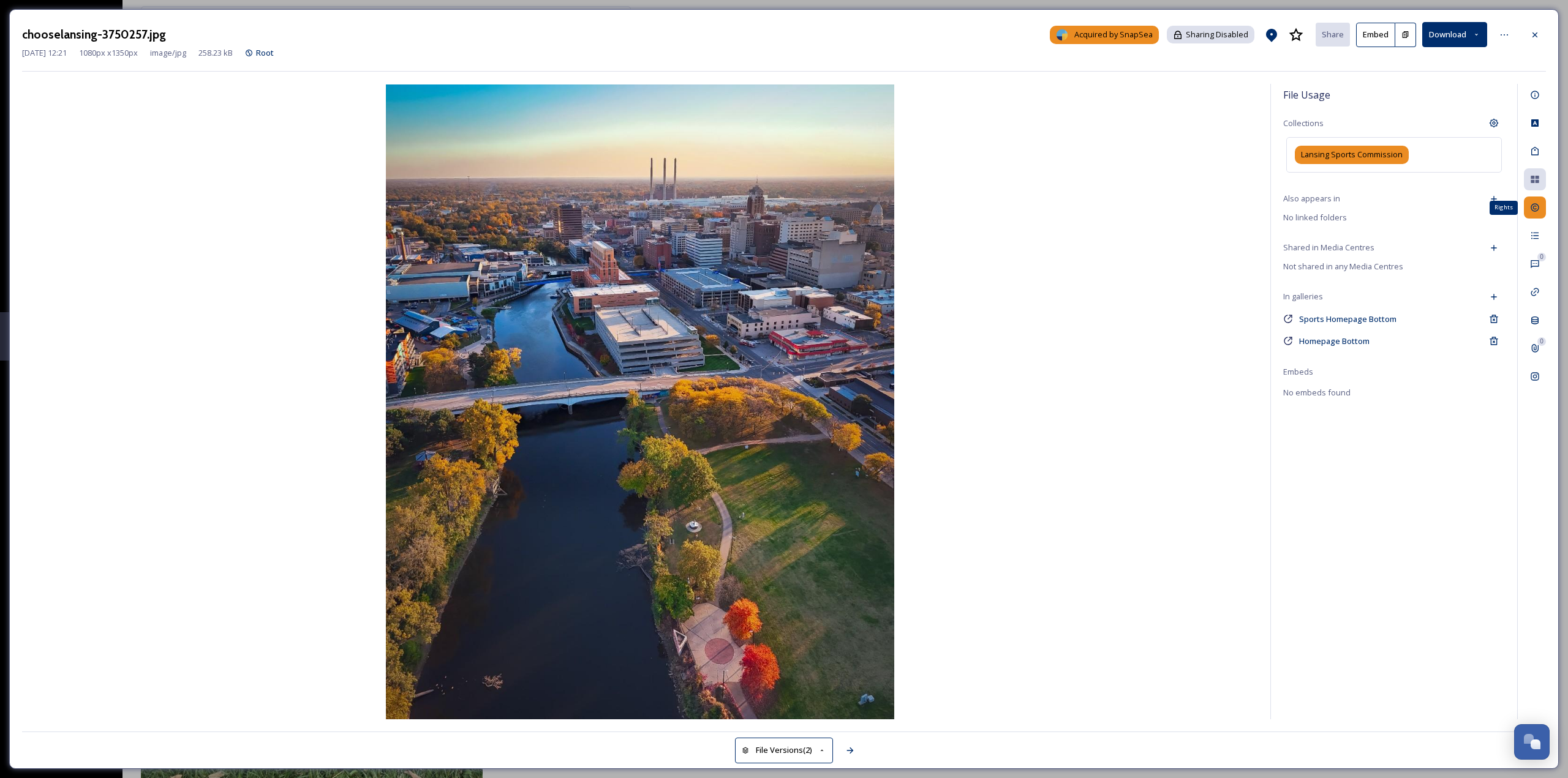
click at [1534, 215] on div "Rights" at bounding box center [1535, 208] width 22 height 22
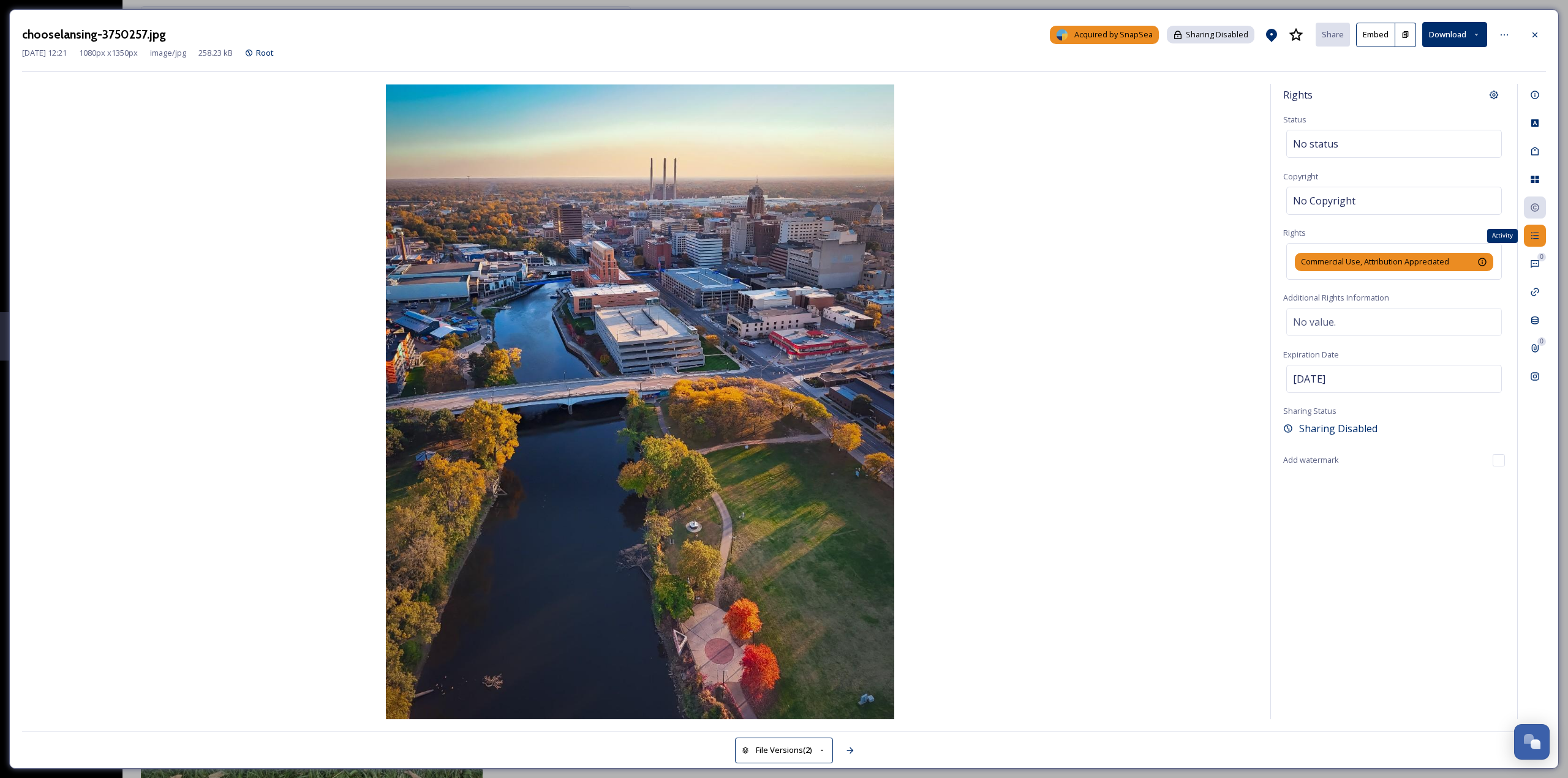
click at [1531, 240] on icon at bounding box center [1535, 236] width 10 height 10
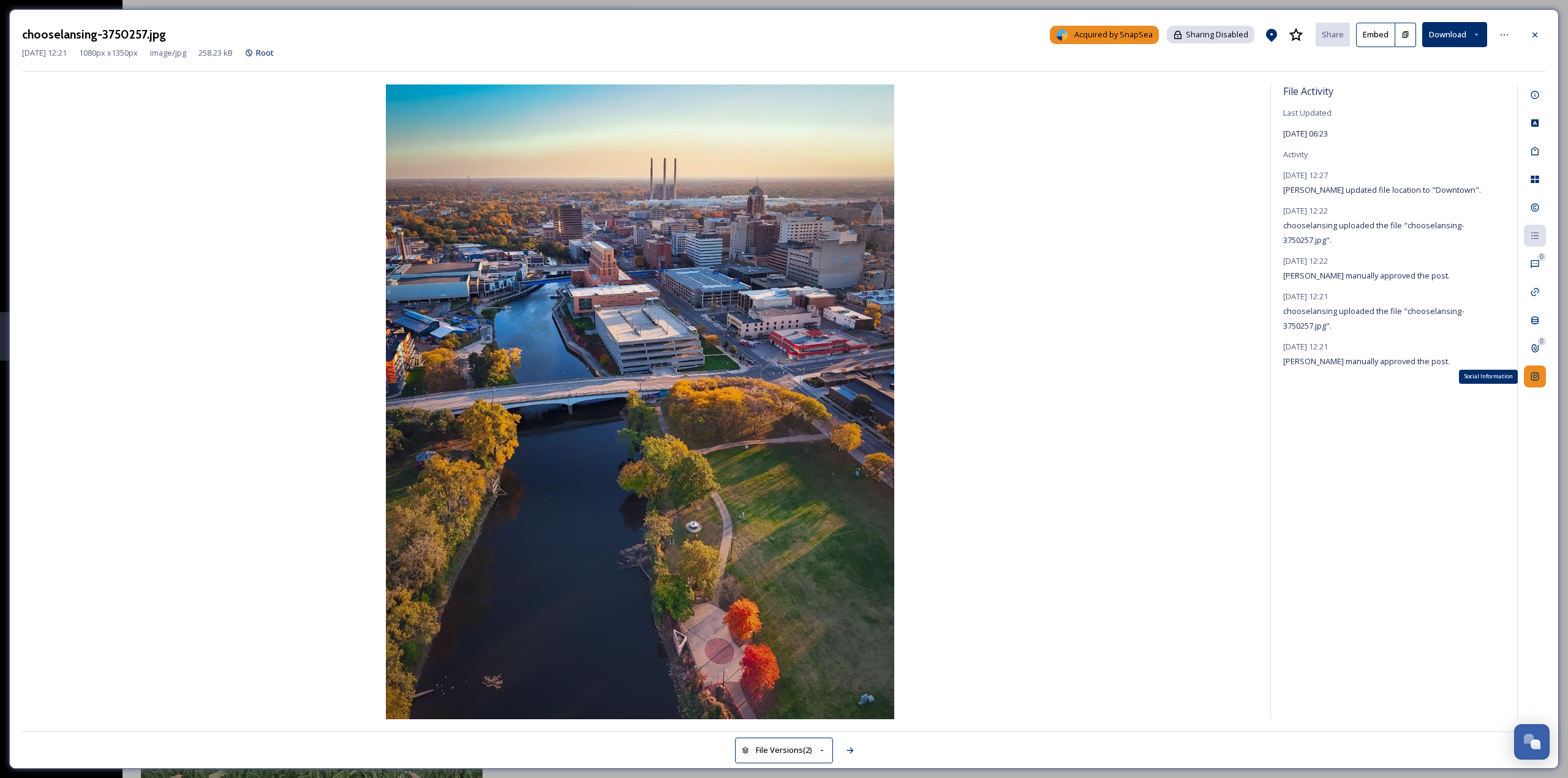
click at [1541, 375] on div "Social Information" at bounding box center [1535, 377] width 22 height 22
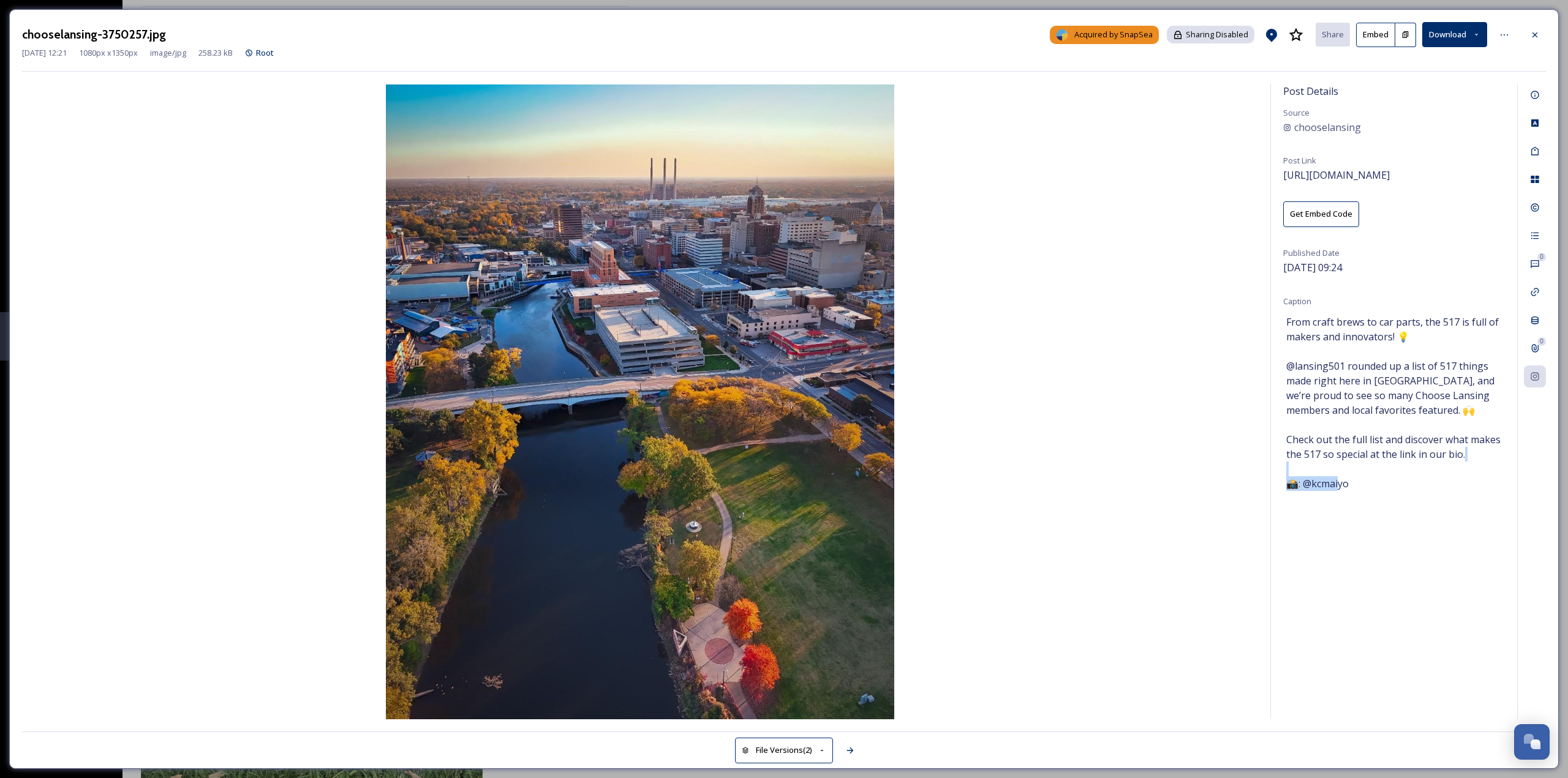
drag, startPoint x: 1368, startPoint y: 486, endPoint x: 1271, endPoint y: 496, distance: 97.5
click at [1271, 496] on div "Post Details Source chooselansing Post Link [URL][DOMAIN_NAME] Get Embed Code P…" at bounding box center [1394, 401] width 246 height 635
copy span "@kcmaiyo"
click at [1534, 207] on icon at bounding box center [1534, 208] width 8 height 8
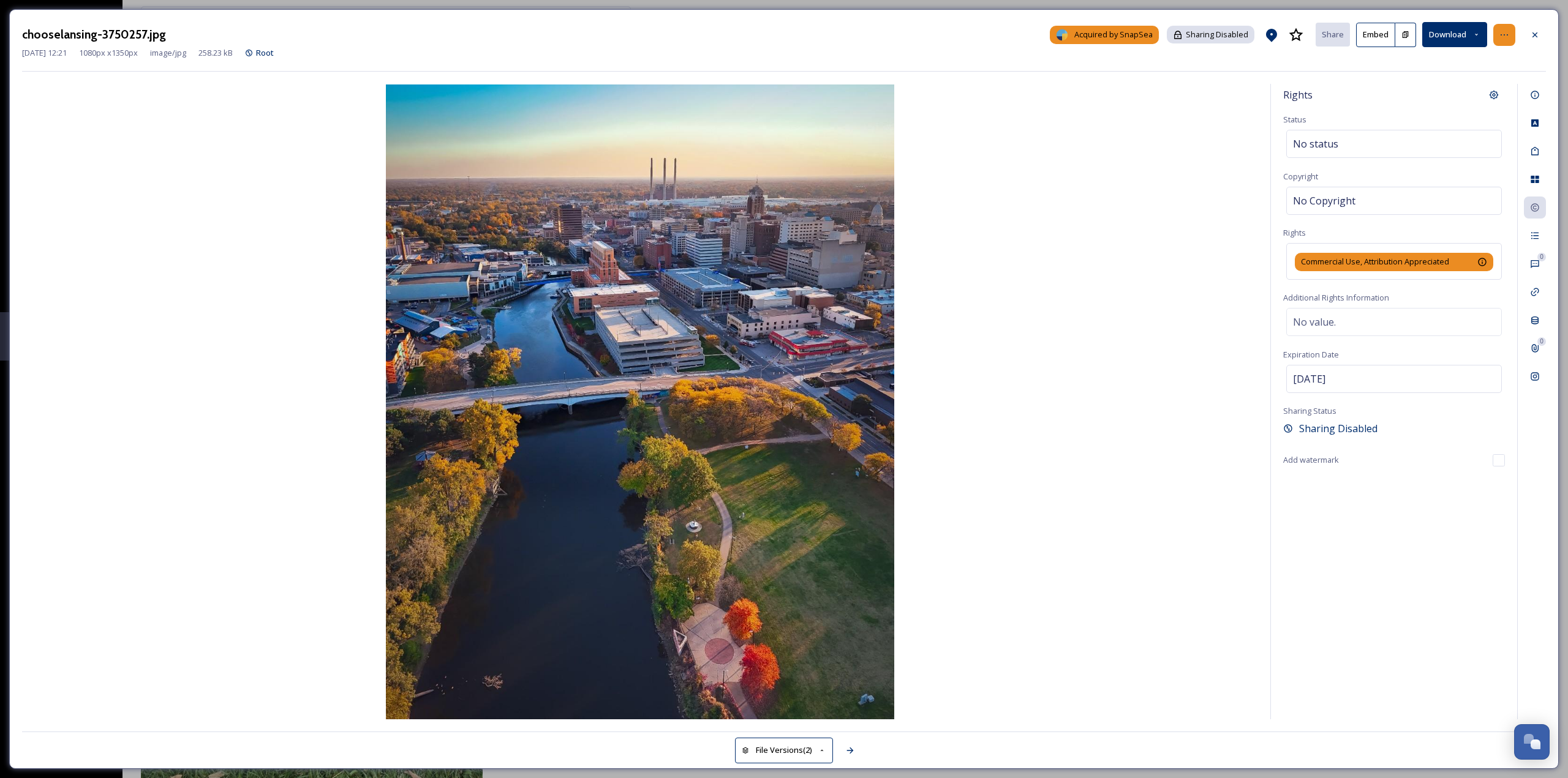
click at [1500, 37] on icon at bounding box center [1505, 35] width 10 height 10
click at [1455, 64] on div "Rename File" at bounding box center [1445, 61] width 146 height 24
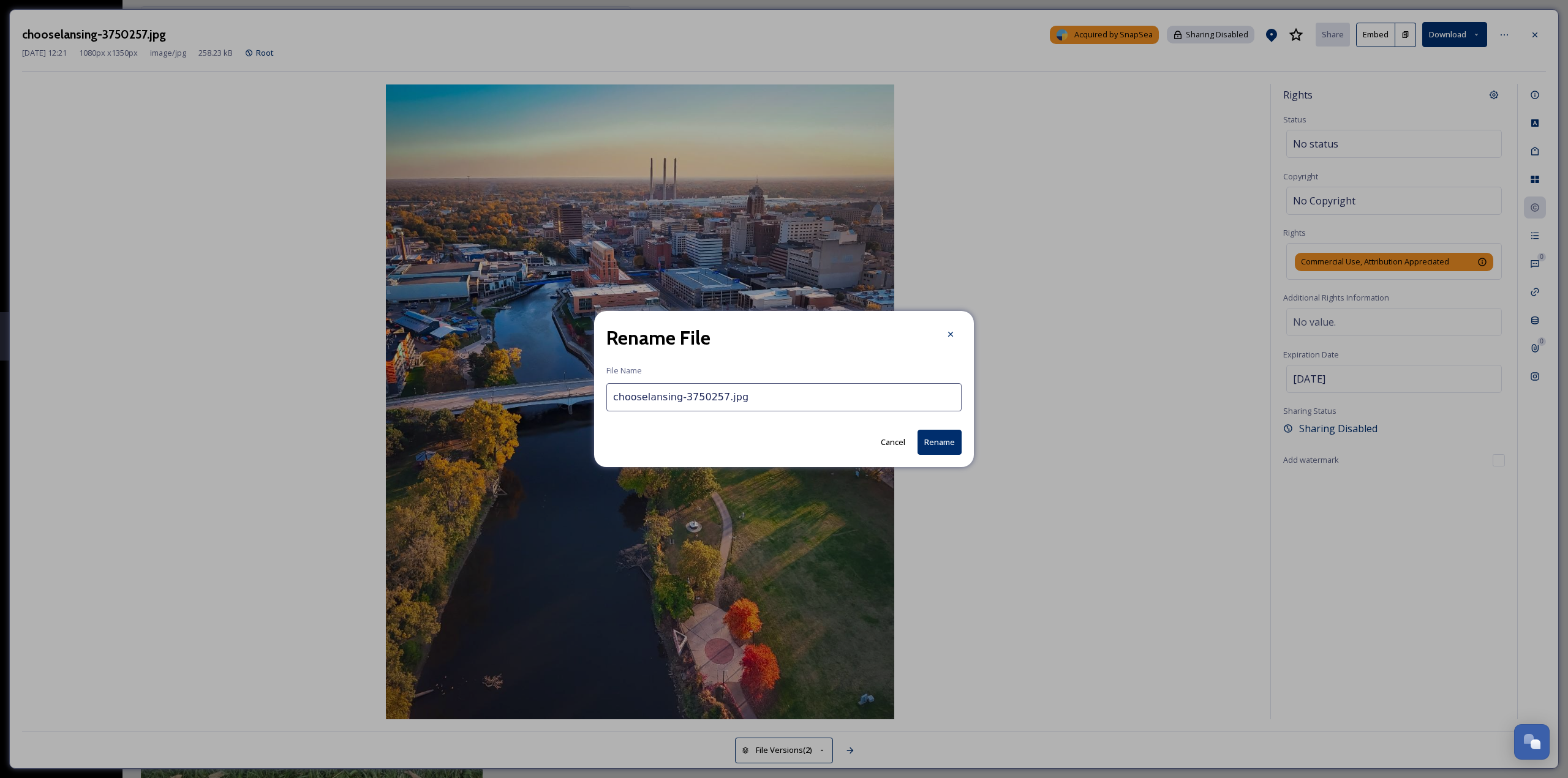
click at [668, 396] on input "chooselansing-3750257.jpg" at bounding box center [784, 398] width 355 height 29
paste input "📸: @kcmaiyo"
drag, startPoint x: 744, startPoint y: 394, endPoint x: 725, endPoint y: 396, distance: 19.1
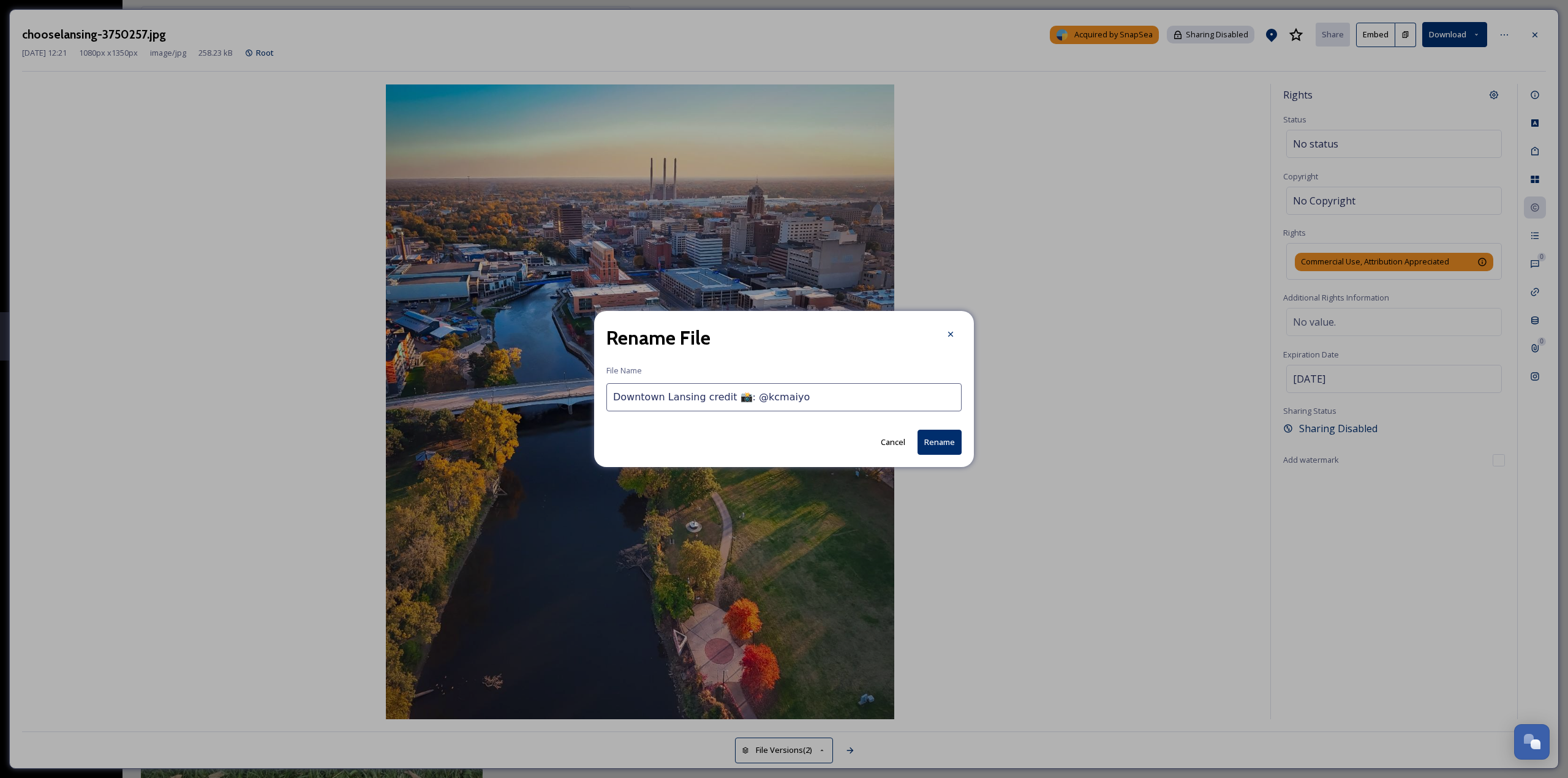
click at [725, 396] on input "Downtown Lansing credit 📸: @kcmaiyo" at bounding box center [784, 398] width 355 height 29
type input "Downtown Lansing credit @kcmaiyo"
click at [940, 444] on button "Rename" at bounding box center [940, 442] width 44 height 25
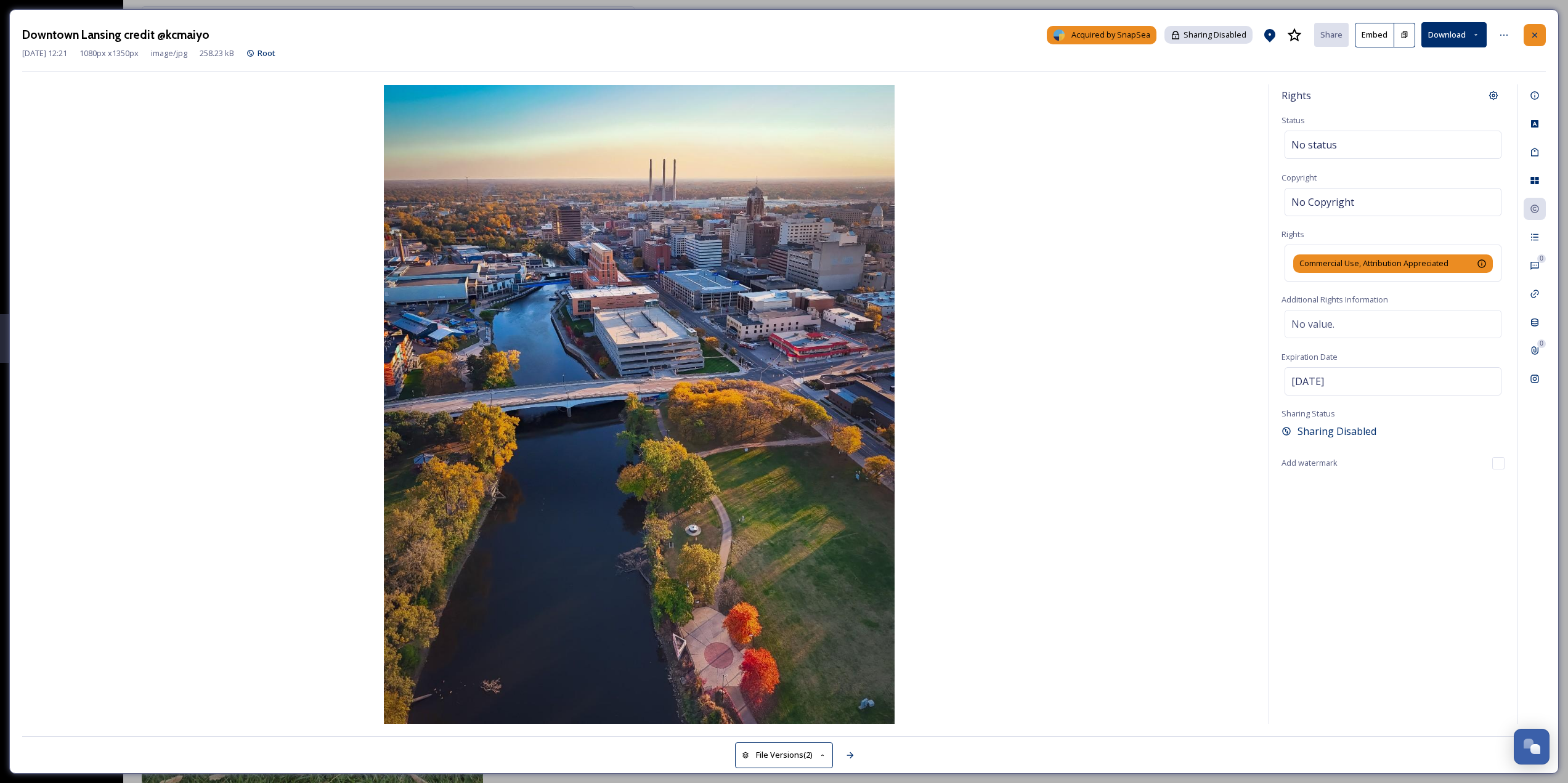
click at [1530, 32] on icon at bounding box center [1534, 35] width 10 height 10
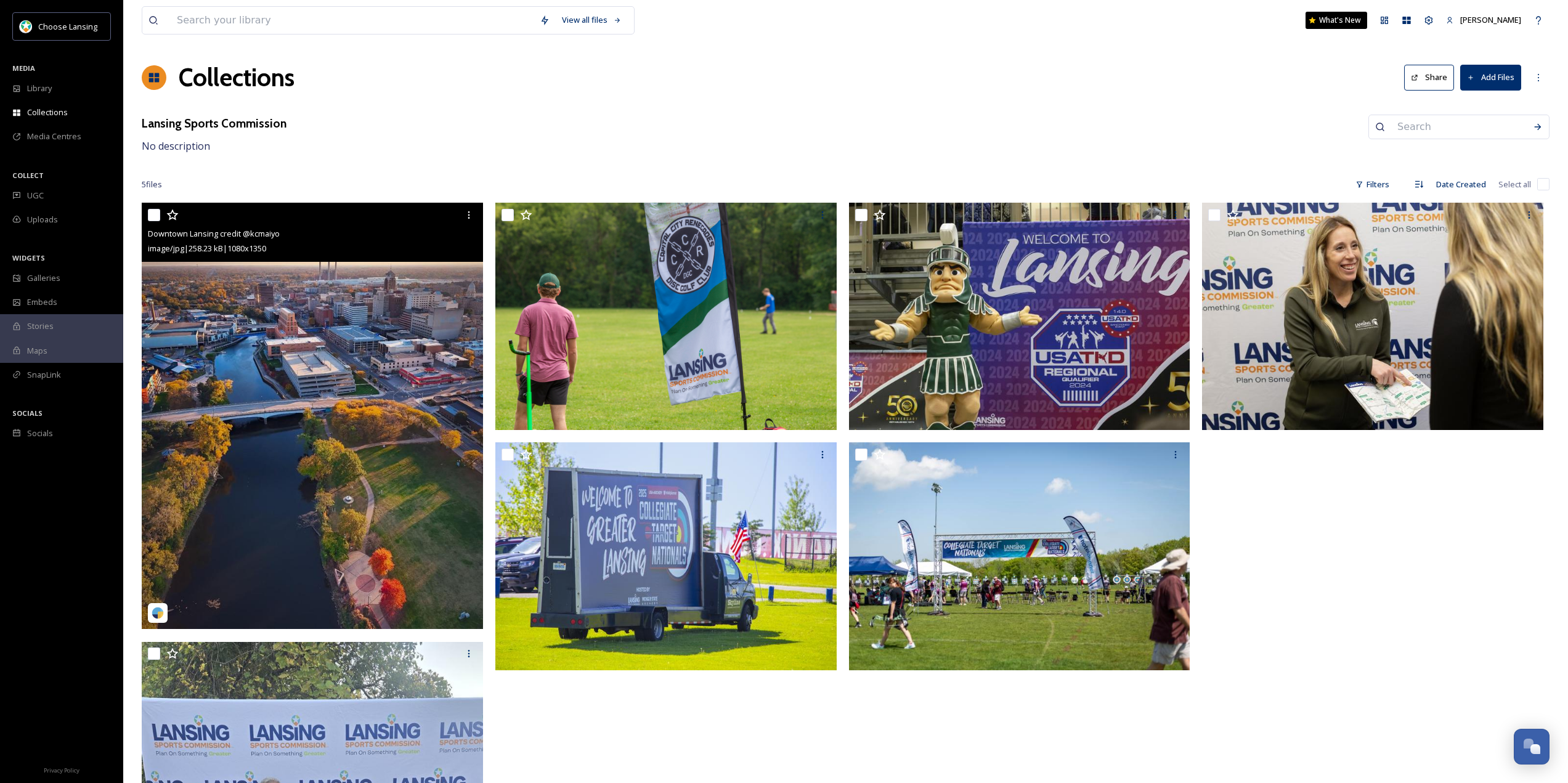
click at [1494, 77] on button "Add Files" at bounding box center [1490, 77] width 61 height 25
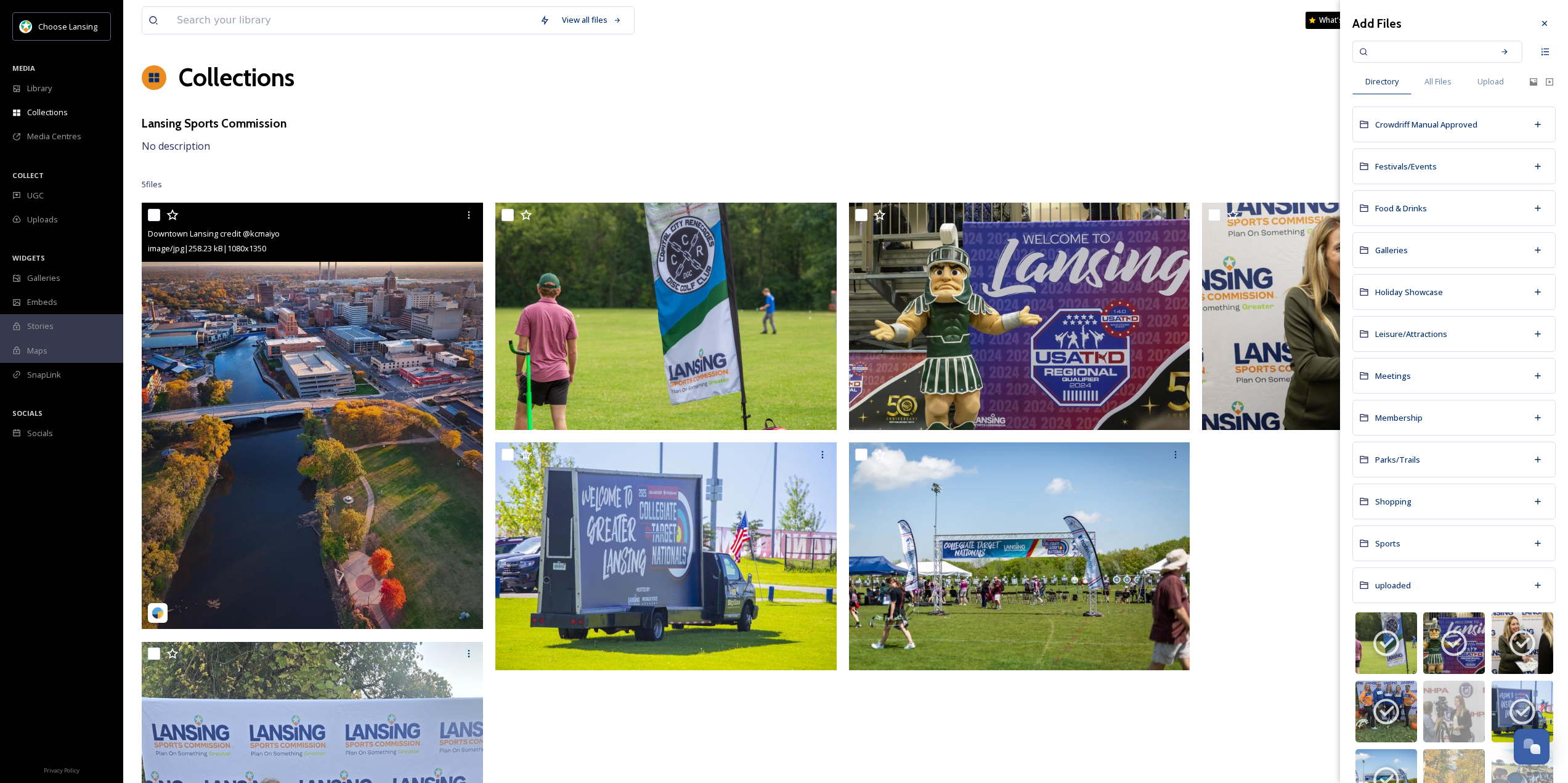
click at [1406, 57] on input at bounding box center [1429, 52] width 116 height 27
click at [1496, 79] on span "Upload" at bounding box center [1490, 82] width 27 height 11
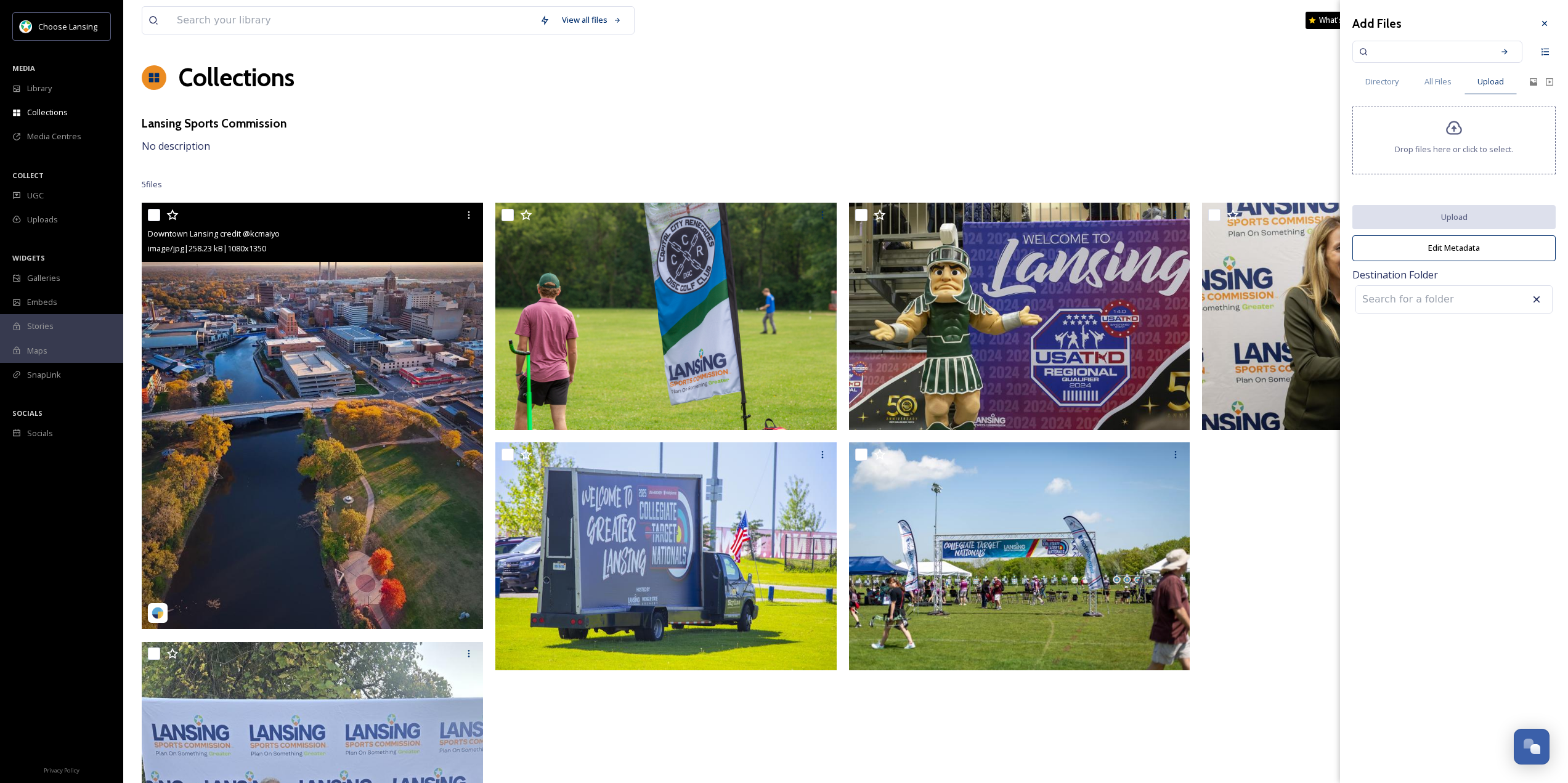
click at [1470, 159] on div "Drop files here or click to select." at bounding box center [1453, 141] width 203 height 67
click at [1429, 85] on span "All Files" at bounding box center [1437, 82] width 27 height 11
click at [1417, 48] on input at bounding box center [1429, 52] width 116 height 27
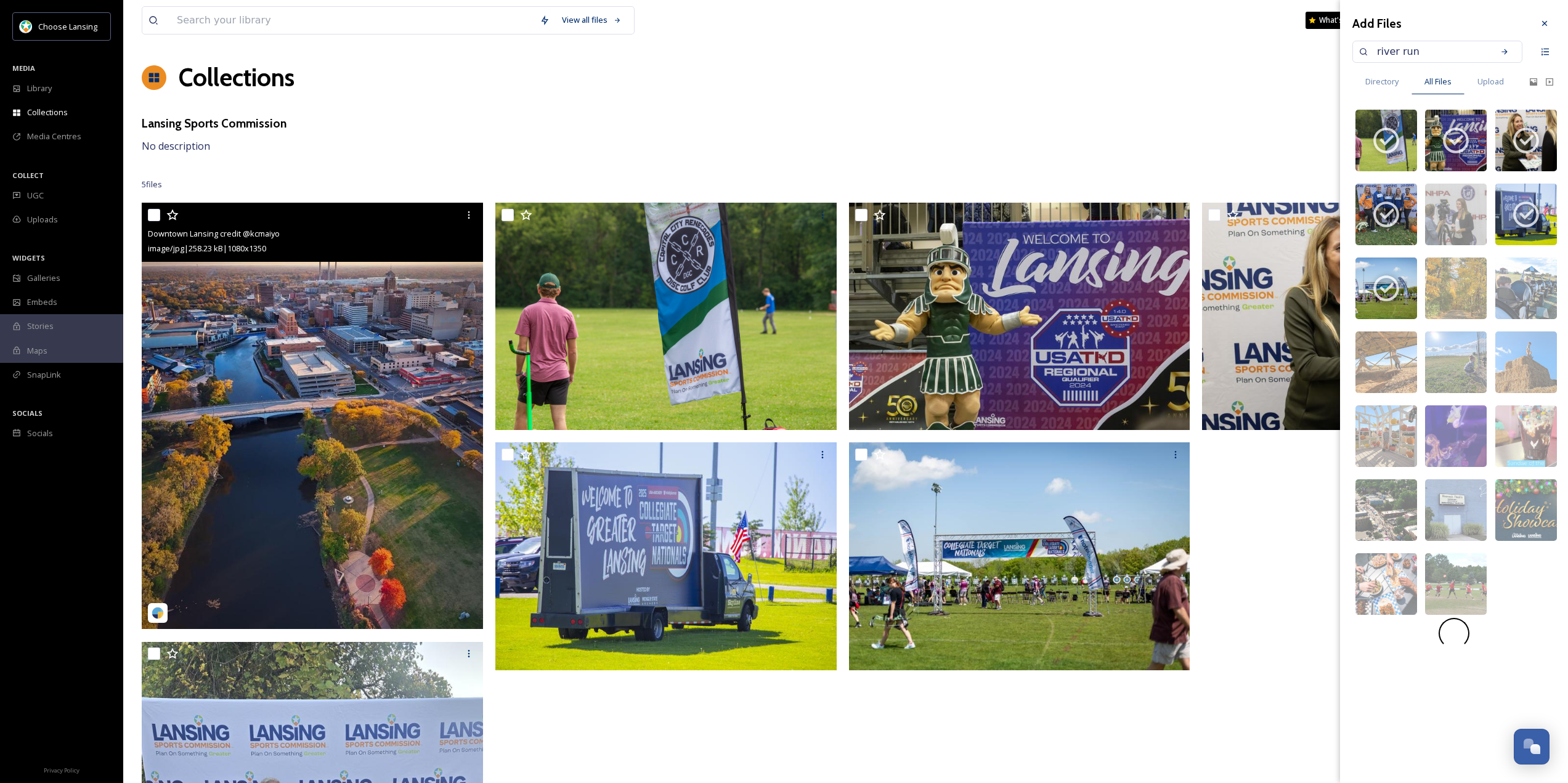
click at [1509, 64] on div "Add Files river run Directory All Files Upload image/jpeg 5472 x 3648 image/jpe…" at bounding box center [1454, 330] width 228 height 661
click at [1505, 55] on icon at bounding box center [1504, 52] width 9 height 9
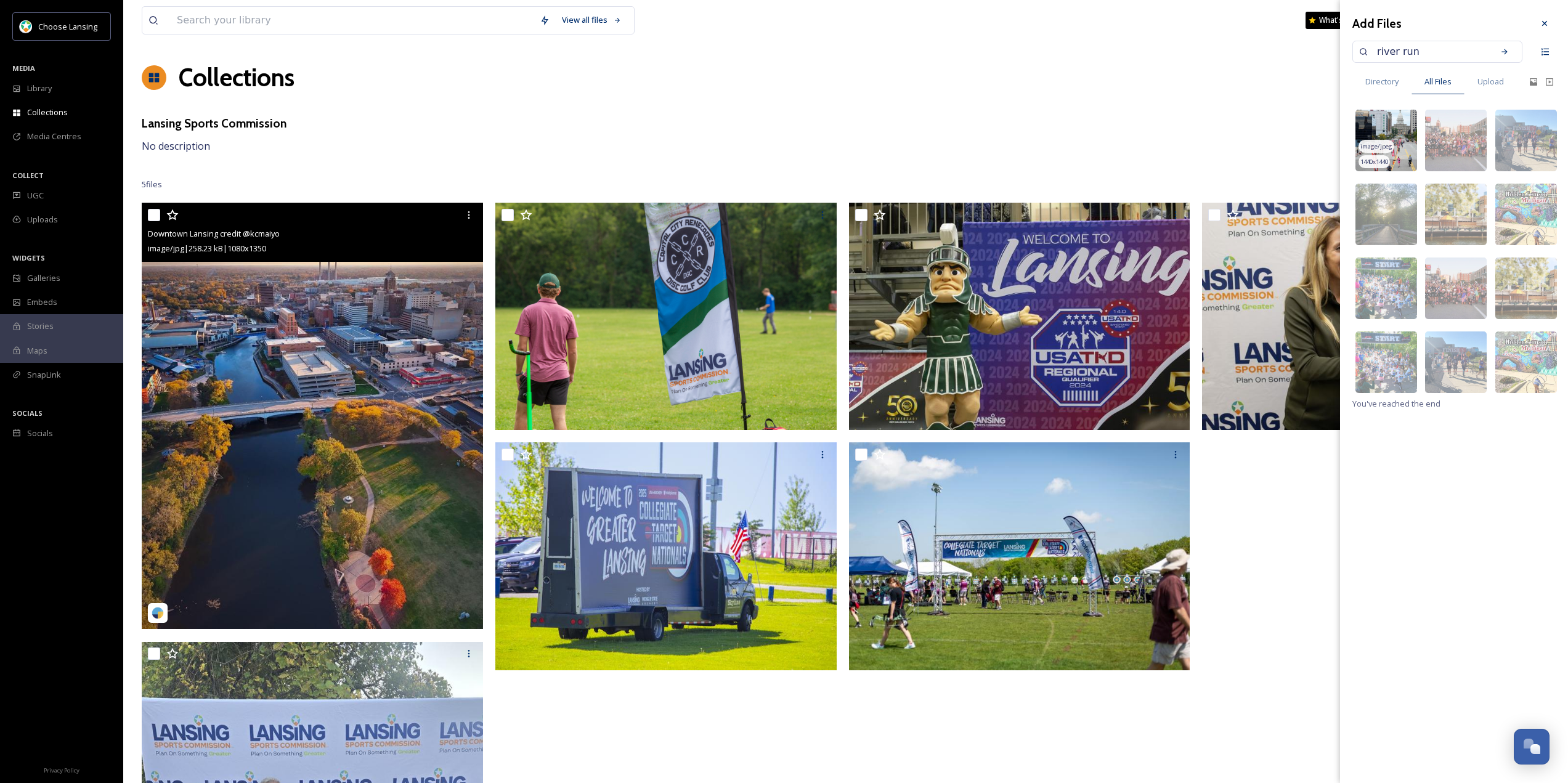
click at [1388, 128] on img at bounding box center [1386, 141] width 62 height 62
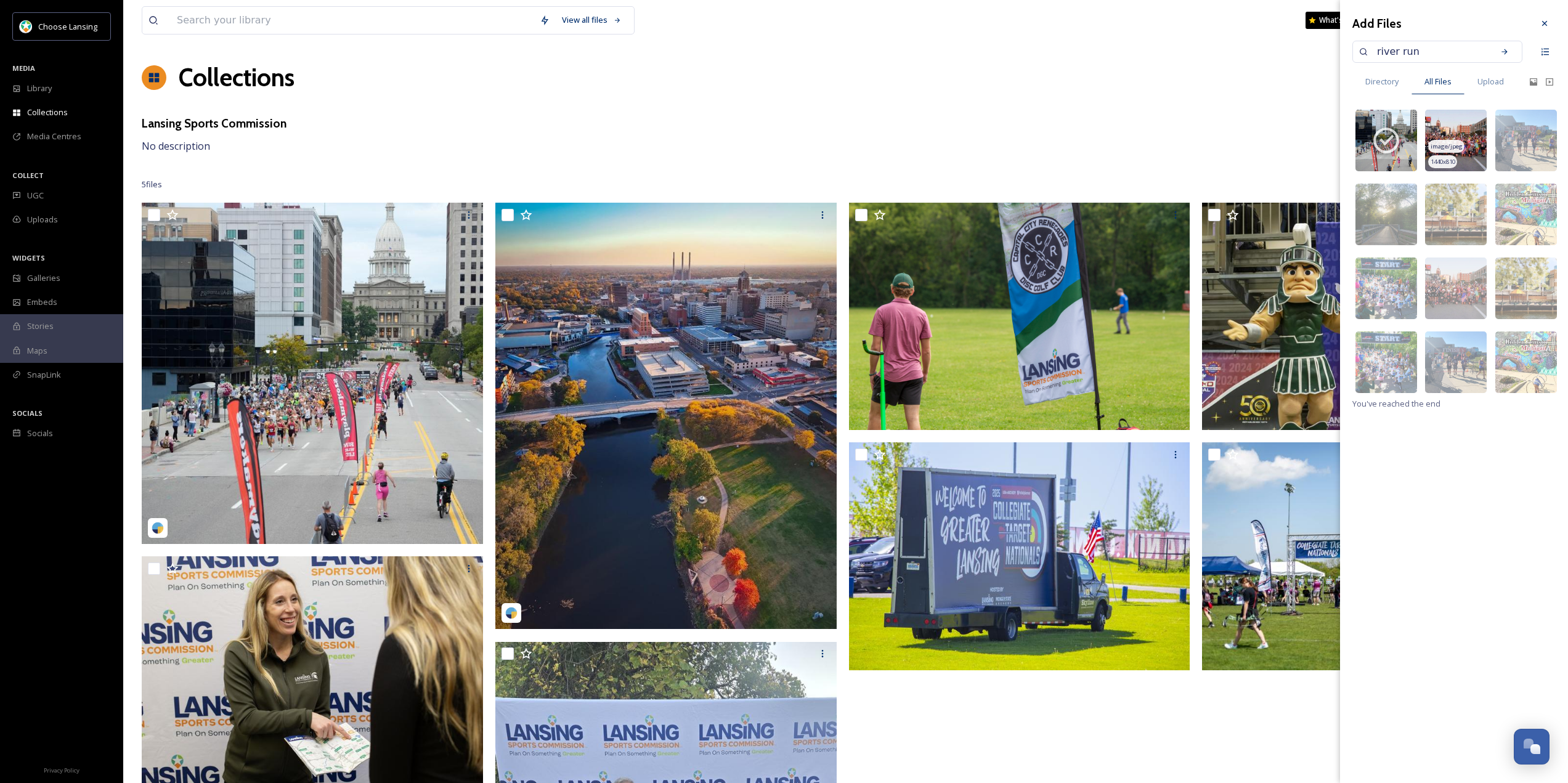
click at [1471, 131] on img at bounding box center [1455, 141] width 62 height 62
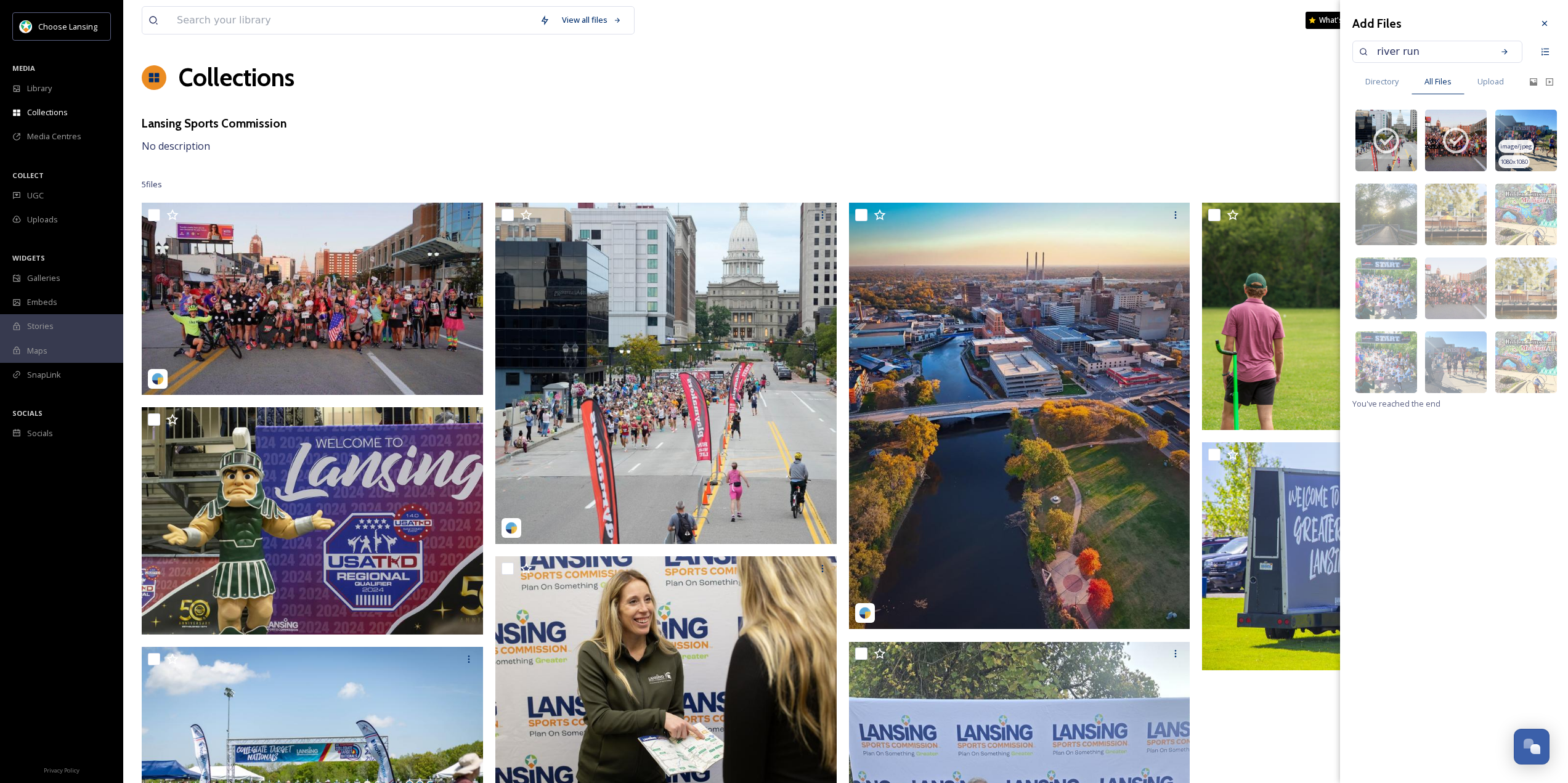
click at [1539, 130] on img at bounding box center [1526, 141] width 62 height 62
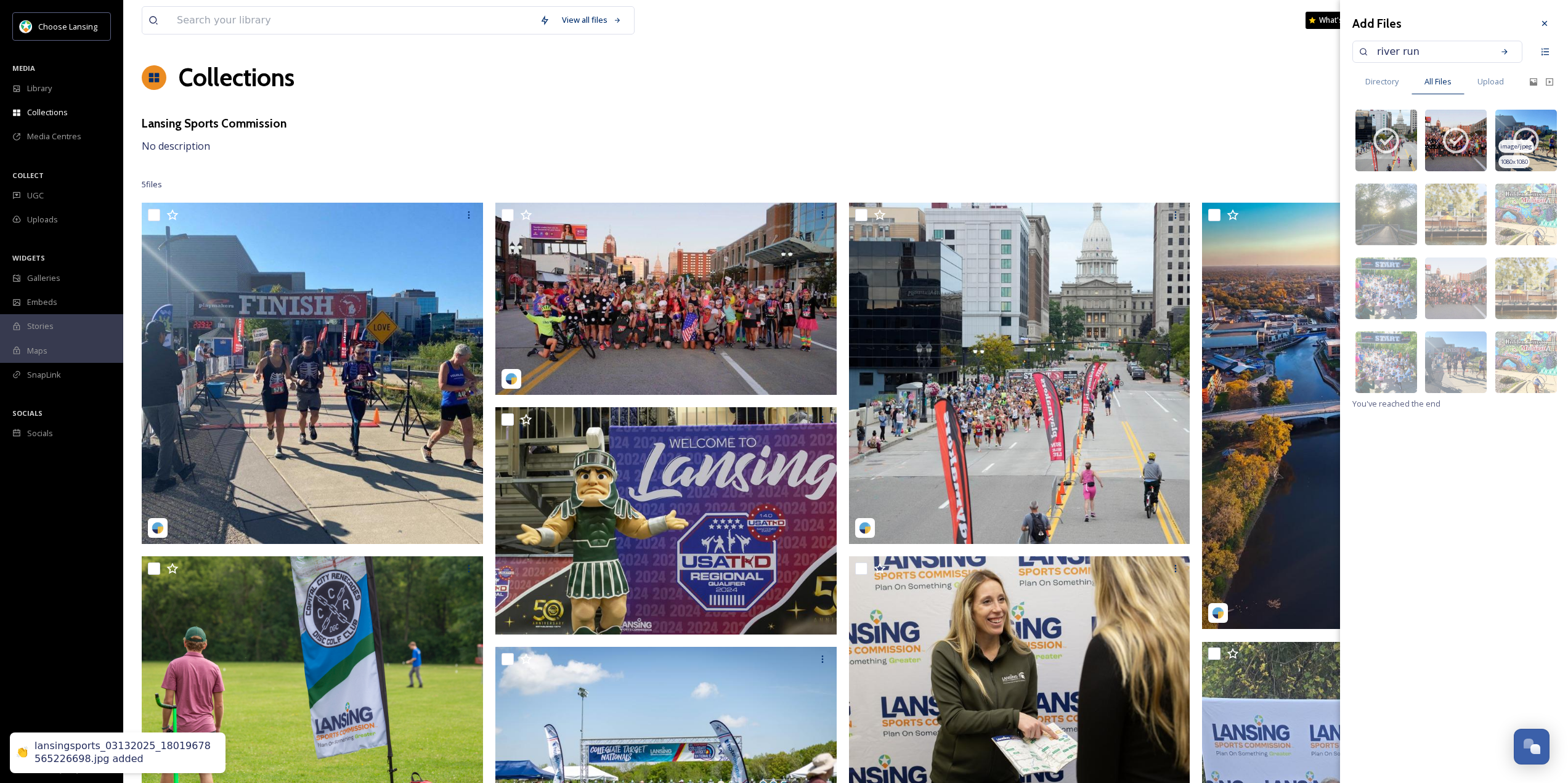
click at [1539, 129] on icon at bounding box center [1526, 140] width 31 height 31
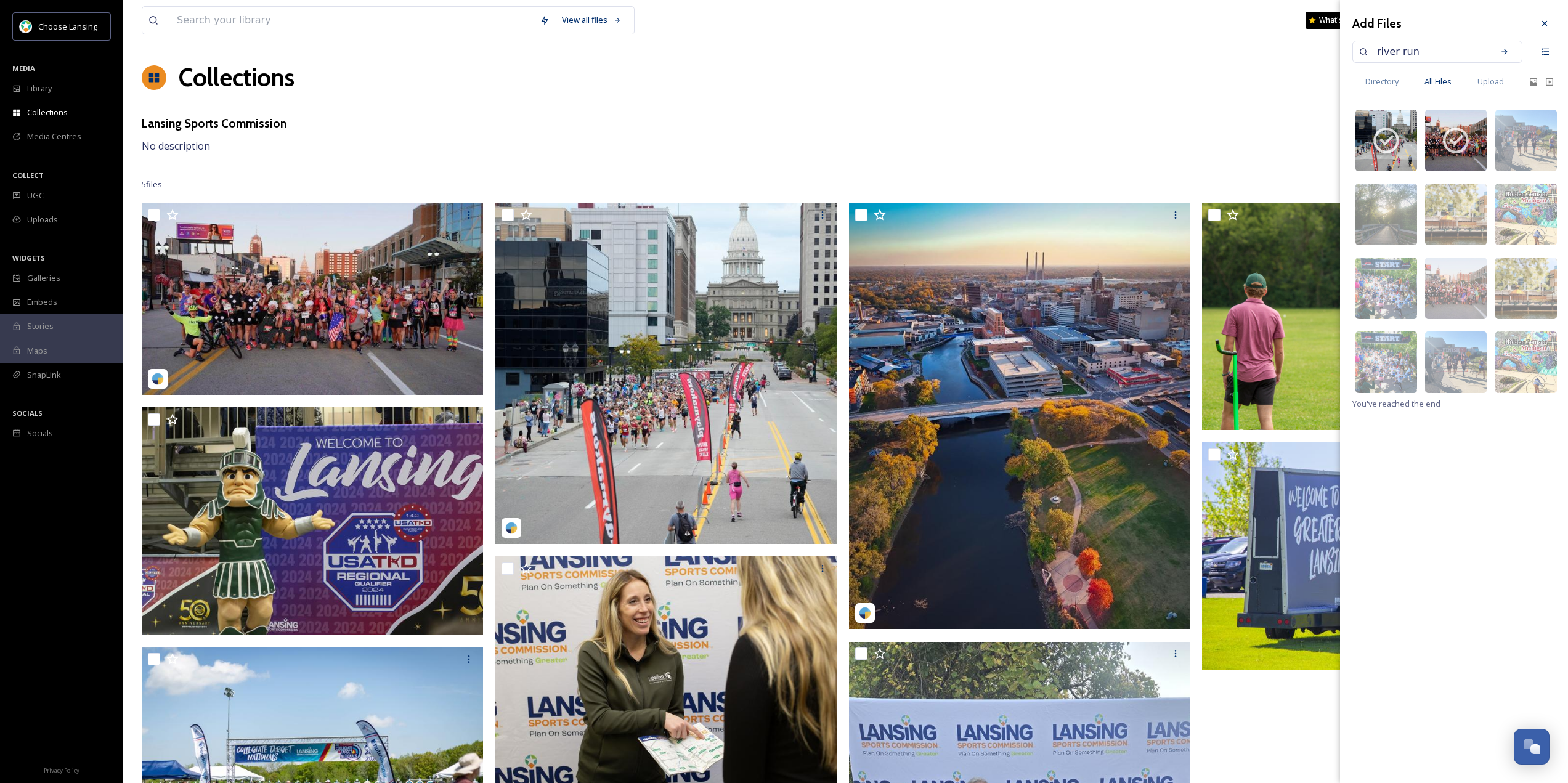
click at [1412, 52] on input "river run" at bounding box center [1429, 52] width 116 height 27
click at [1504, 49] on icon at bounding box center [1504, 52] width 9 height 9
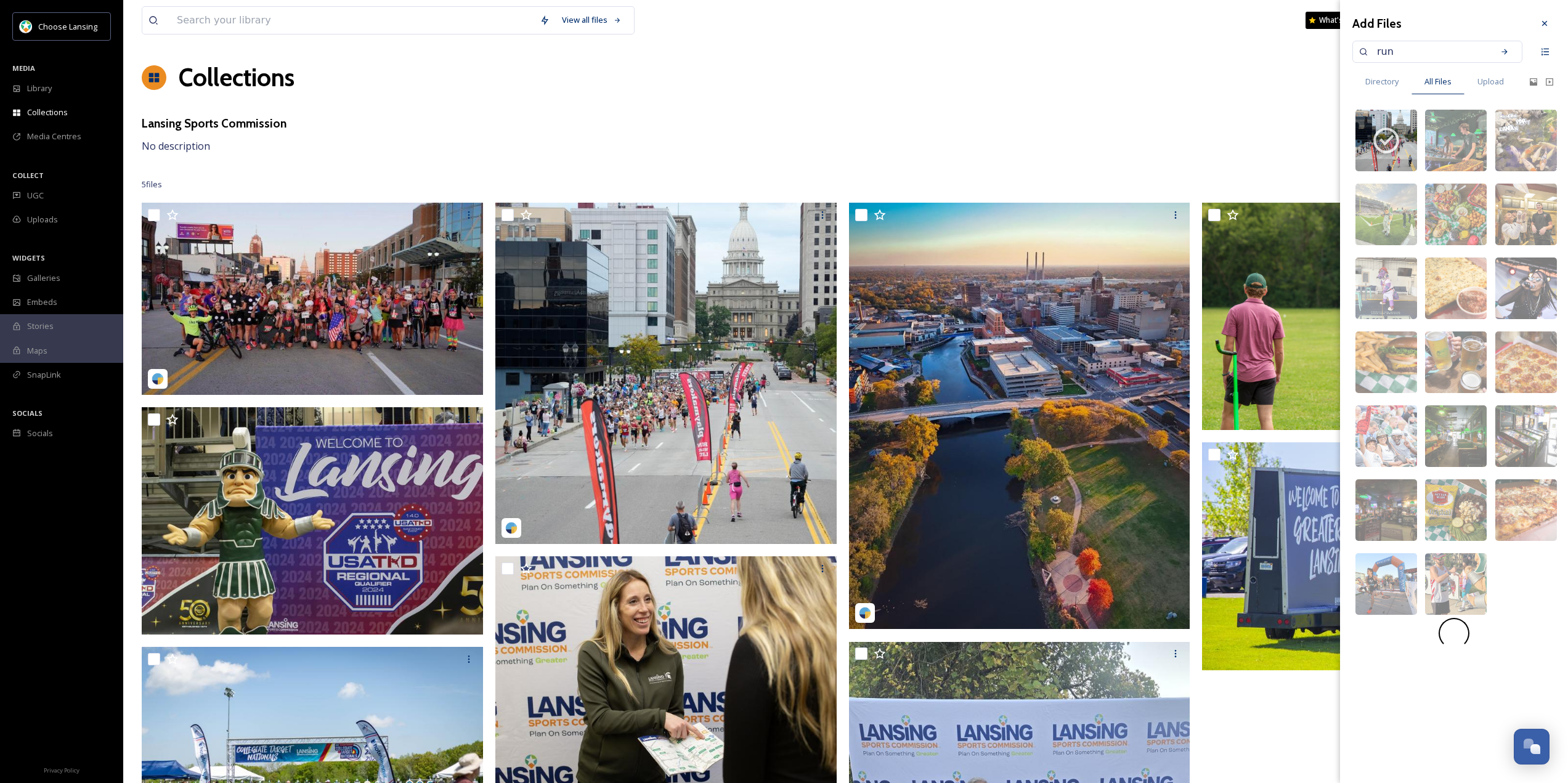
click at [1397, 48] on input "run" at bounding box center [1429, 52] width 116 height 27
type input "[PERSON_NAME] field"
click at [1503, 50] on icon at bounding box center [1504, 52] width 9 height 9
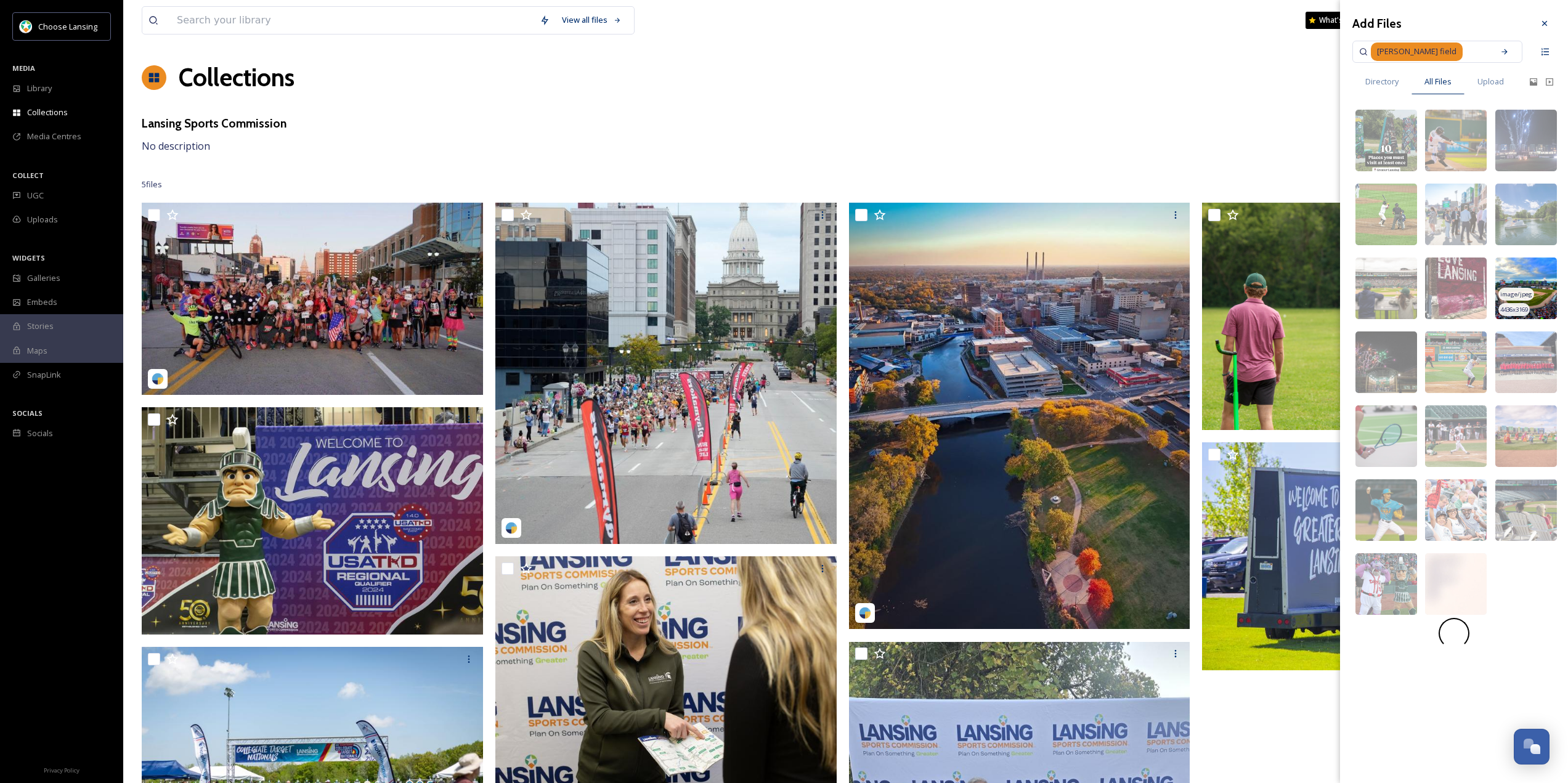
click at [1536, 268] on img at bounding box center [1526, 289] width 62 height 62
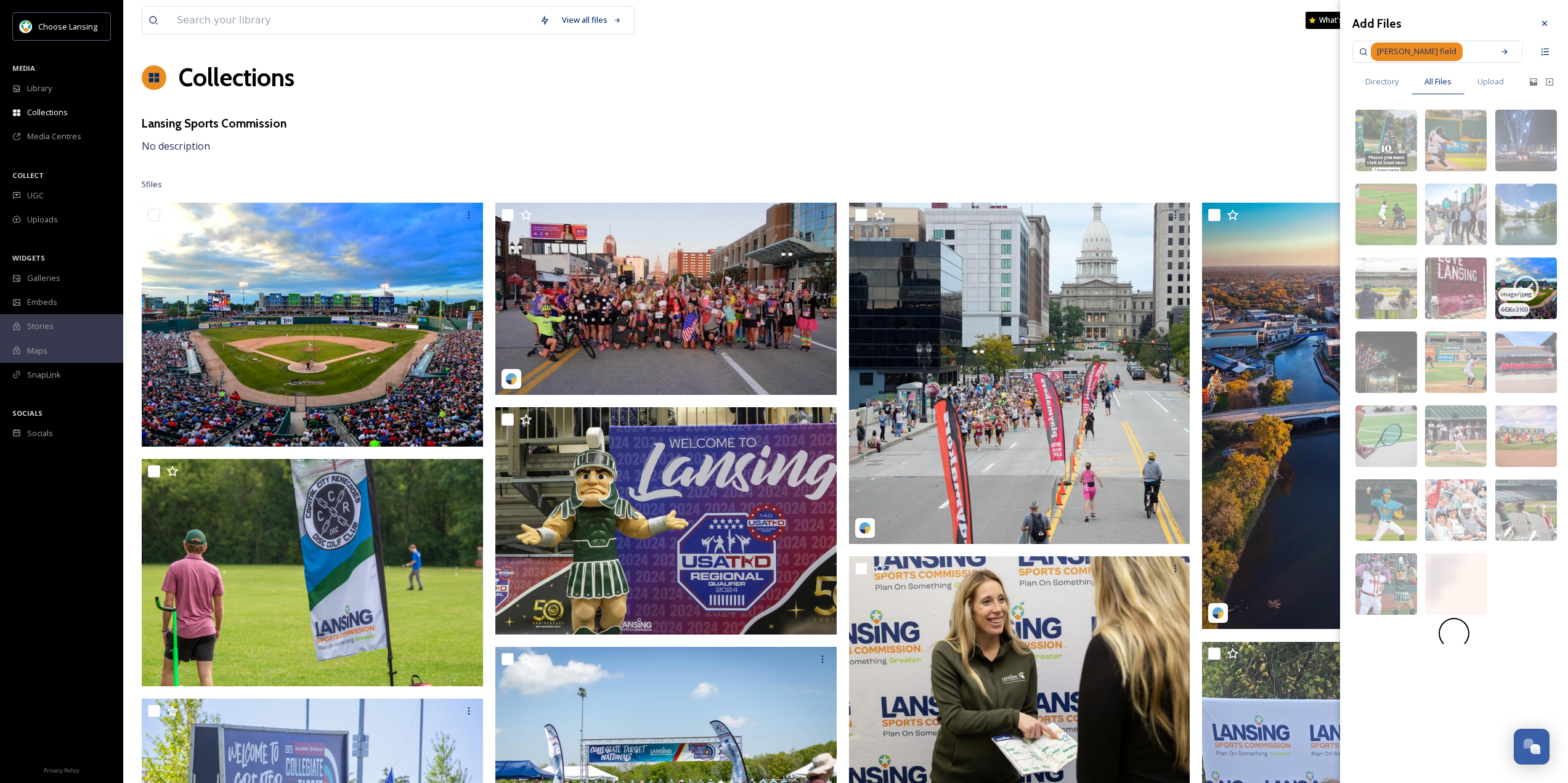
click at [1534, 282] on icon at bounding box center [1526, 289] width 26 height 26
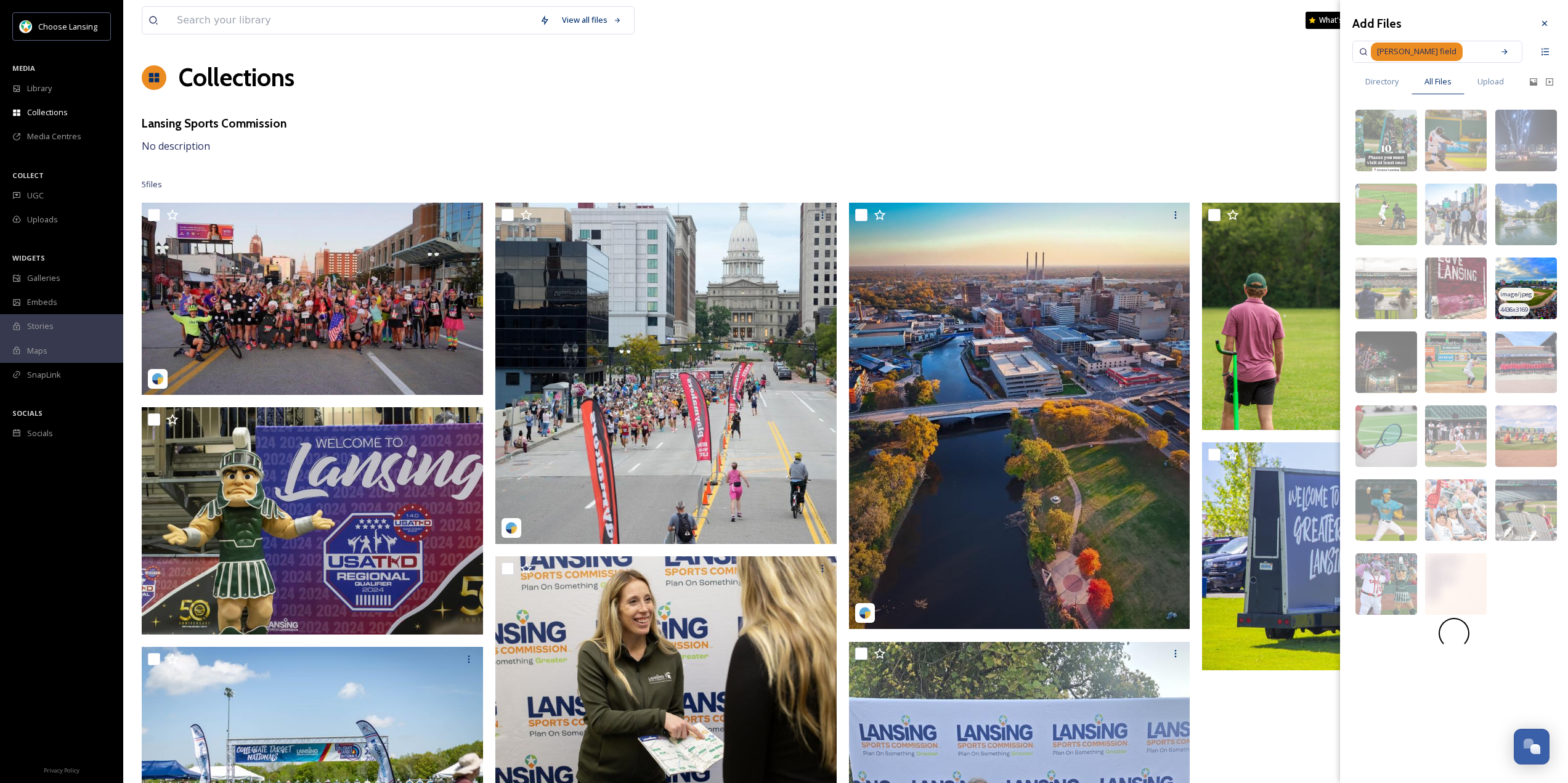
click at [1466, 55] on input at bounding box center [1475, 52] width 24 height 27
type input "j"
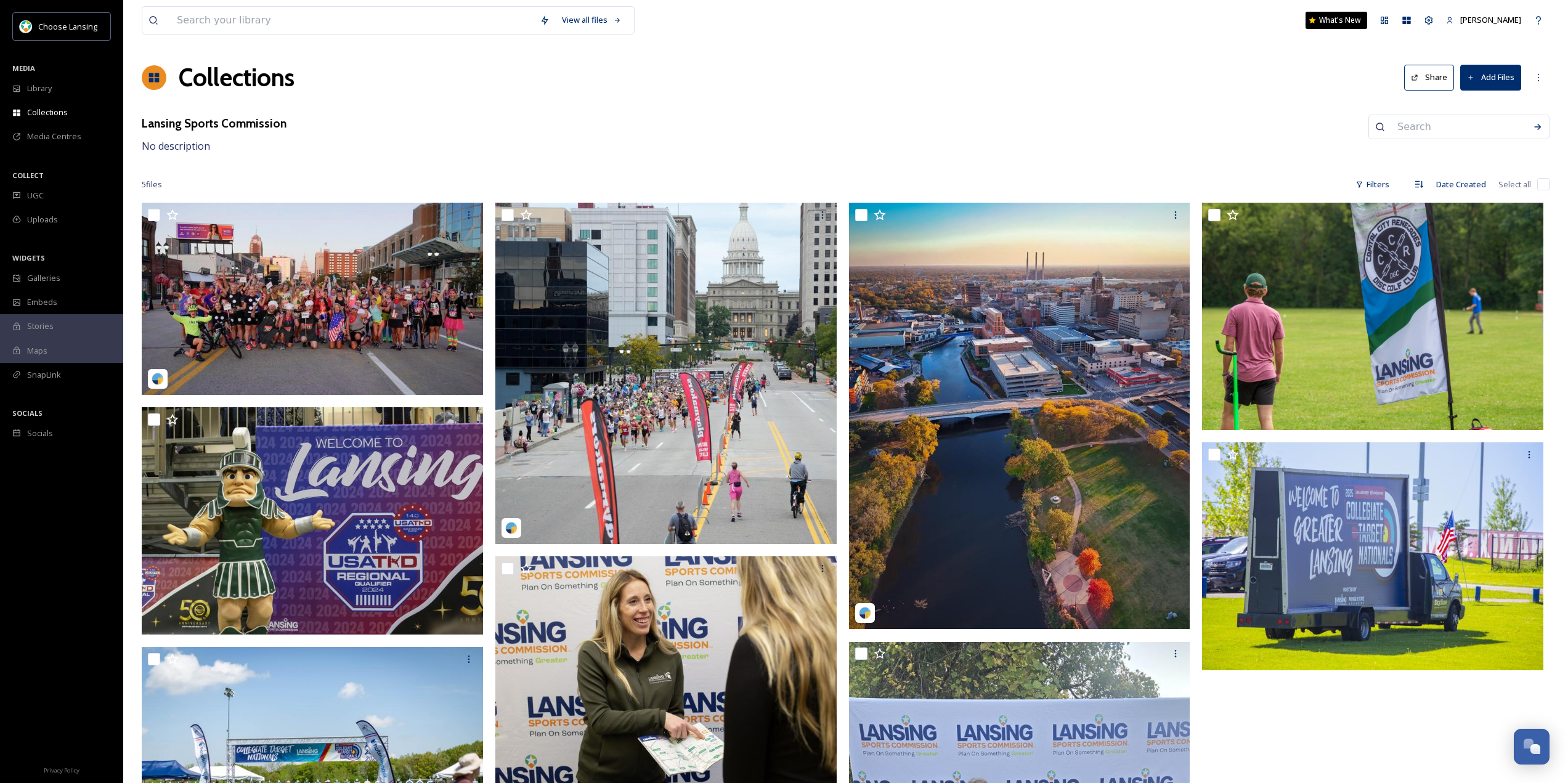
click at [1136, 83] on div "Collections Share Add Files" at bounding box center [846, 78] width 1407 height 37
click at [1427, 77] on button "Share" at bounding box center [1429, 77] width 50 height 25
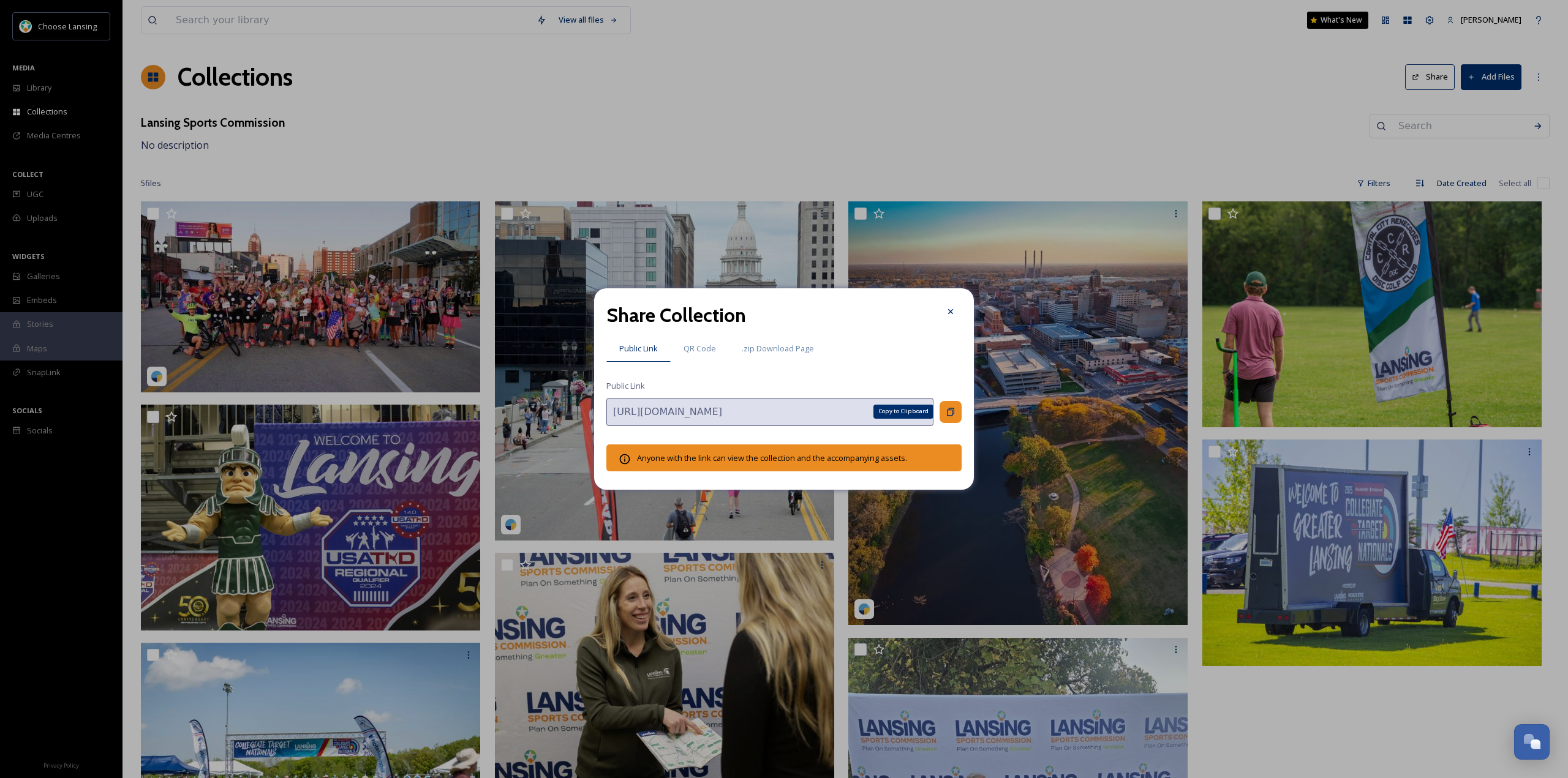
click at [956, 412] on div "Copy to Clipboard" at bounding box center [950, 411] width 22 height 22
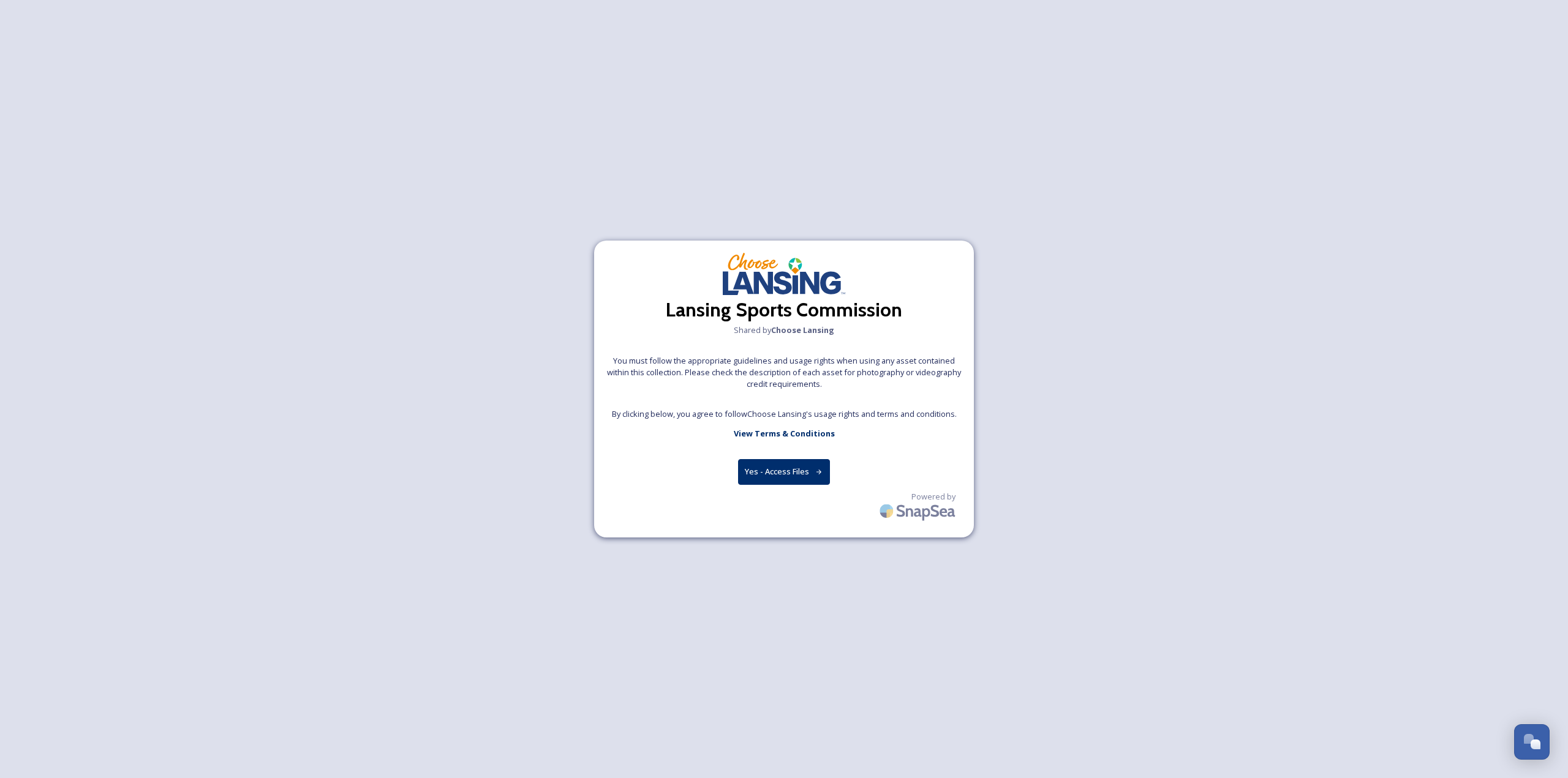
click at [783, 475] on button "Yes - Access Files" at bounding box center [784, 471] width 92 height 25
